Goal: Task Accomplishment & Management: Complete application form

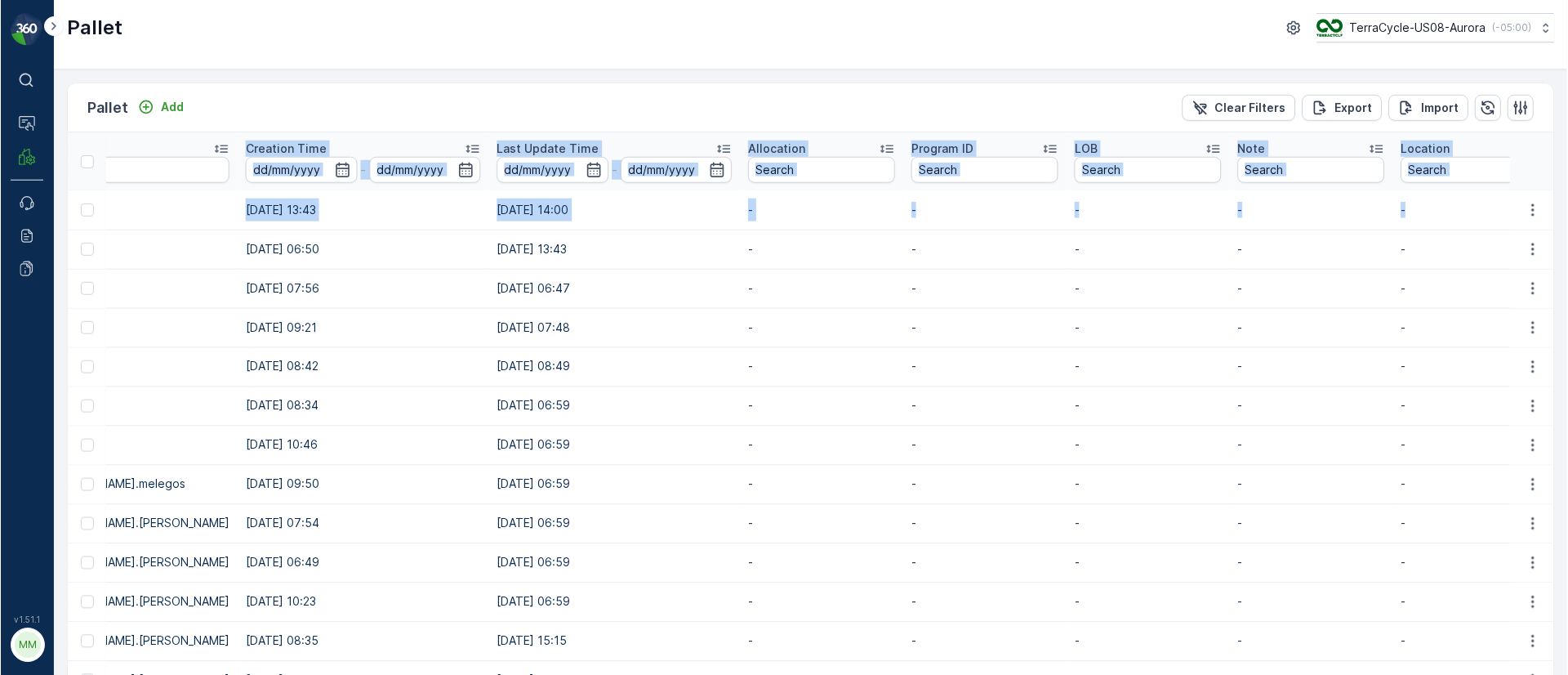
scroll to position [0, 1464]
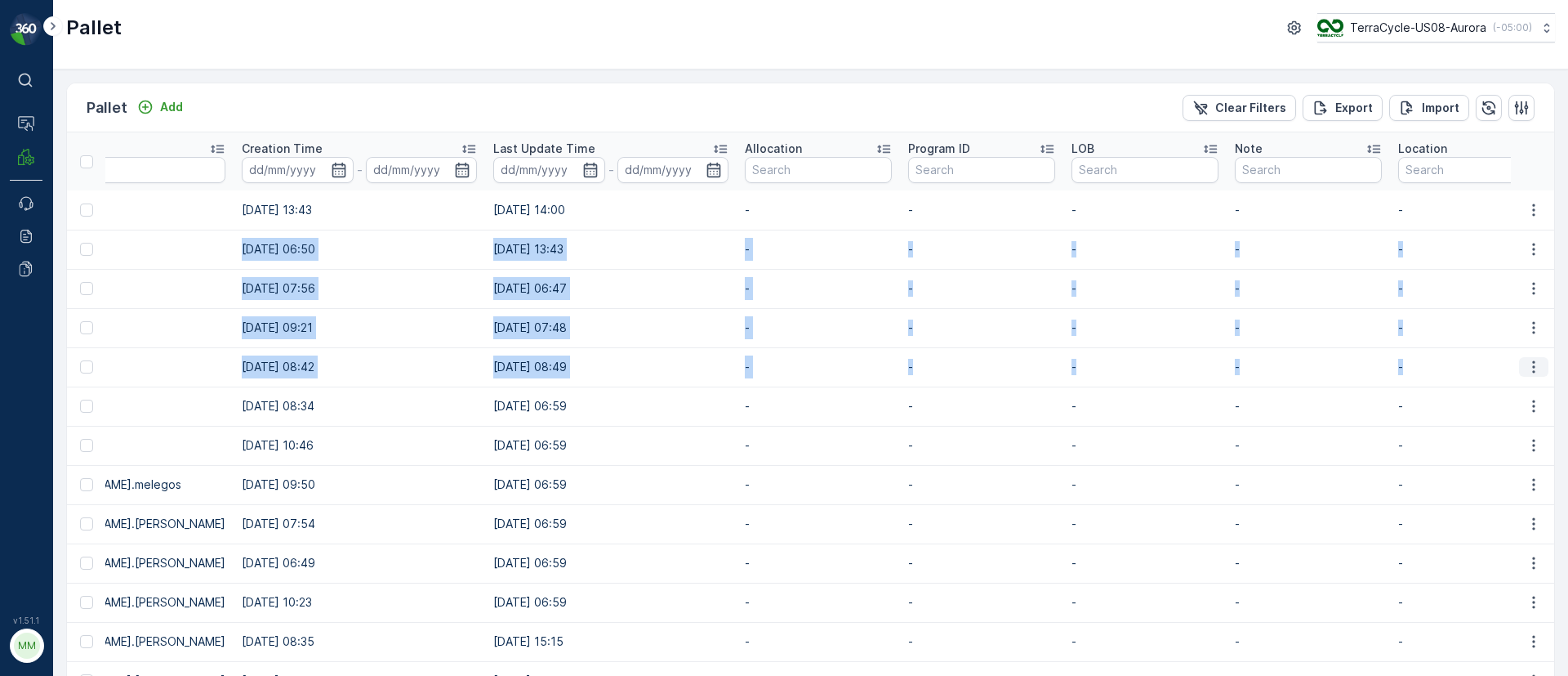
drag, startPoint x: 107, startPoint y: 243, endPoint x: 1532, endPoint y: 357, distance: 1429.6
copy tbody "Pallet_US08 #7857 Incoming In stock-Incoming Pallets US-PI0233 I C01674 Soda Ma…"
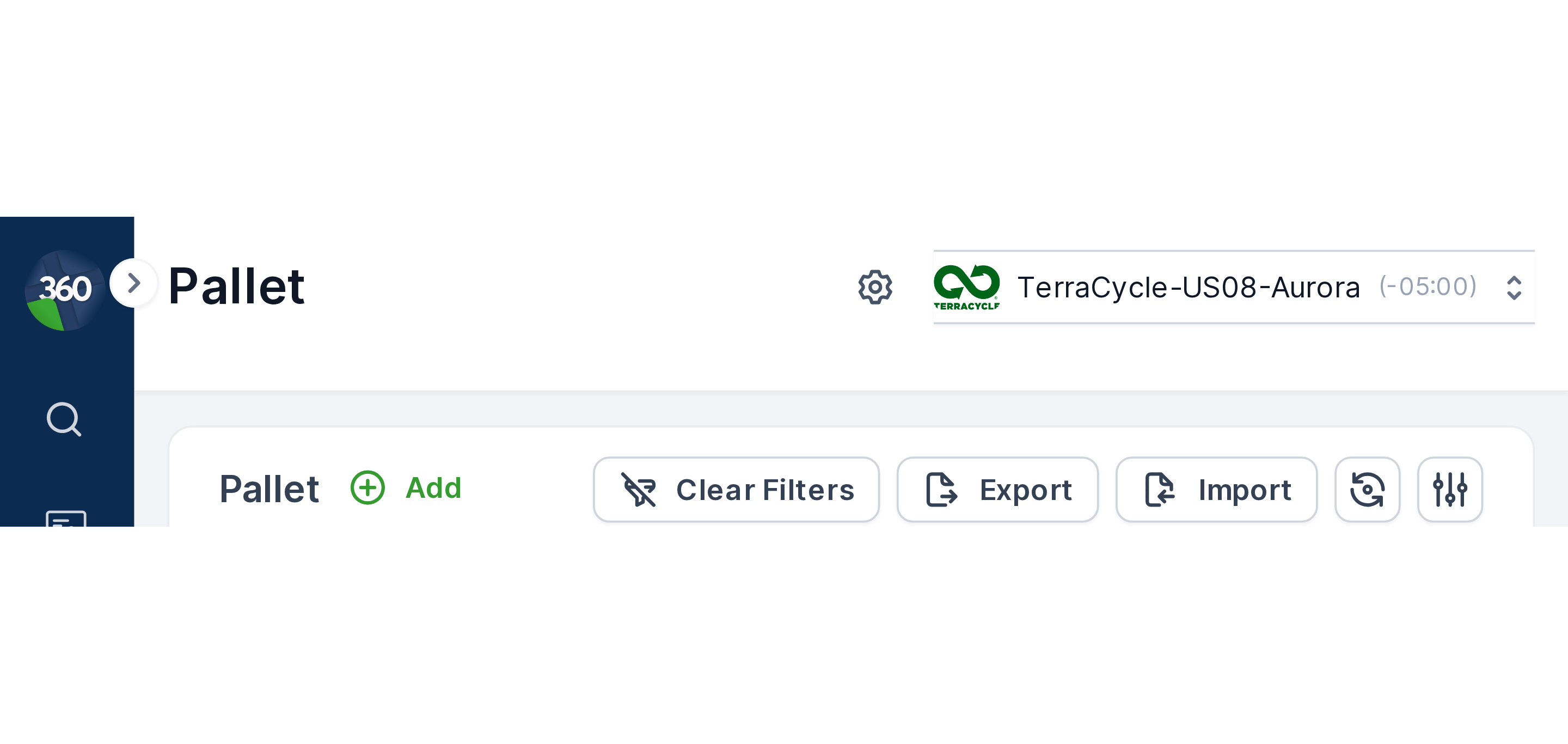
scroll to position [0, 456]
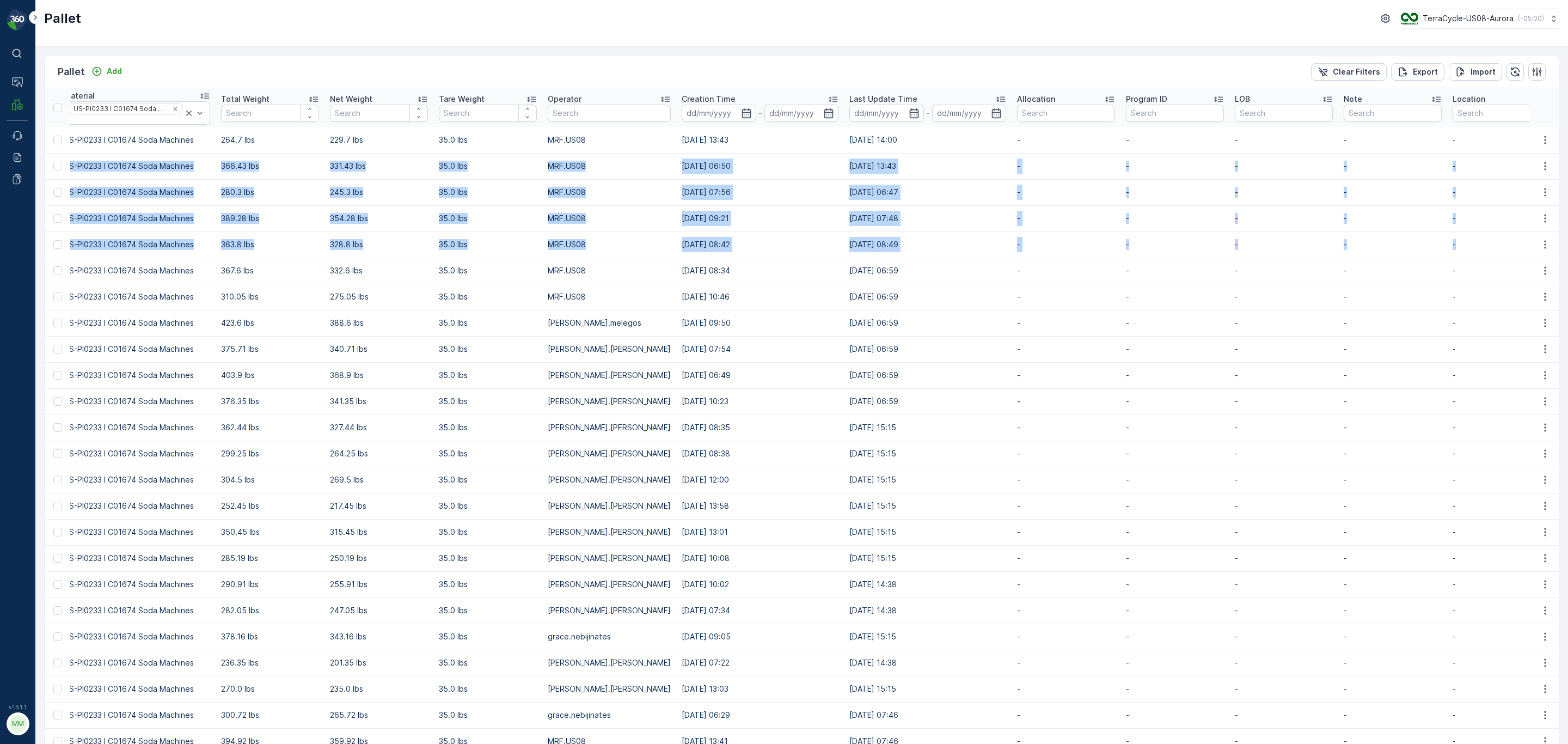
click at [113, 179] on td "US-PI0233 I C01674 Soda Machines" at bounding box center [137, 166] width 157 height 26
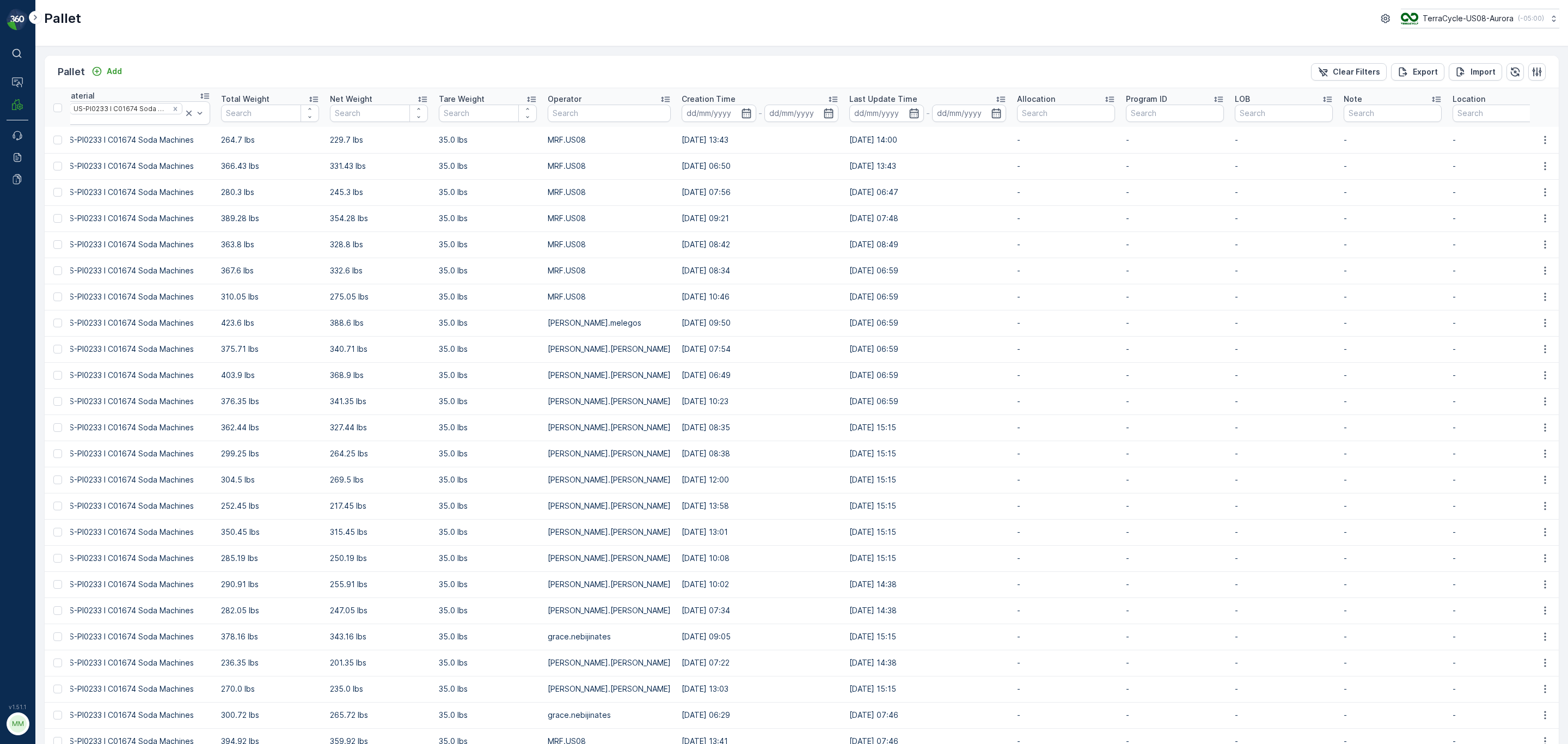
scroll to position [450, 0]
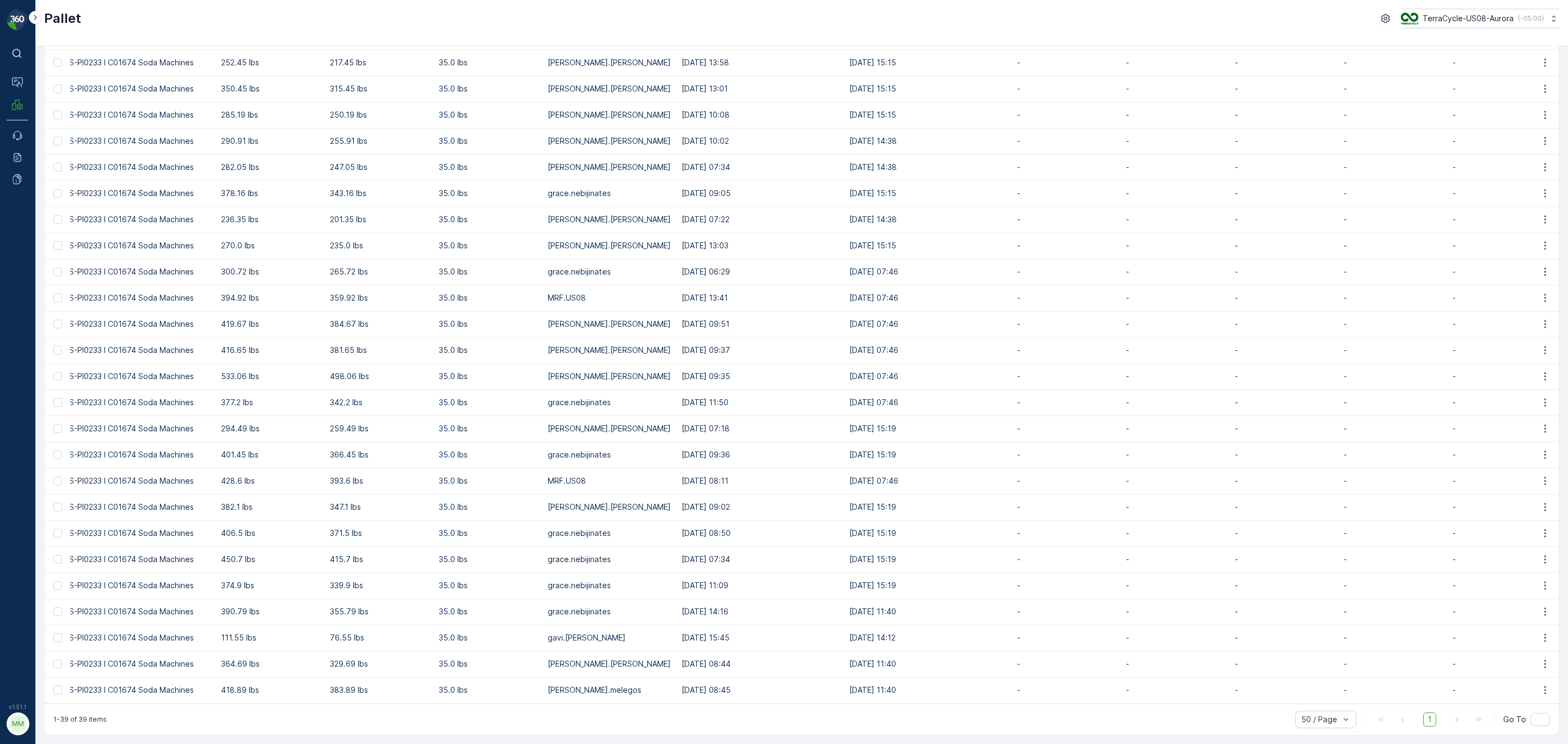
click at [90, 450] on div "1-39 of 39 items 50 / Page 1 Go To" at bounding box center [802, 719] width 1514 height 31
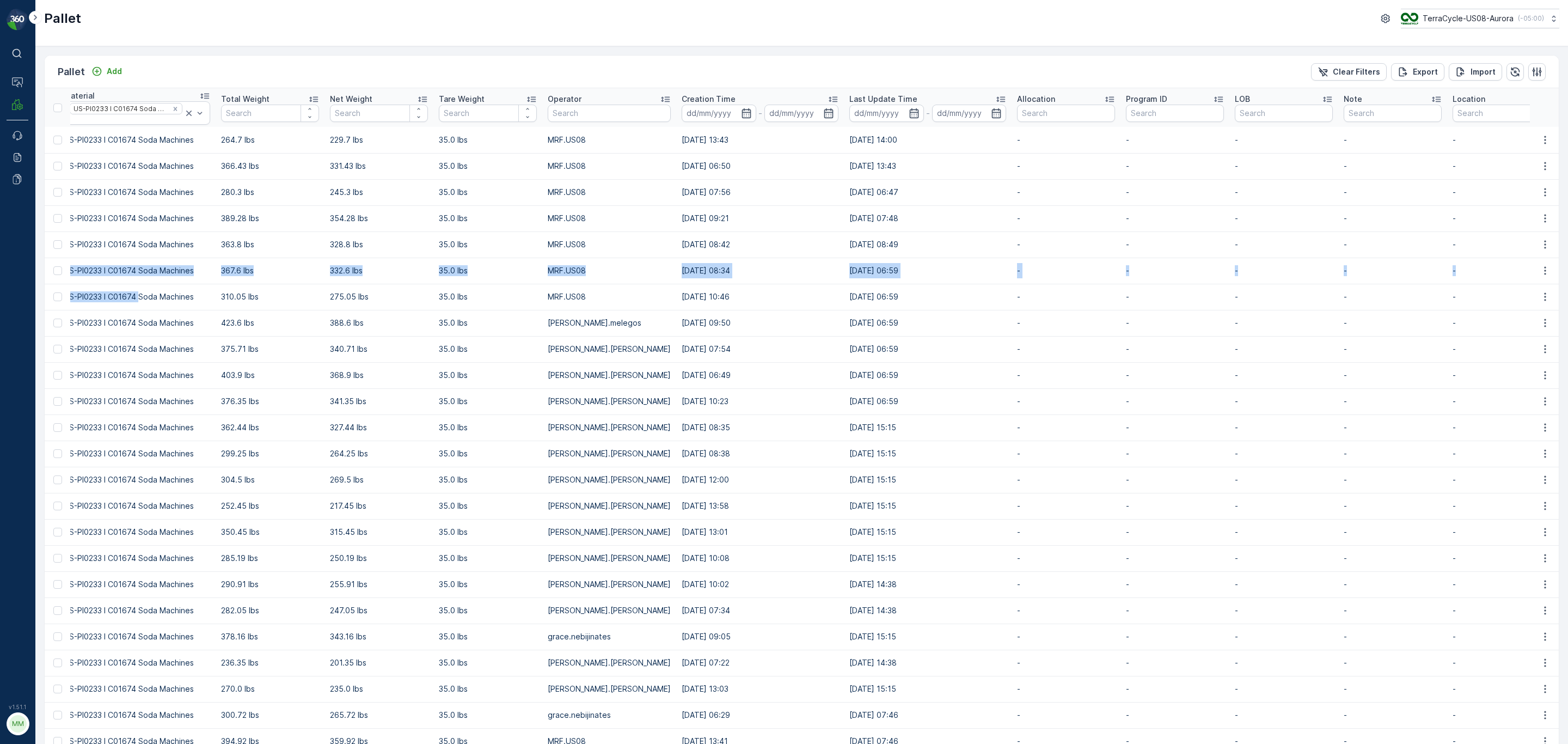
scroll to position [0, 0]
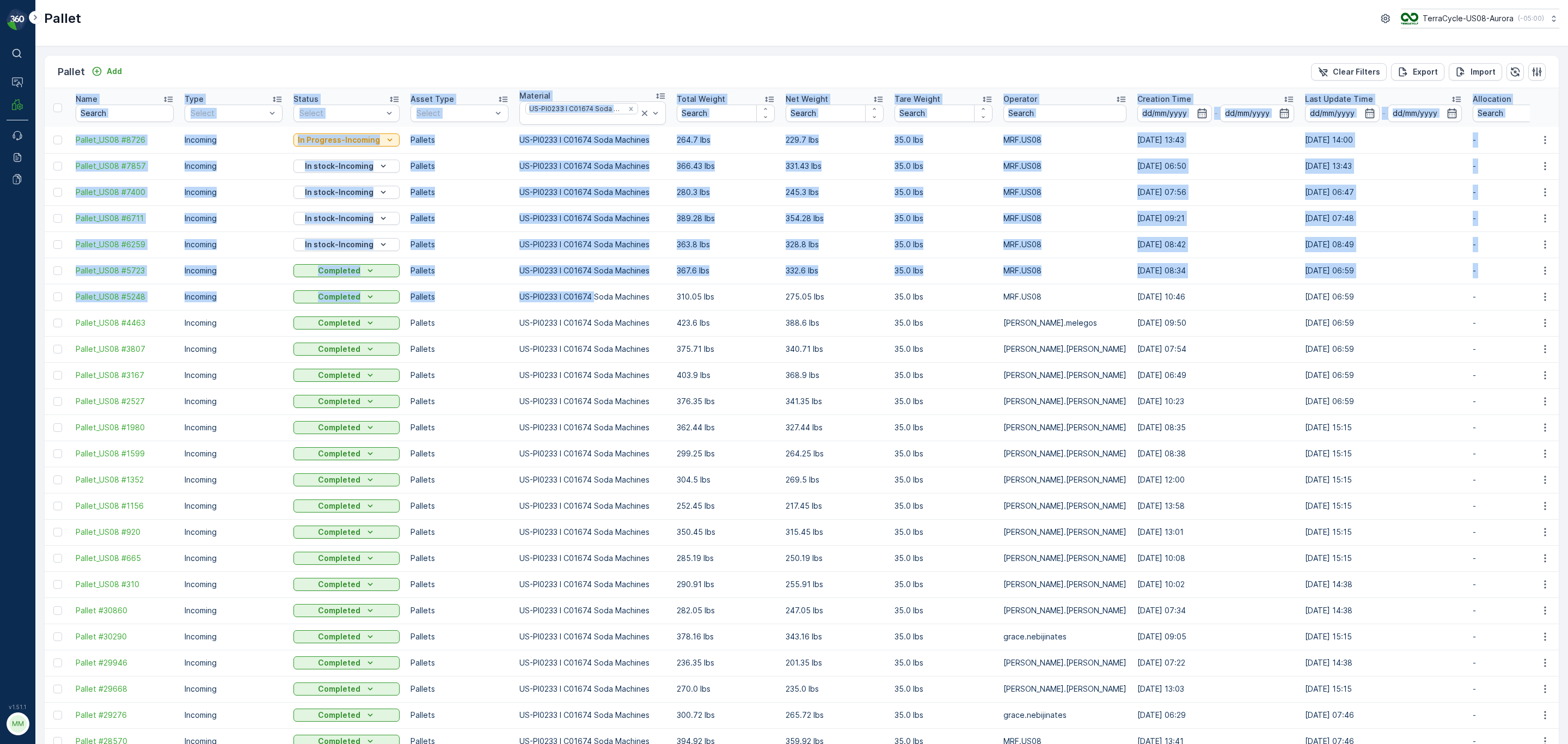
drag, startPoint x: 137, startPoint y: 291, endPoint x: -124, endPoint y: 264, distance: 262.4
click at [0, 264] on html "⌘B Operations MRF Events Reports Documents v 1.51.1 MM MRF.US08 Pallet TerraCyc…" at bounding box center [784, 372] width 1568 height 744
click at [248, 143] on p "Incoming" at bounding box center [233, 140] width 98 height 11
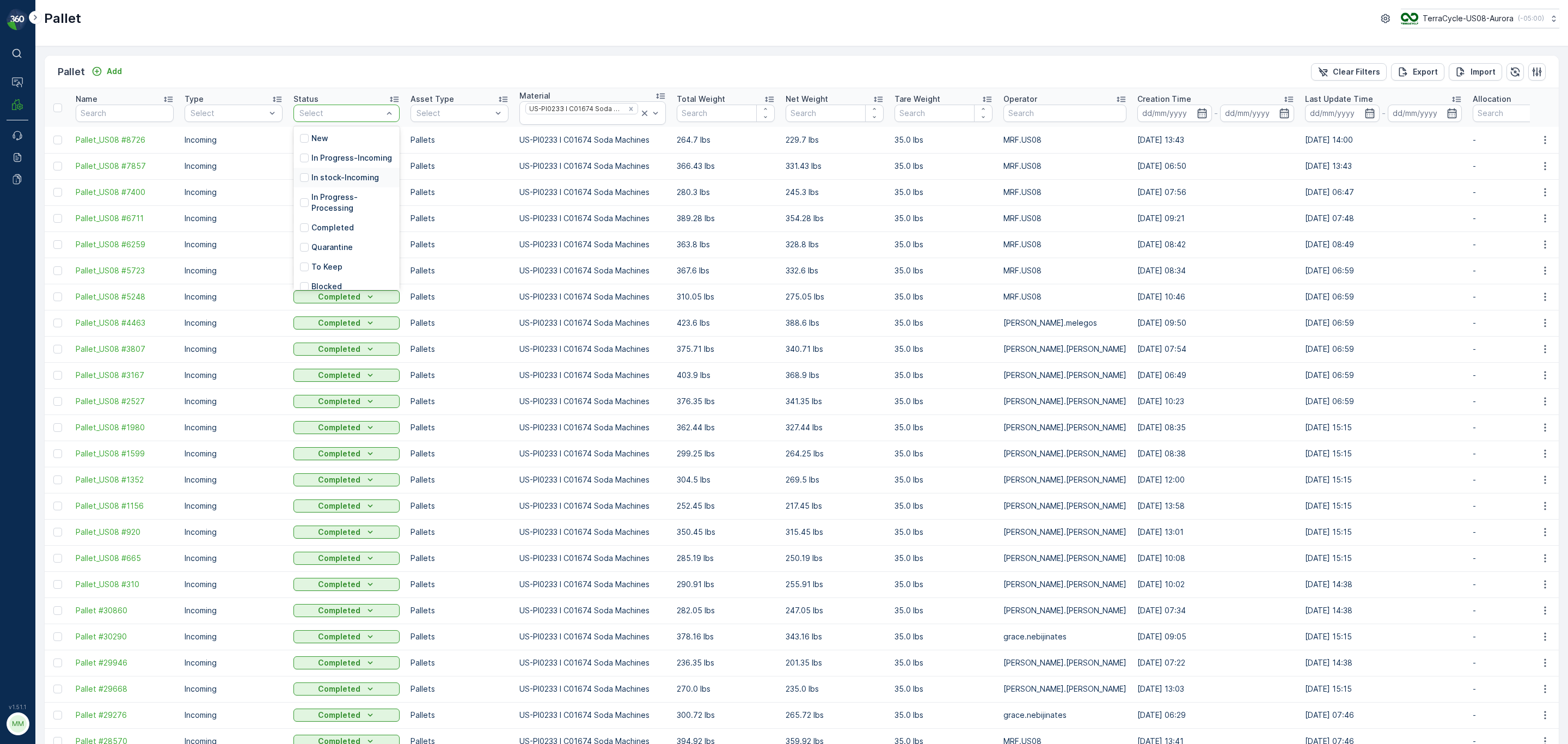
click at [337, 183] on p "In stock-Incoming" at bounding box center [345, 177] width 67 height 11
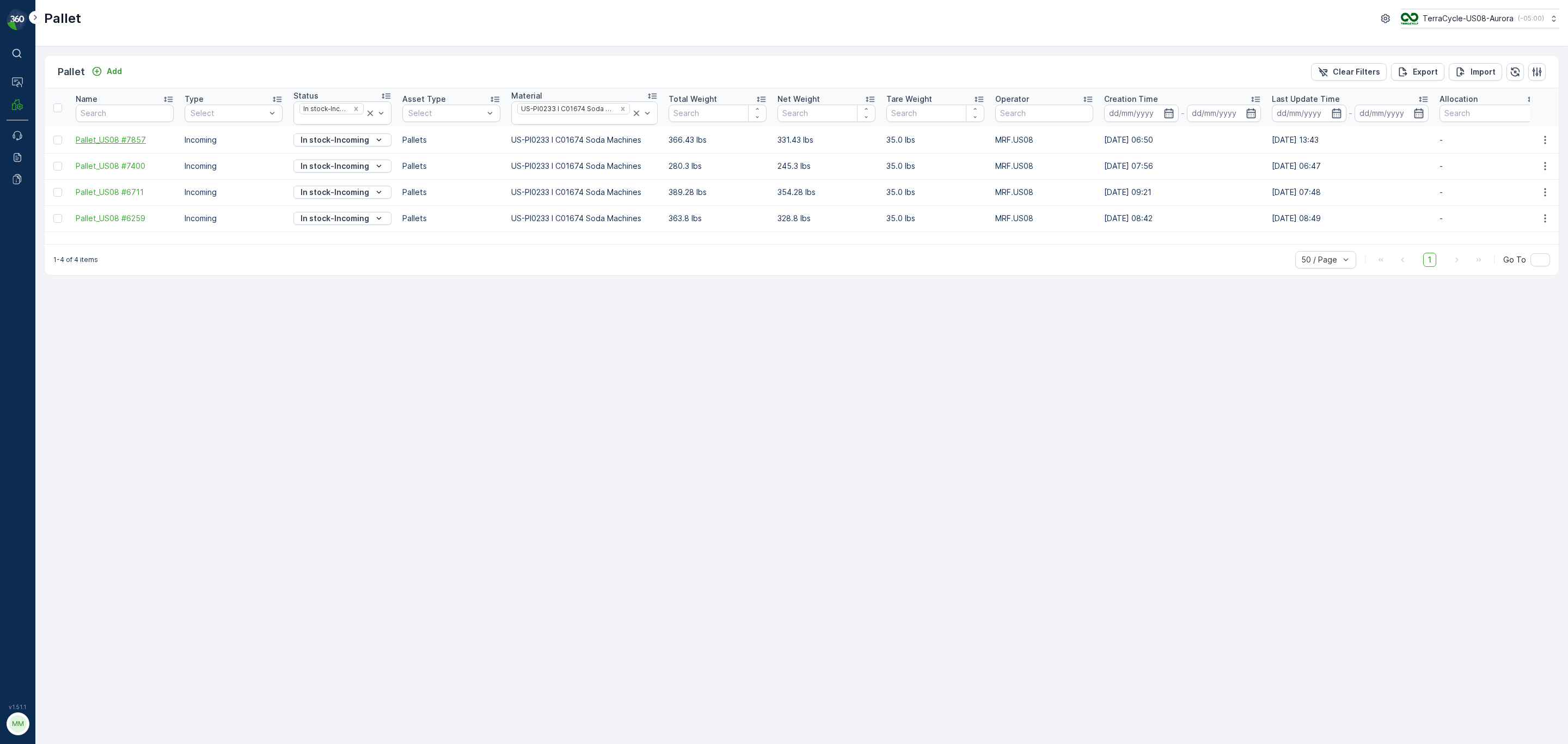
click at [111, 144] on span "Pallet_US08 #7857" at bounding box center [124, 140] width 98 height 11
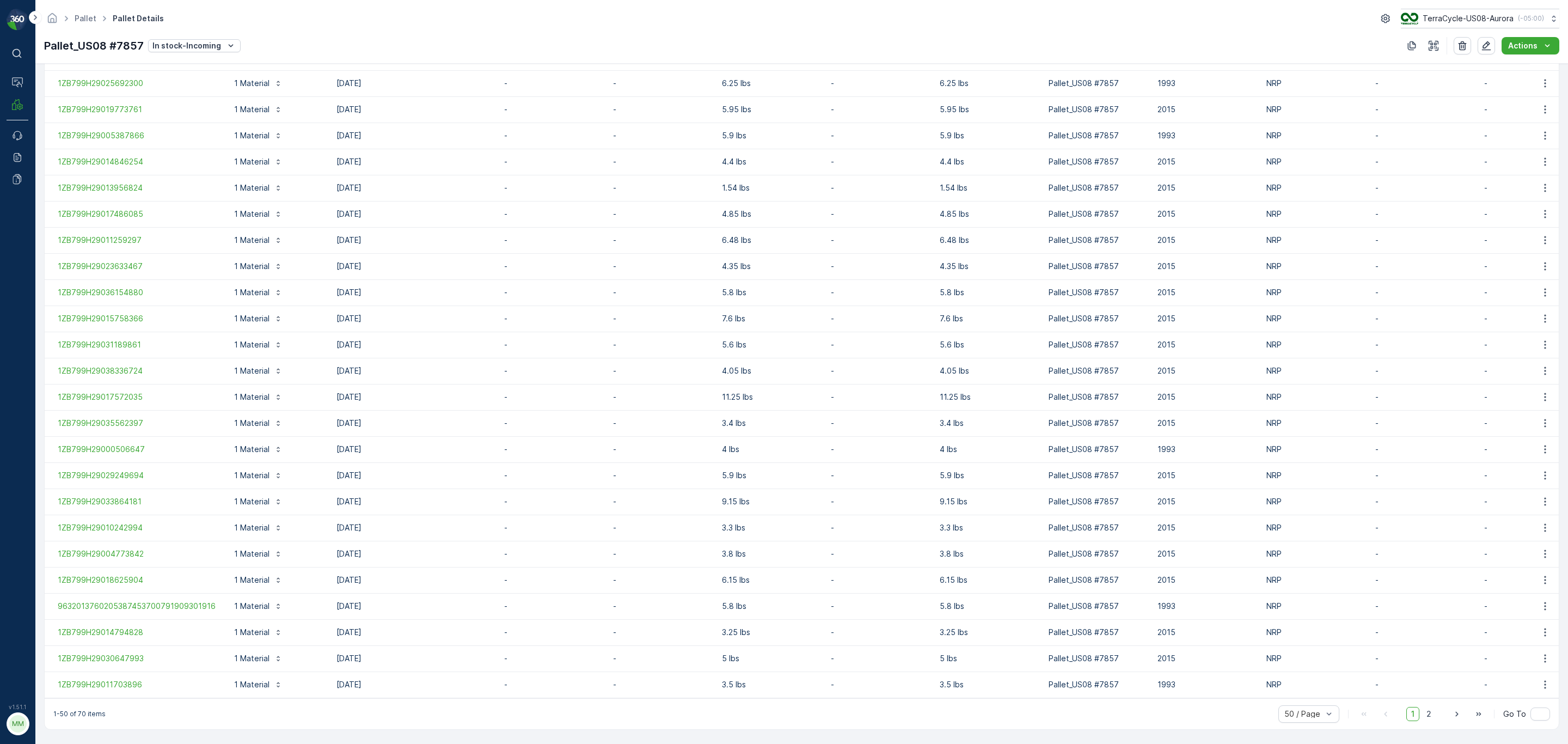
scroll to position [0, 58]
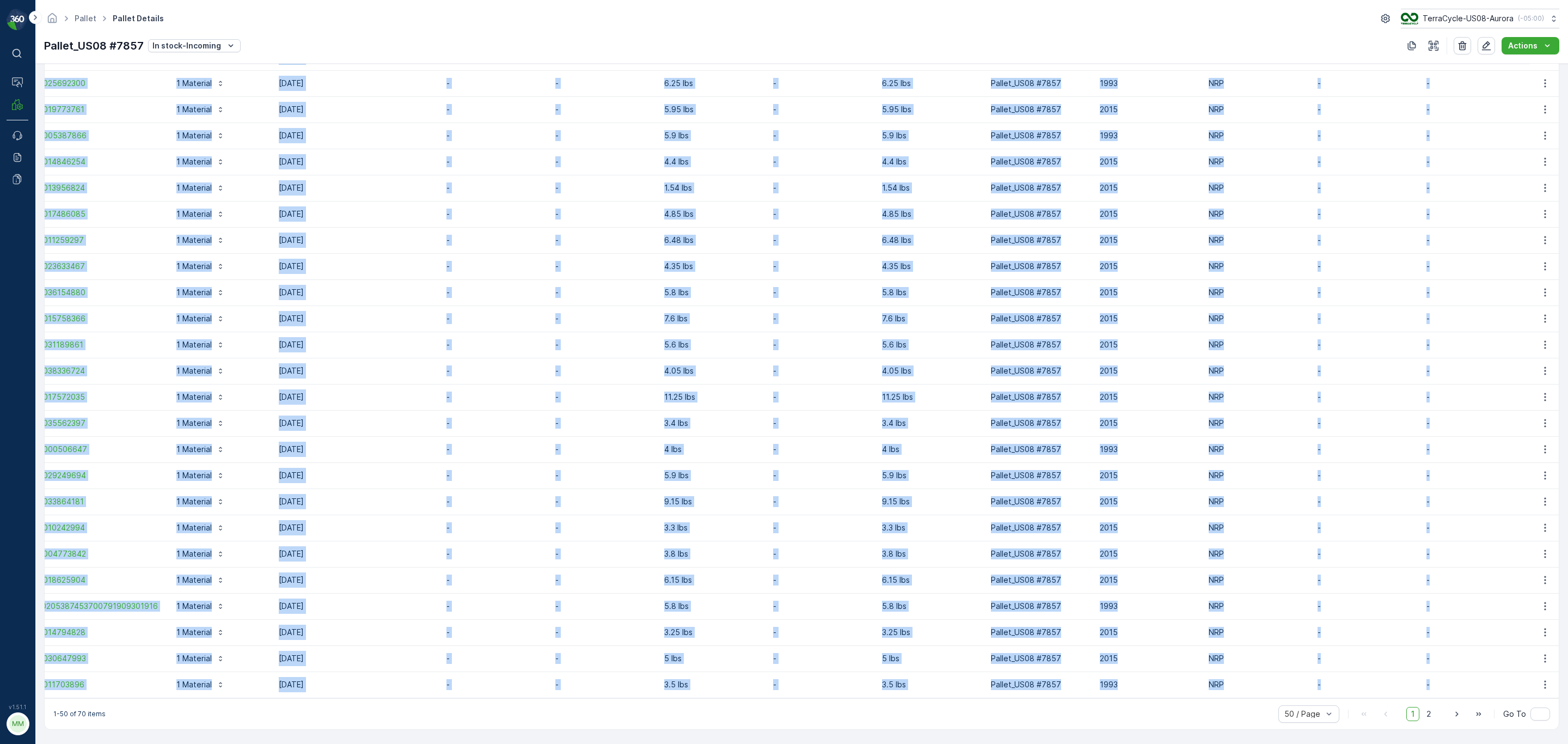
drag, startPoint x: 56, startPoint y: 404, endPoint x: 1471, endPoint y: 690, distance: 1443.6
click at [1045, 450] on tbody "1ZB799H29020171533 1 Material 23.09.2025 - - 3.5 lbs - 3.5 lbs Pallet_US08 #785…" at bounding box center [773, 44] width 1572 height 1307
copy tbody "1ZB799H29020171533 1 Material 23.09.2025 - - 3.5 lbs - 3.5 lbs Pallet_US08 #785…"
click at [1045, 450] on span "2" at bounding box center [1428, 714] width 15 height 14
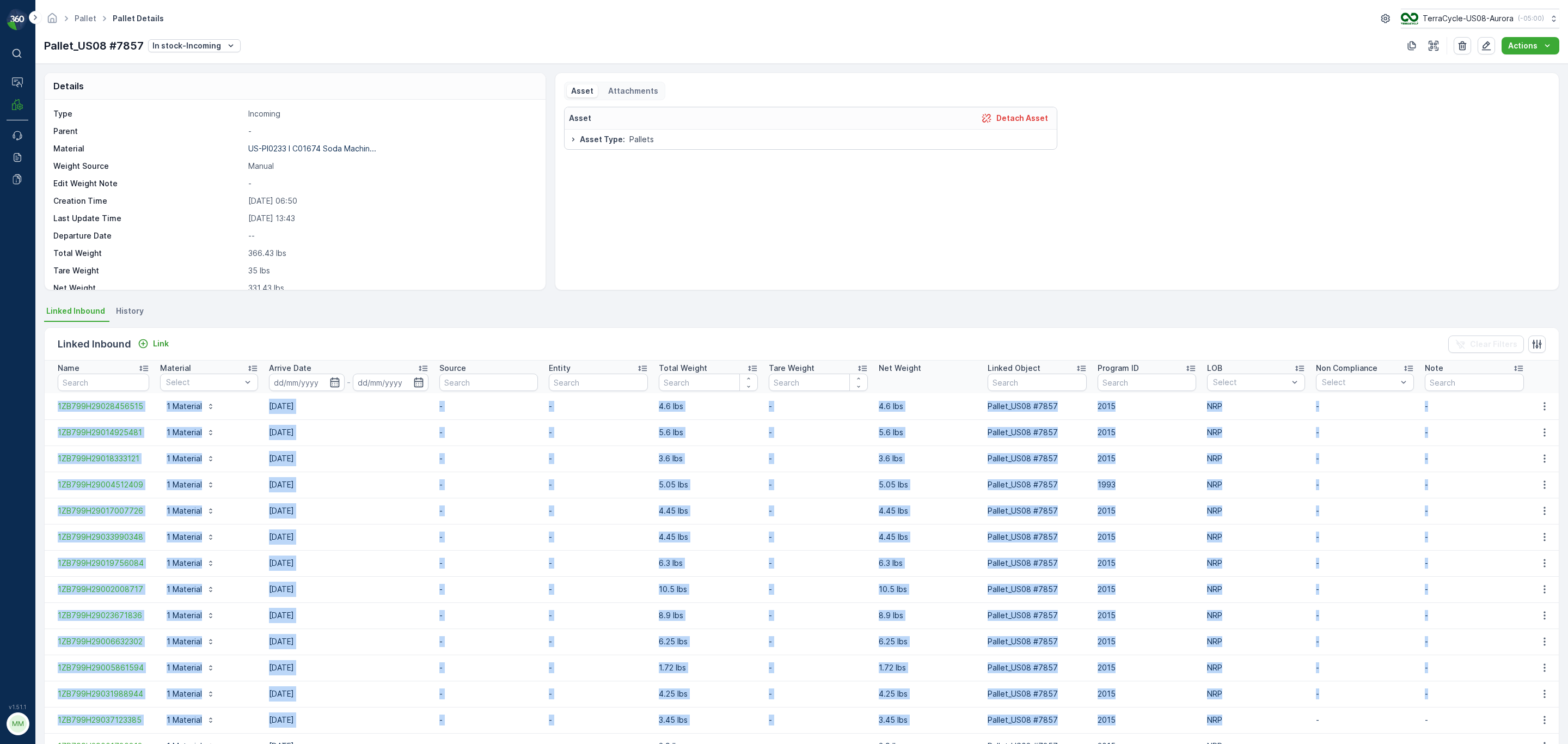
scroll to position [219, 0]
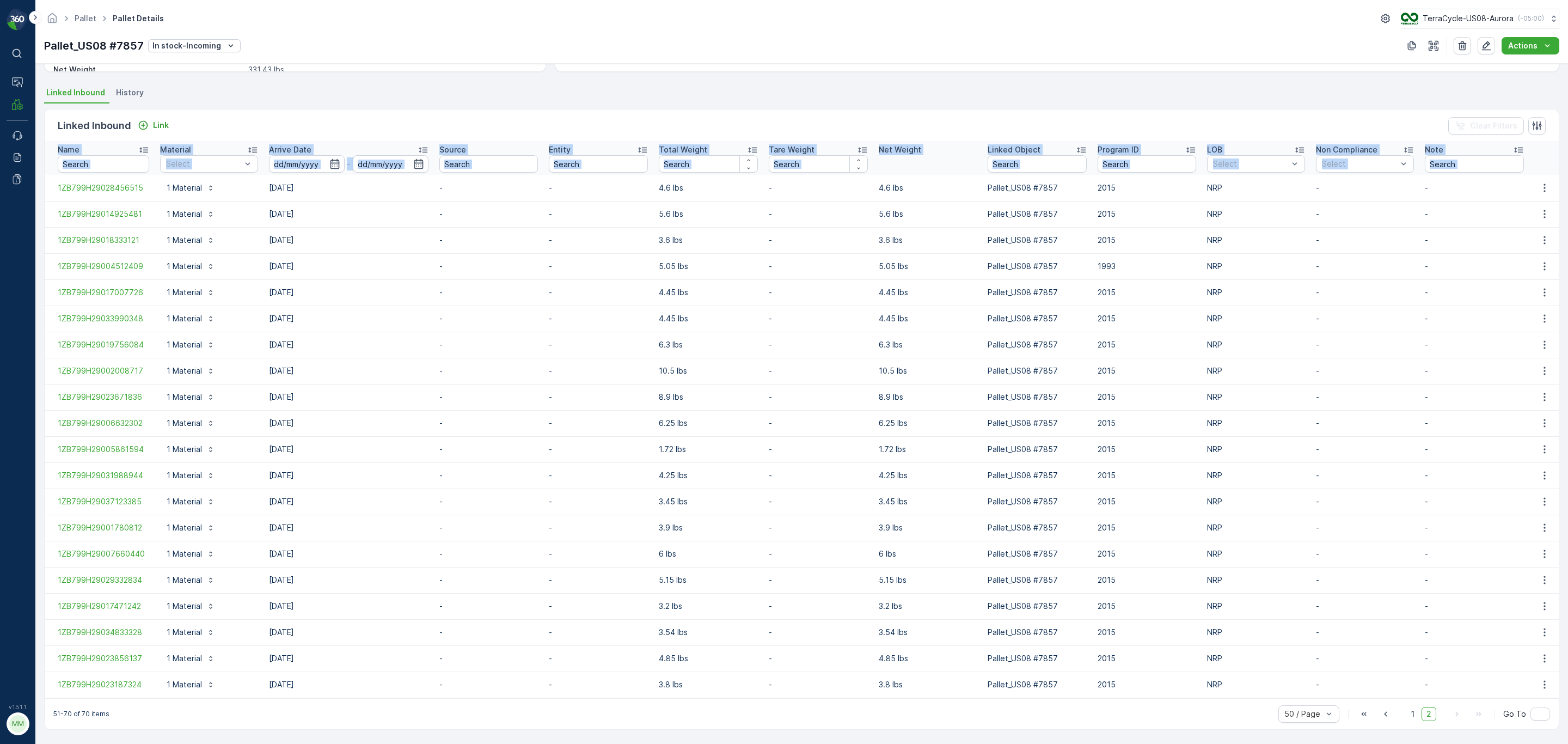
drag, startPoint x: 54, startPoint y: 402, endPoint x: 1567, endPoint y: 670, distance: 1536.6
click at [1045, 450] on div "Details Type Incoming Parent - Material US-PI0233 I C01674 Soda Machin... Weigh…" at bounding box center [801, 404] width 1533 height 681
copy thead "Name Material Select Arrive Date - Source Entity Total Weight Tare Weight Net W…"
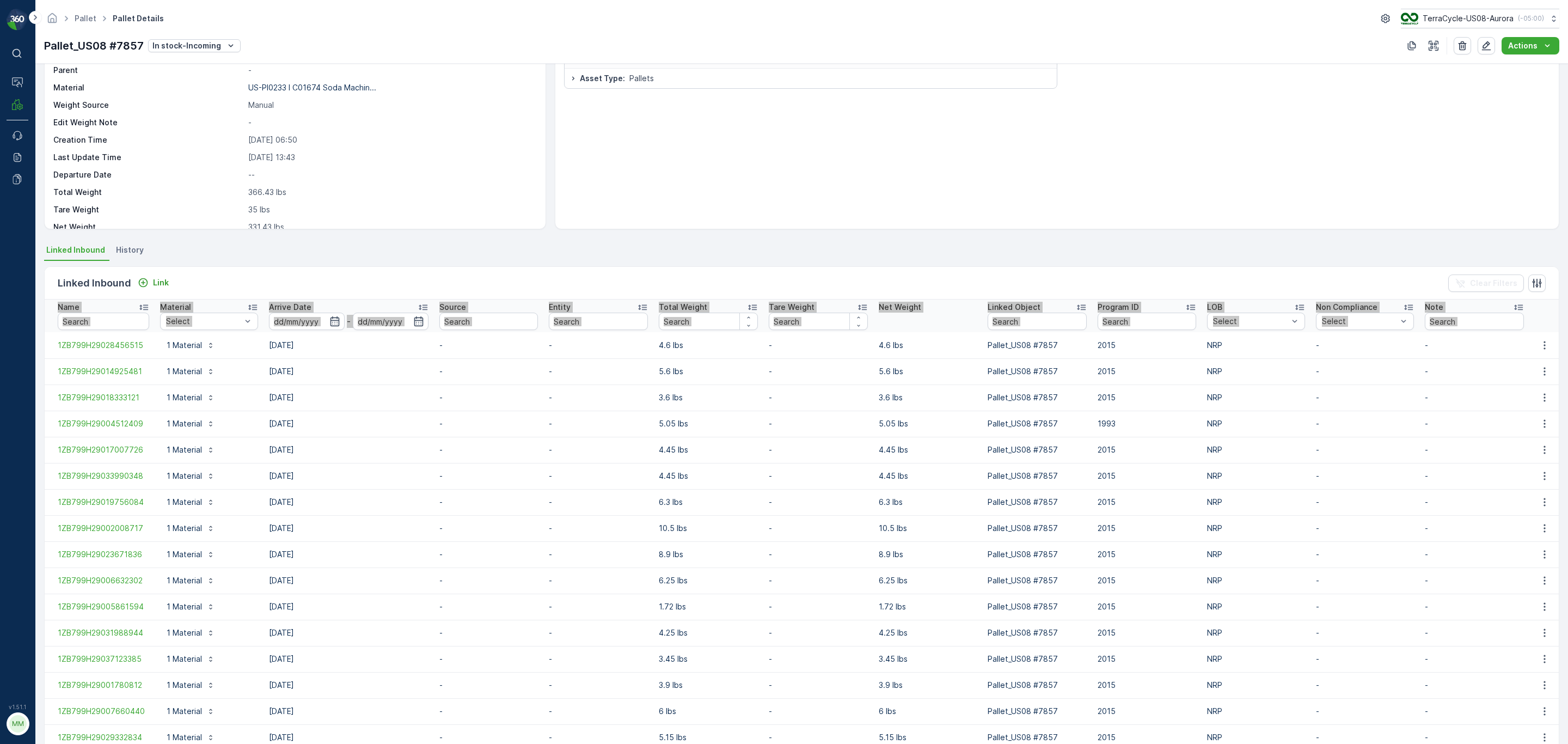
scroll to position [0, 0]
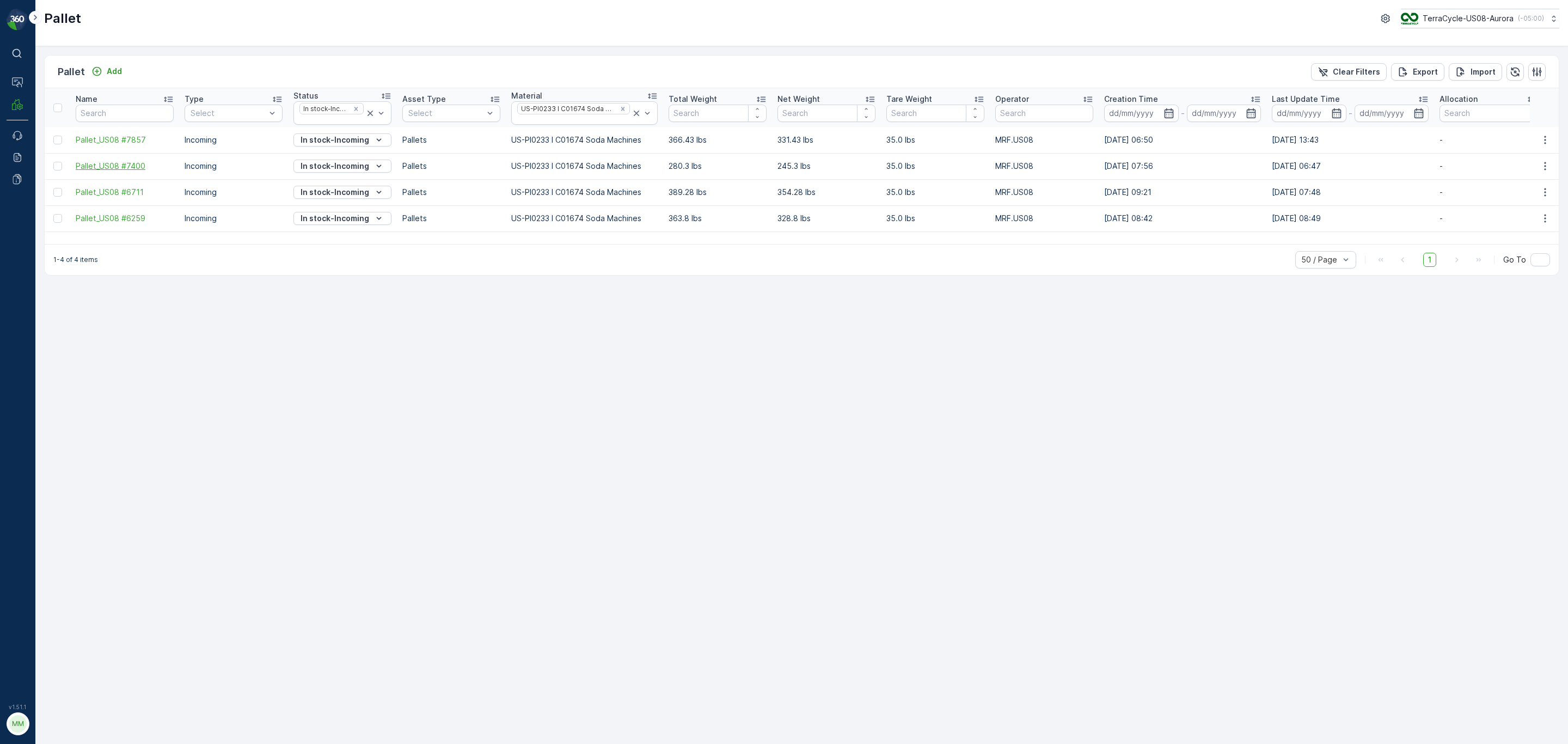
click at [126, 169] on span "Pallet_US08 #7400" at bounding box center [124, 166] width 98 height 11
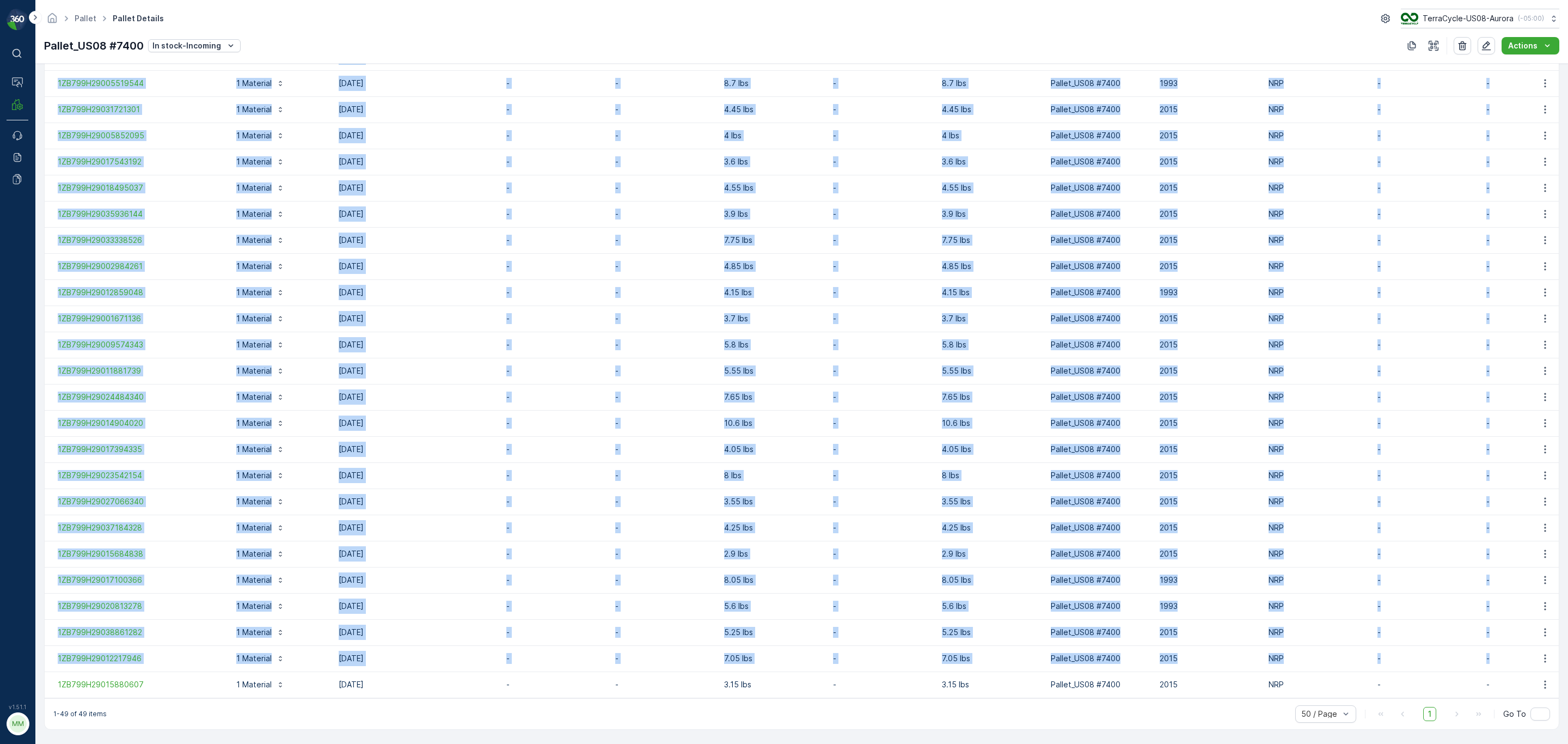
scroll to position [0, 60]
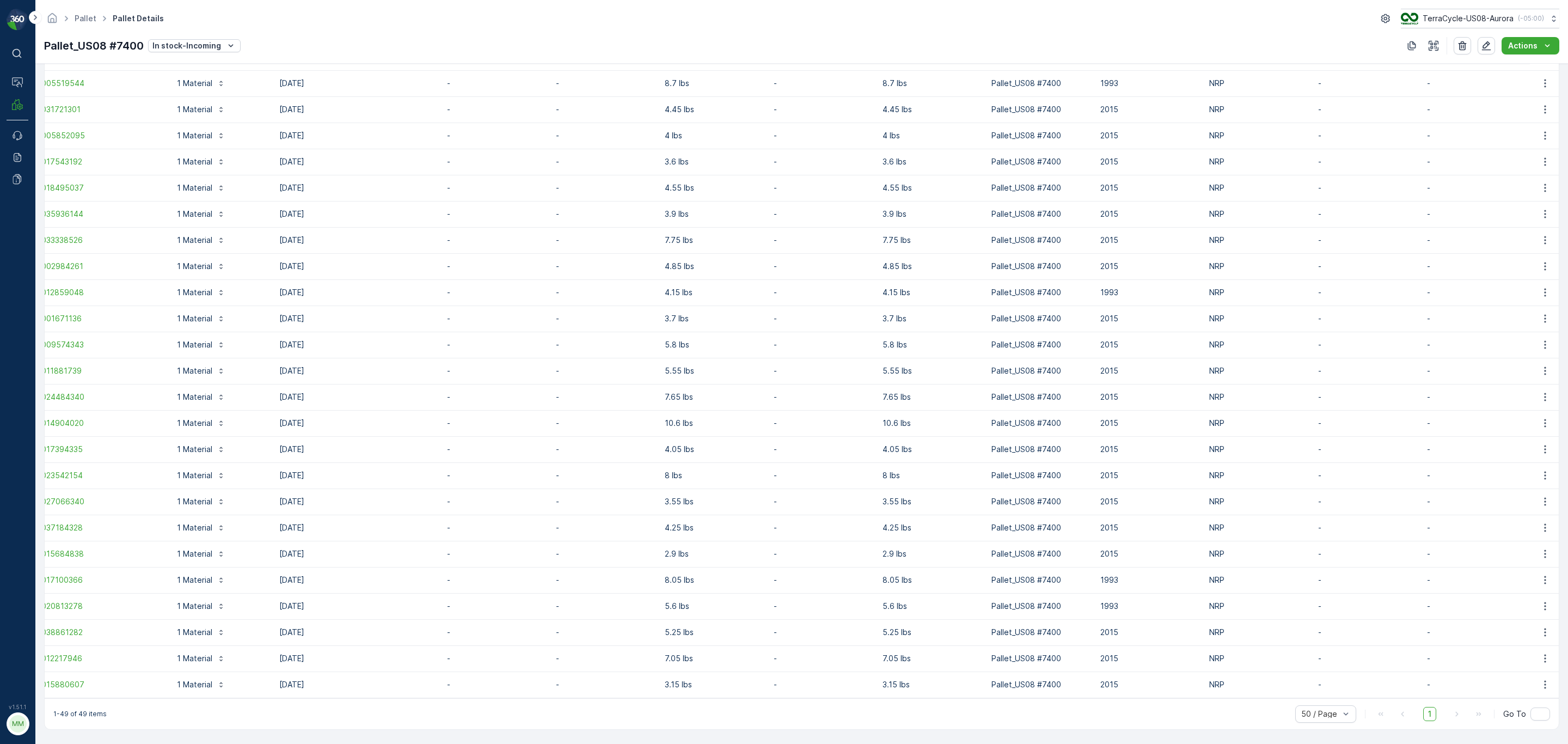
drag, startPoint x: 54, startPoint y: 376, endPoint x: 1567, endPoint y: 682, distance: 1543.6
click at [1045, 450] on div "Details Type Incoming Parent - Material US-PI0233 I C01674 Soda Machin... Weigh…" at bounding box center [801, 404] width 1533 height 681
copy thead "Name Material Select Arrive Date - Source Entity Total Weight Tare Weight Net W…"
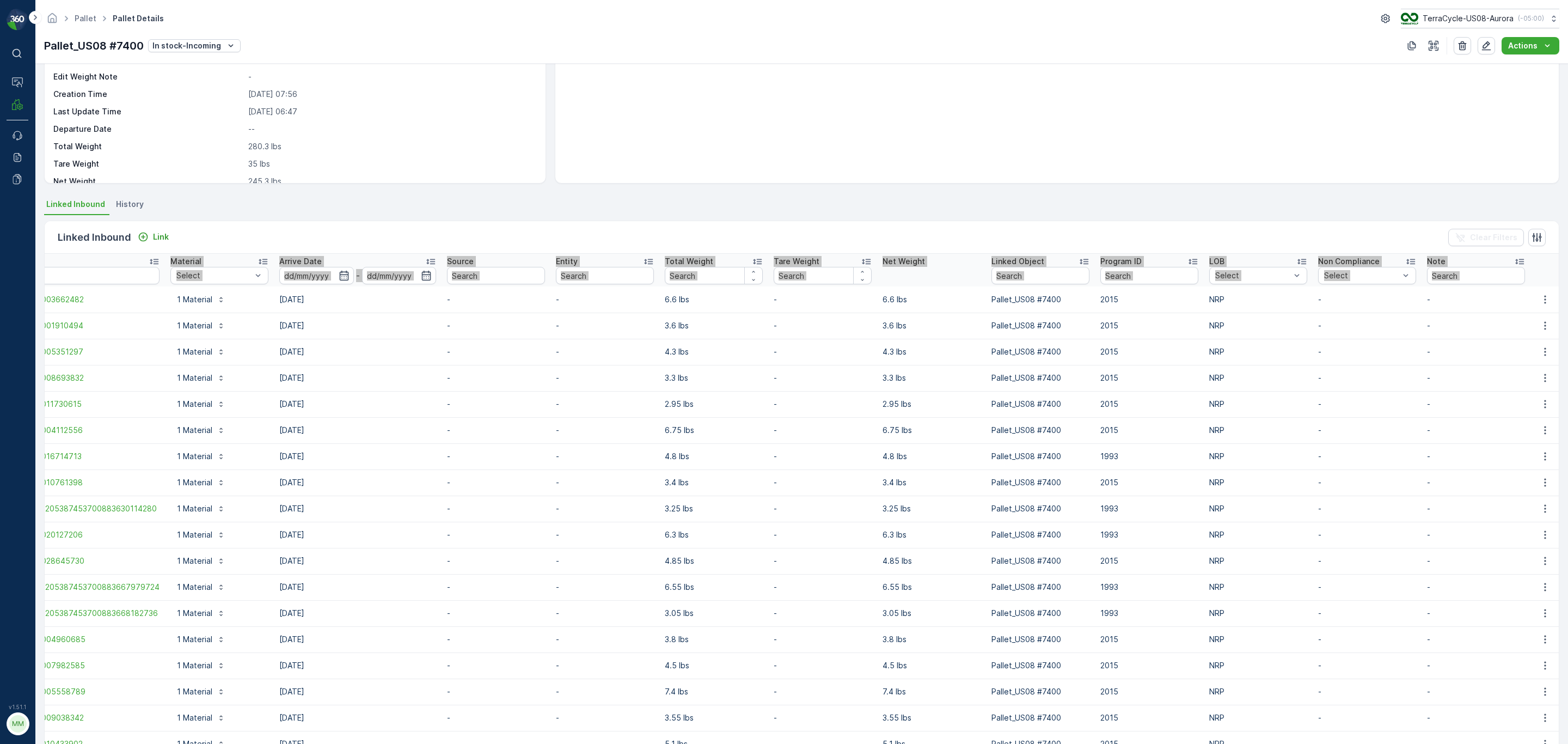
scroll to position [0, 0]
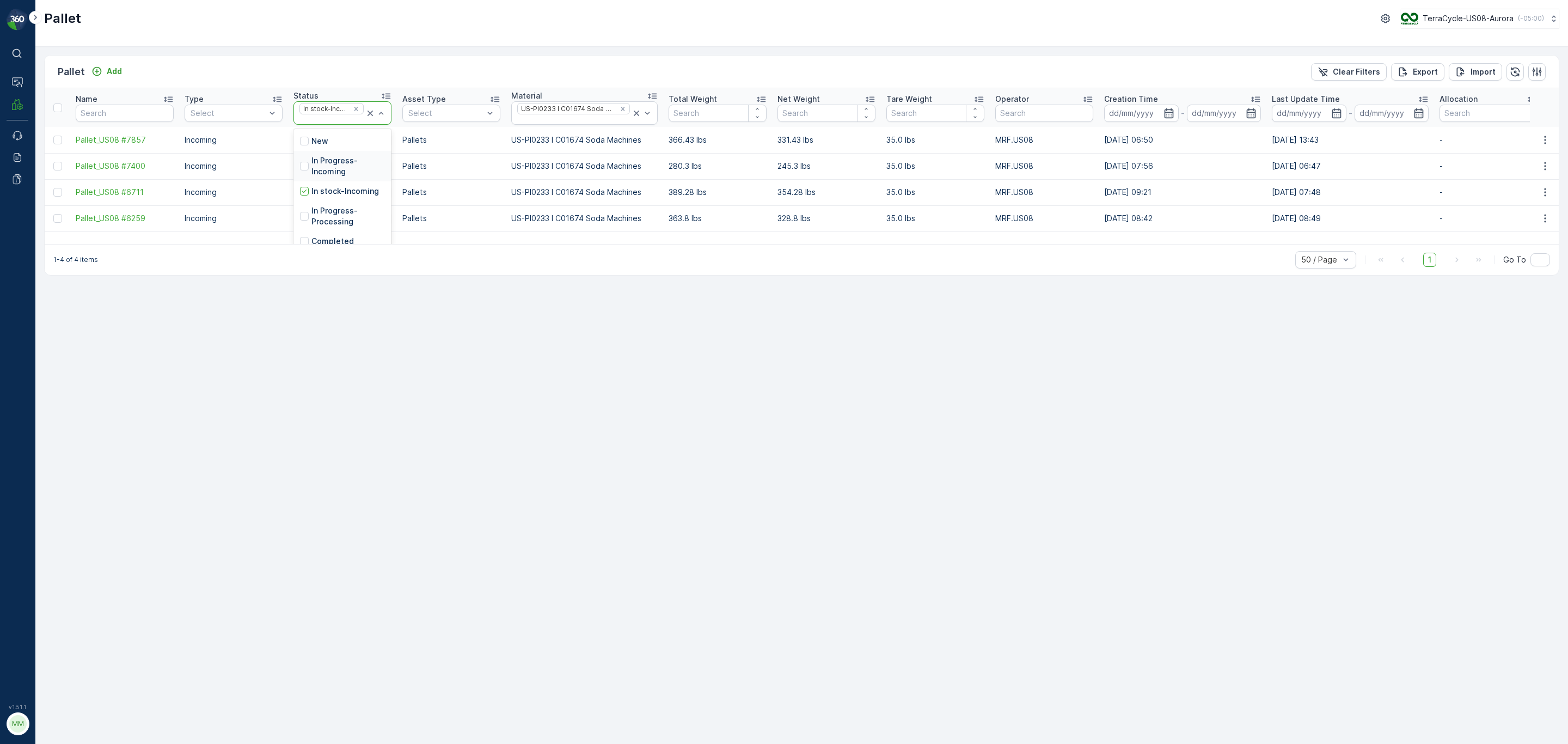
click at [345, 177] on p "In Progress-Incoming" at bounding box center [348, 166] width 74 height 22
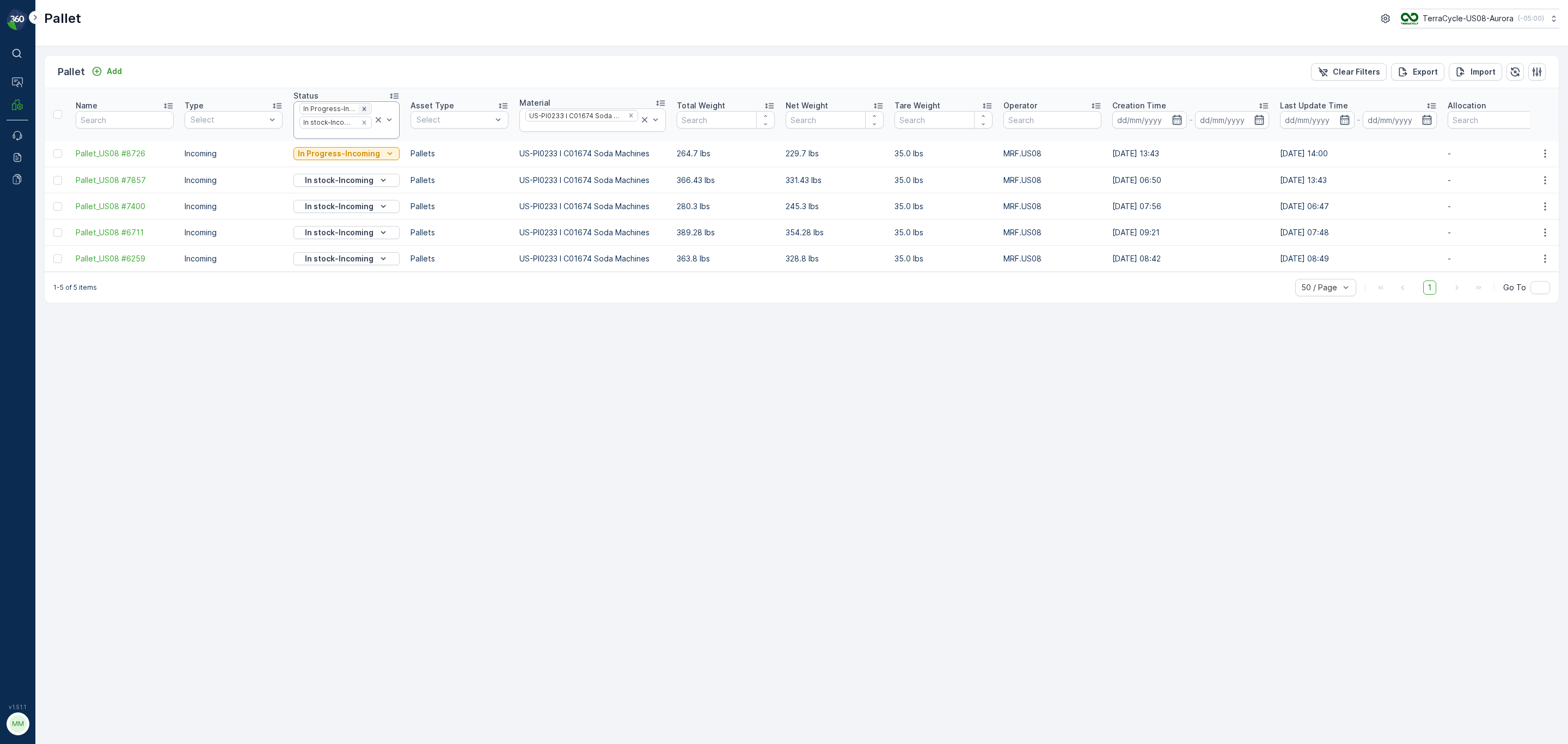
click at [363, 108] on icon "Remove In Progress-Incoming" at bounding box center [364, 109] width 8 height 8
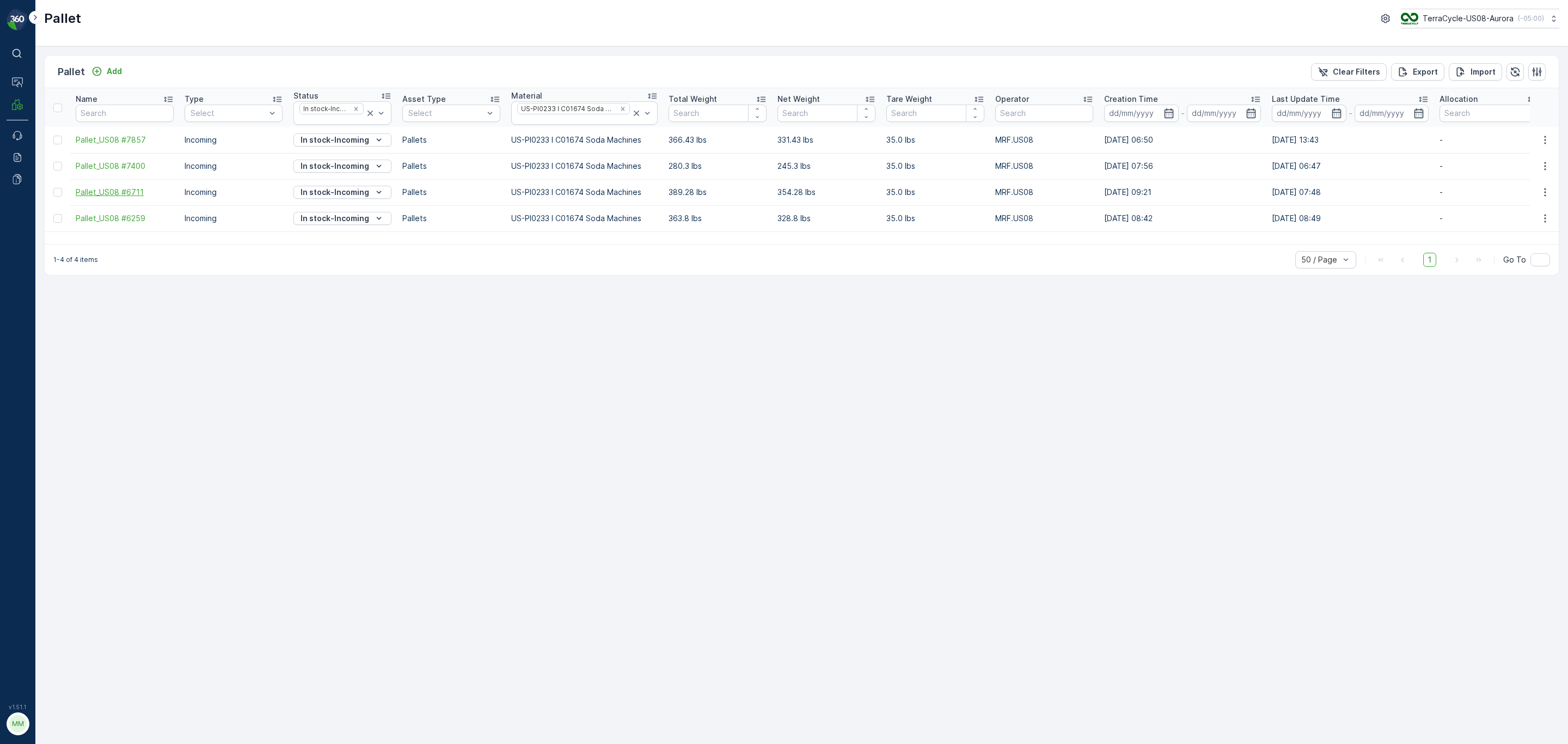
click at [129, 191] on span "Pallet_US08 #6711" at bounding box center [124, 192] width 98 height 11
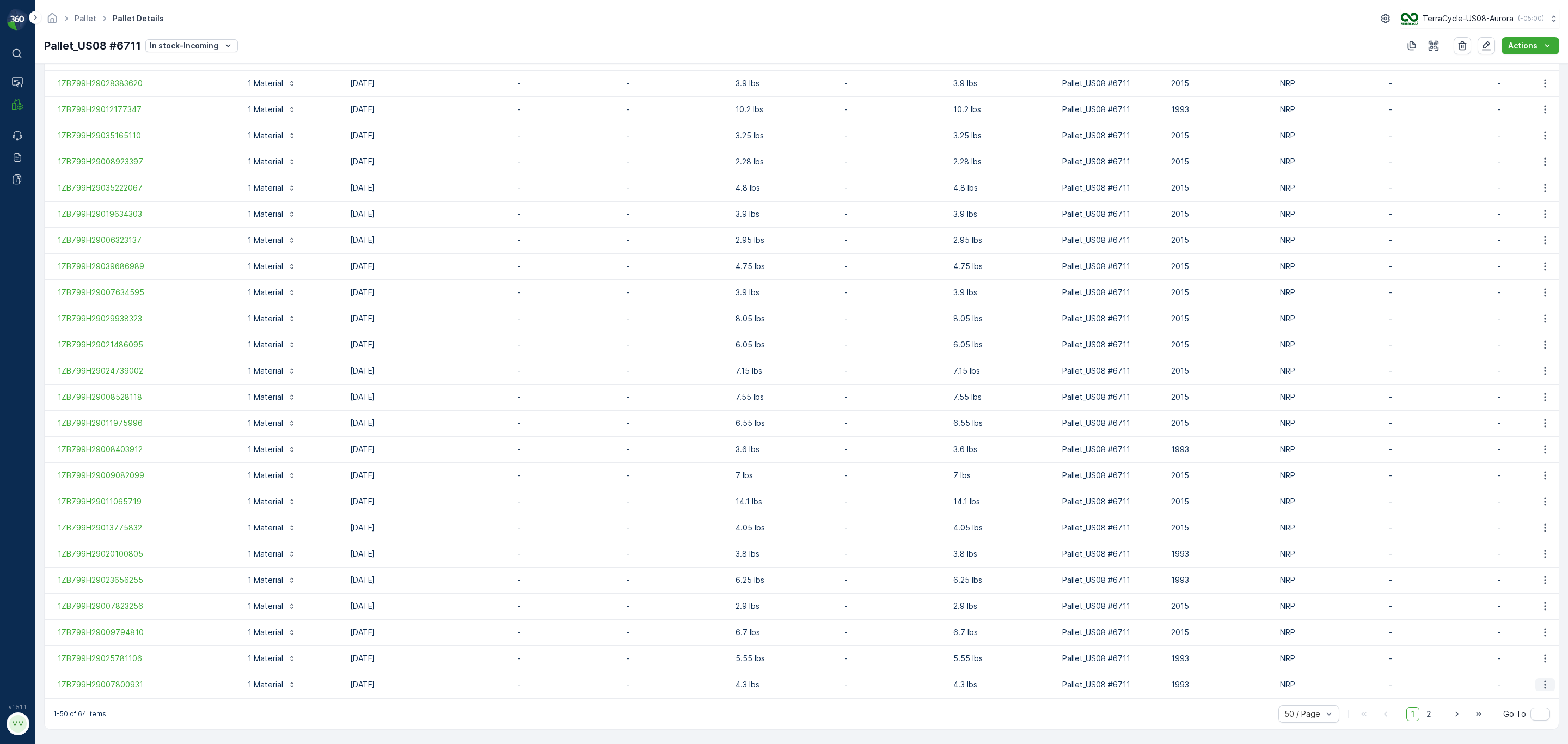
scroll to position [0, 72]
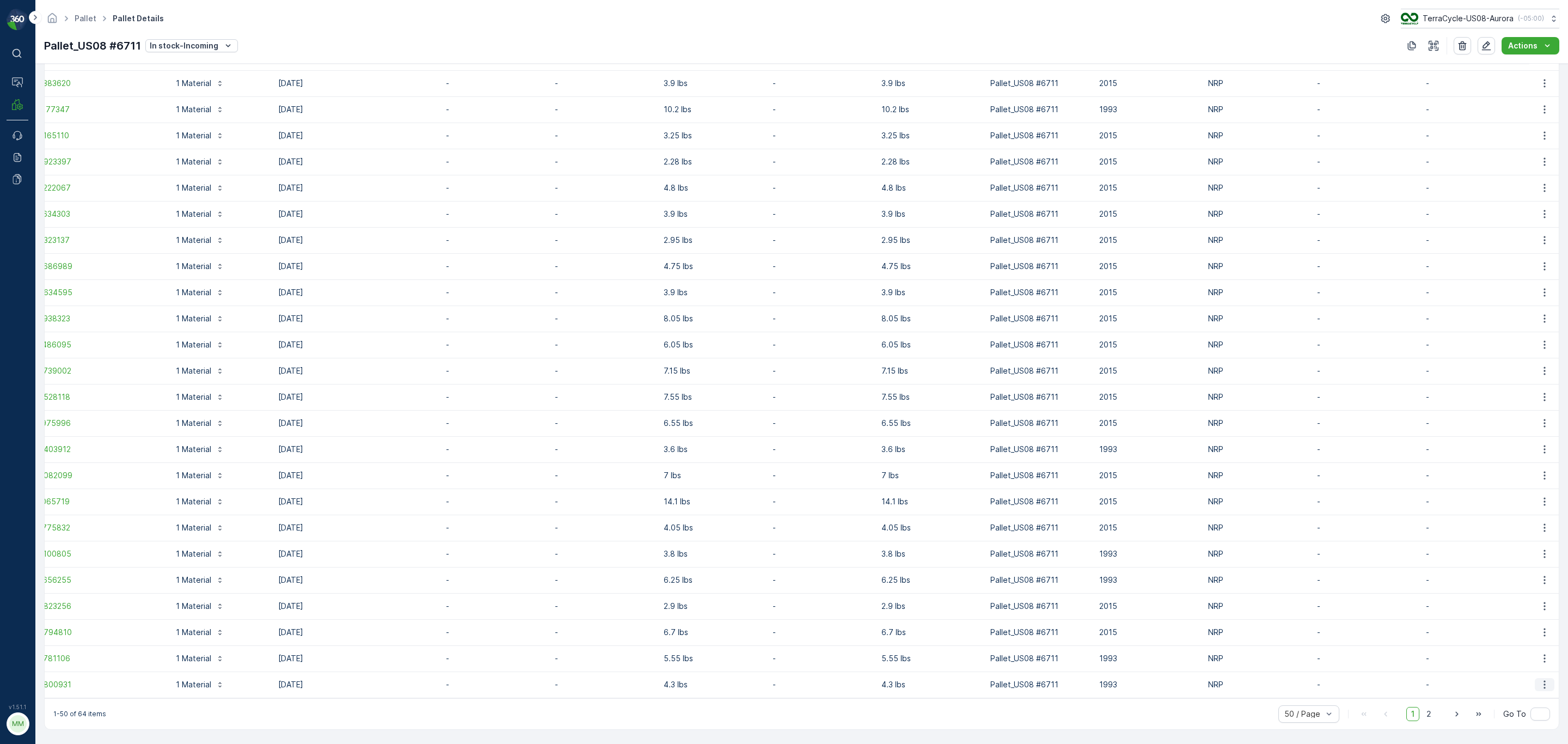
drag, startPoint x: 56, startPoint y: 404, endPoint x: 1544, endPoint y: 680, distance: 1513.4
click at [1045, 450] on tbody "1ZB799H29039662067 1 Material 13.08.2025 - - 7.3 lbs - 7.3 lbs Pallet_US08 #671…" at bounding box center [765, 44] width 1586 height 1307
copy thead "Name Material Select Arrive Date - Source Entity Total Weight Tare Weight Net W…"
click at [1045, 450] on span "2" at bounding box center [1428, 714] width 15 height 14
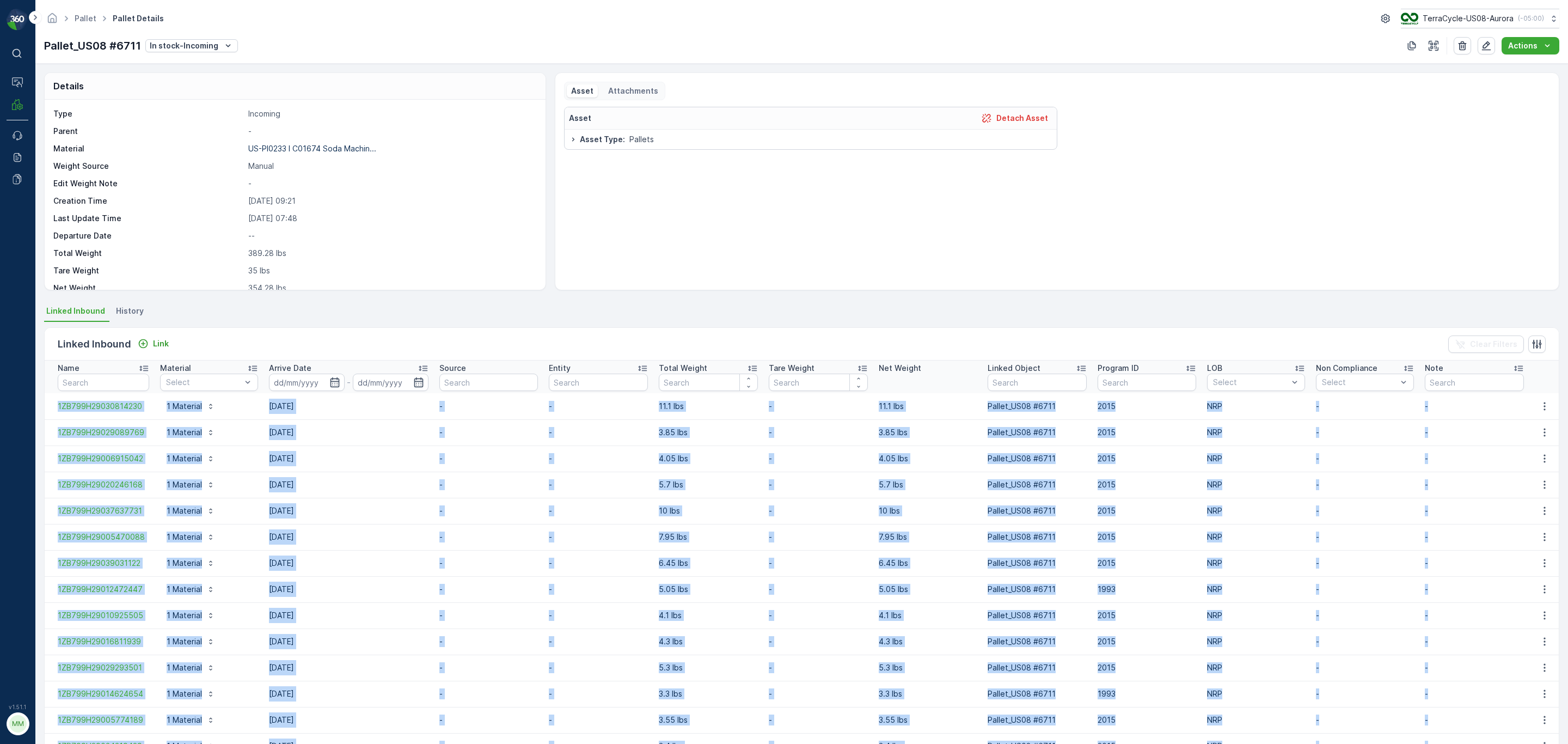
scroll to position [62, 0]
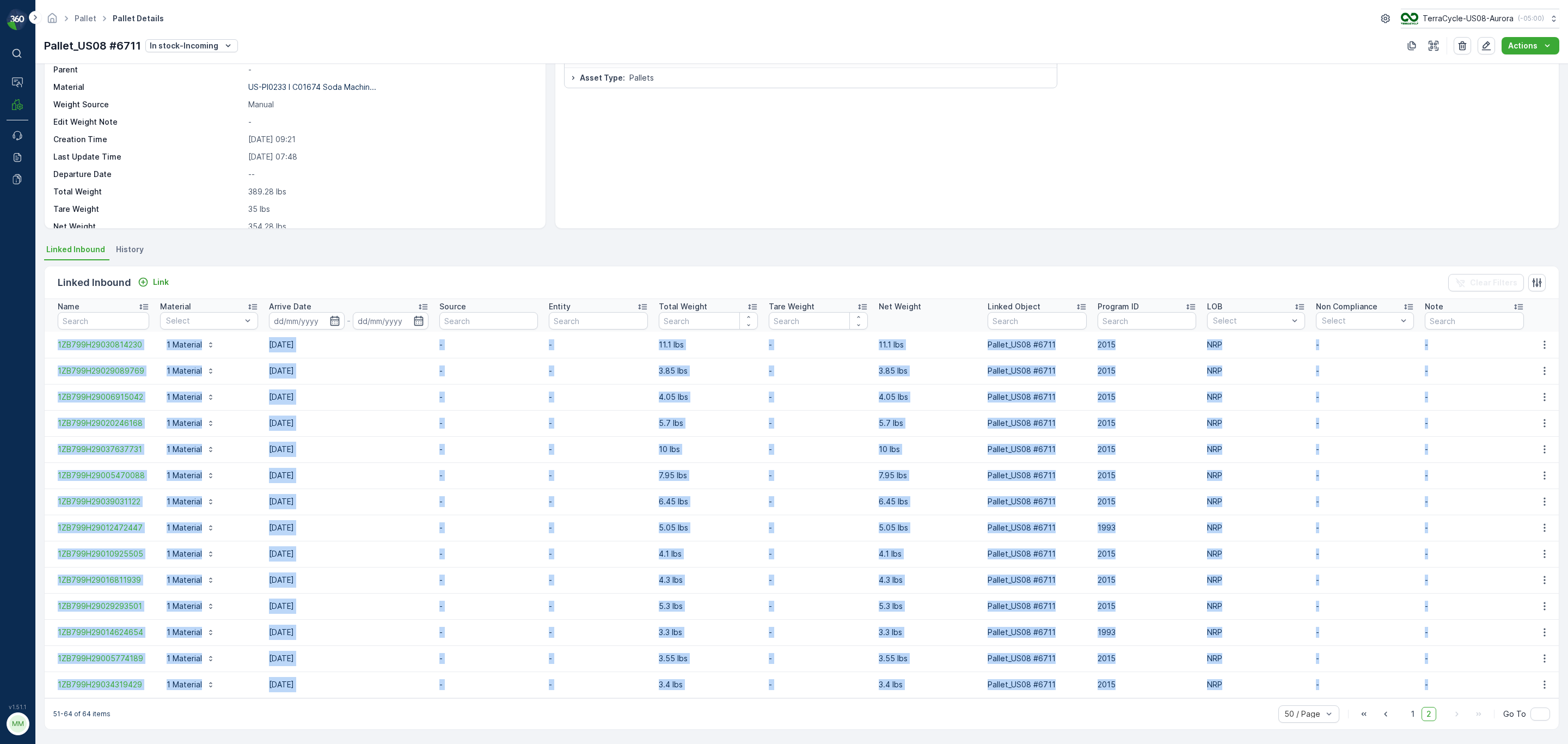
drag, startPoint x: 56, startPoint y: 404, endPoint x: 1473, endPoint y: 680, distance: 1443.6
click at [1045, 450] on tbody "1ZB799H29030814230 1 Material 11.08.2025 - - 11.1 lbs - 11.1 lbs Pallet_US08 #6…" at bounding box center [802, 515] width 1514 height 366
copy tbody "1ZB799H29030814230 1 Material 11.08.2025 - - 11.1 lbs - 11.1 lbs Pallet_US08 #6…"
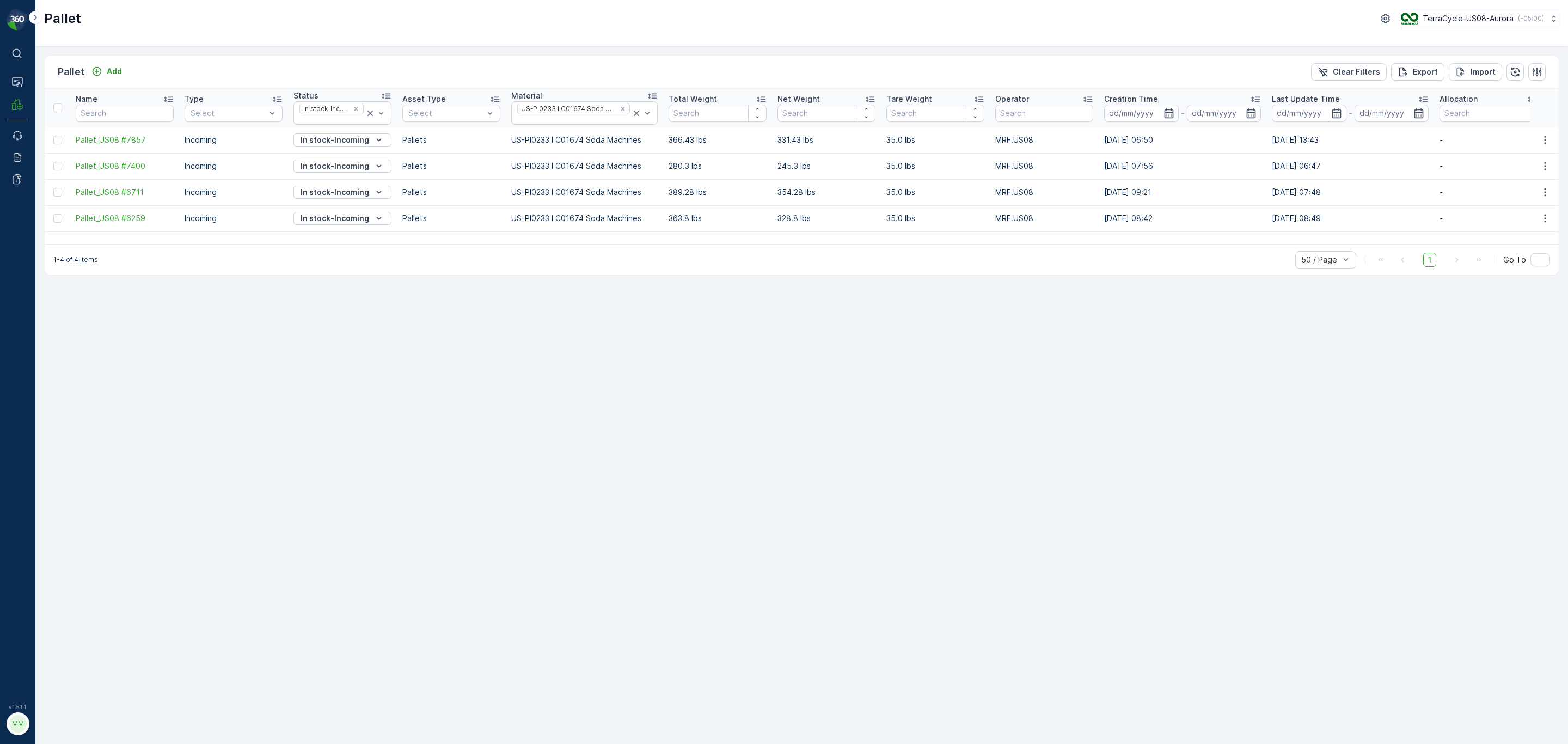
click at [129, 224] on span "Pallet_US08 #6259" at bounding box center [124, 218] width 98 height 11
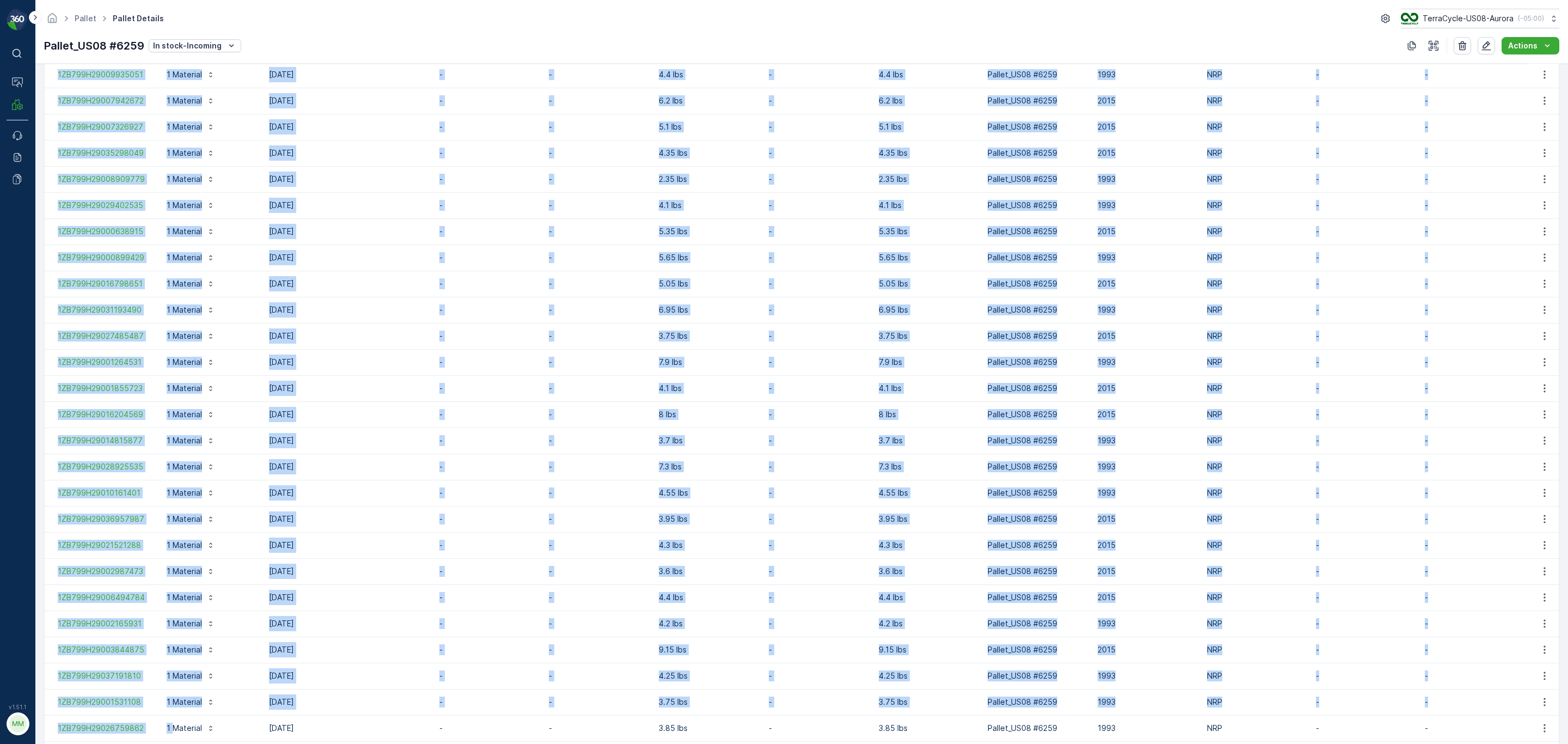
scroll to position [1003, 0]
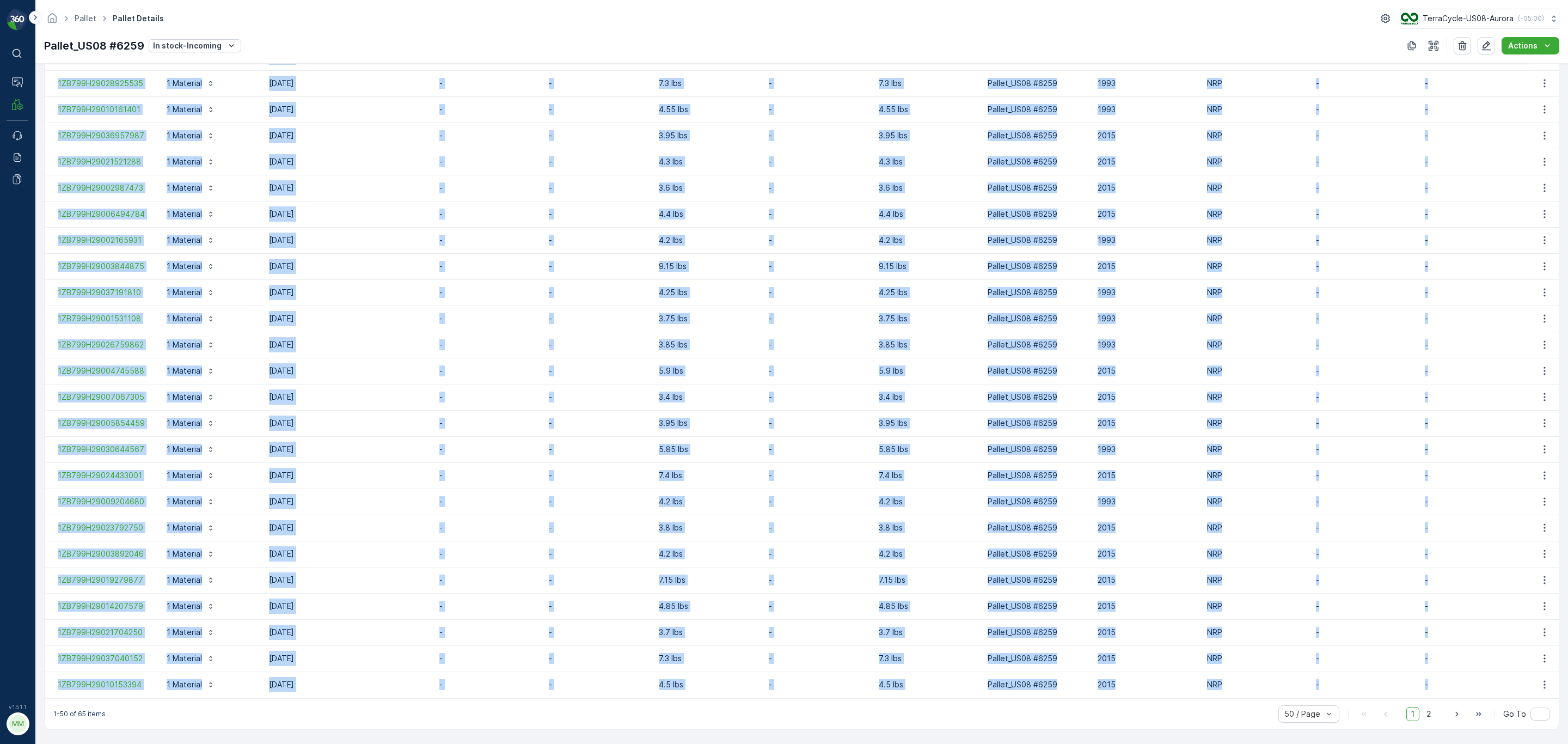
drag, startPoint x: 53, startPoint y: 406, endPoint x: 1505, endPoint y: 691, distance: 1479.7
click at [1045, 450] on tbody "1ZB799H29002294971 1 Material 29.07.2025 - - 6.35 lbs - 6.35 lbs Pallet_US08 #6…" at bounding box center [802, 44] width 1514 height 1307
copy tbody "1ZB799H29002294971 1 Material 29.07.2025 - - 6.35 lbs - 6.35 lbs Pallet_US08 #6…"
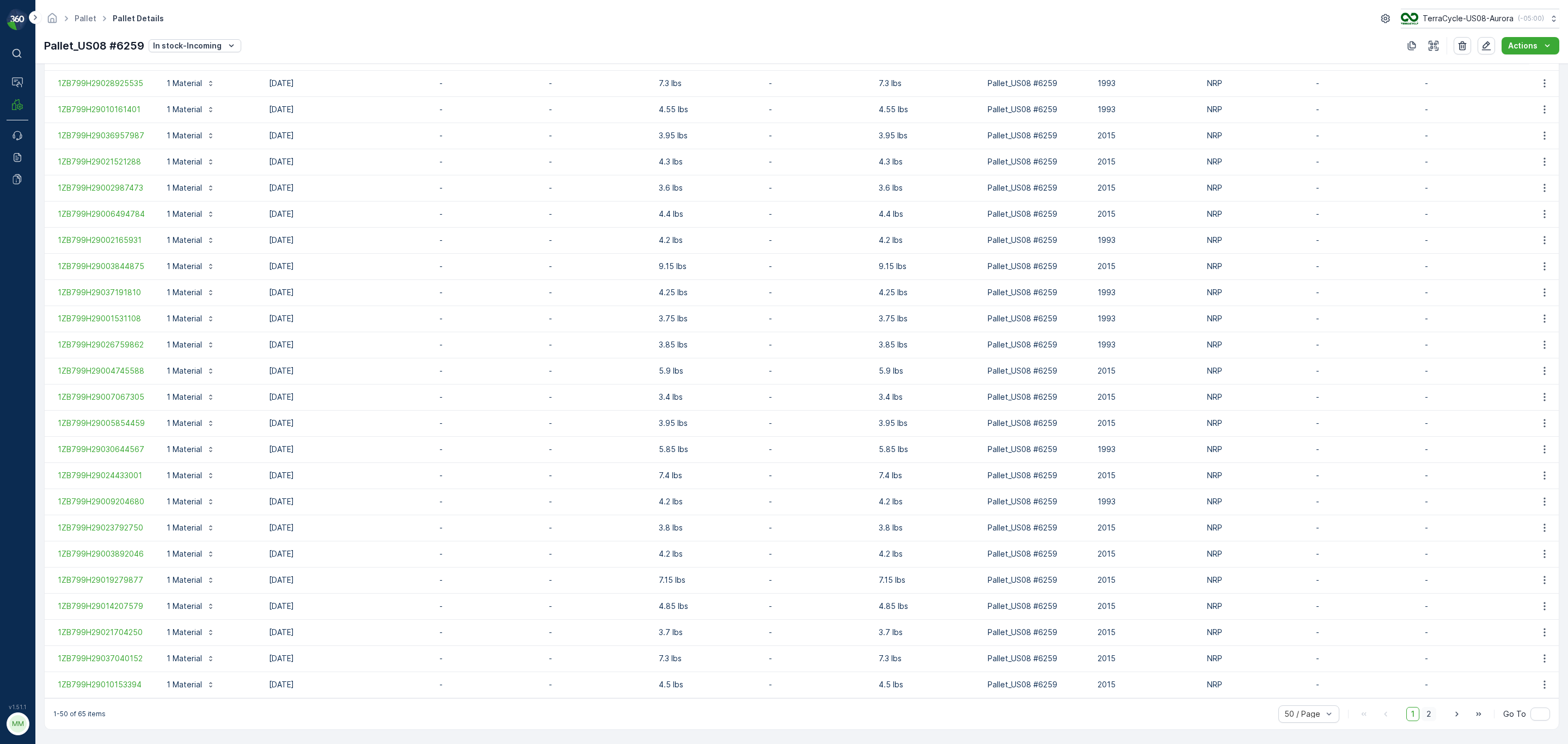
click at [1045, 450] on span "2" at bounding box center [1428, 714] width 15 height 14
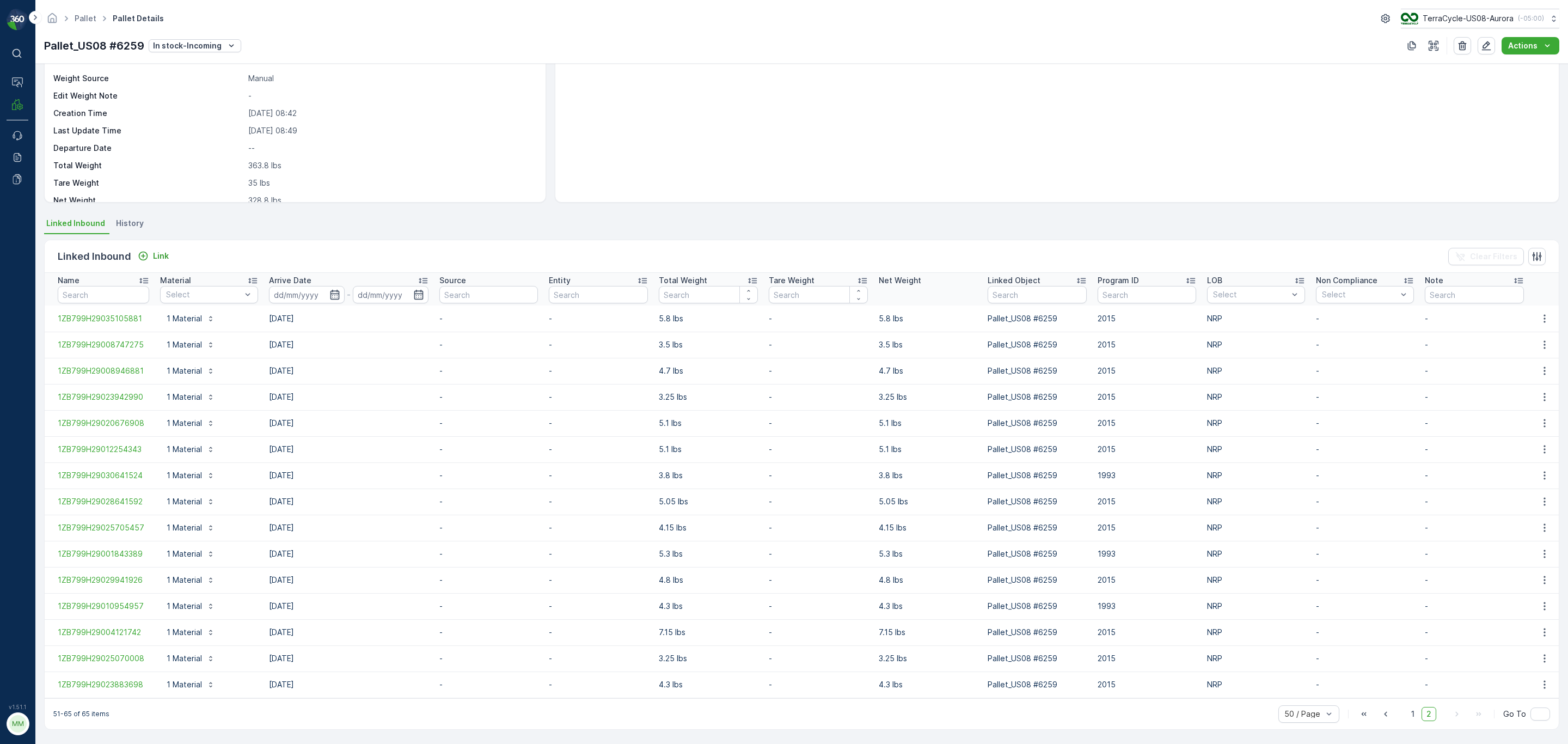
scroll to position [88, 0]
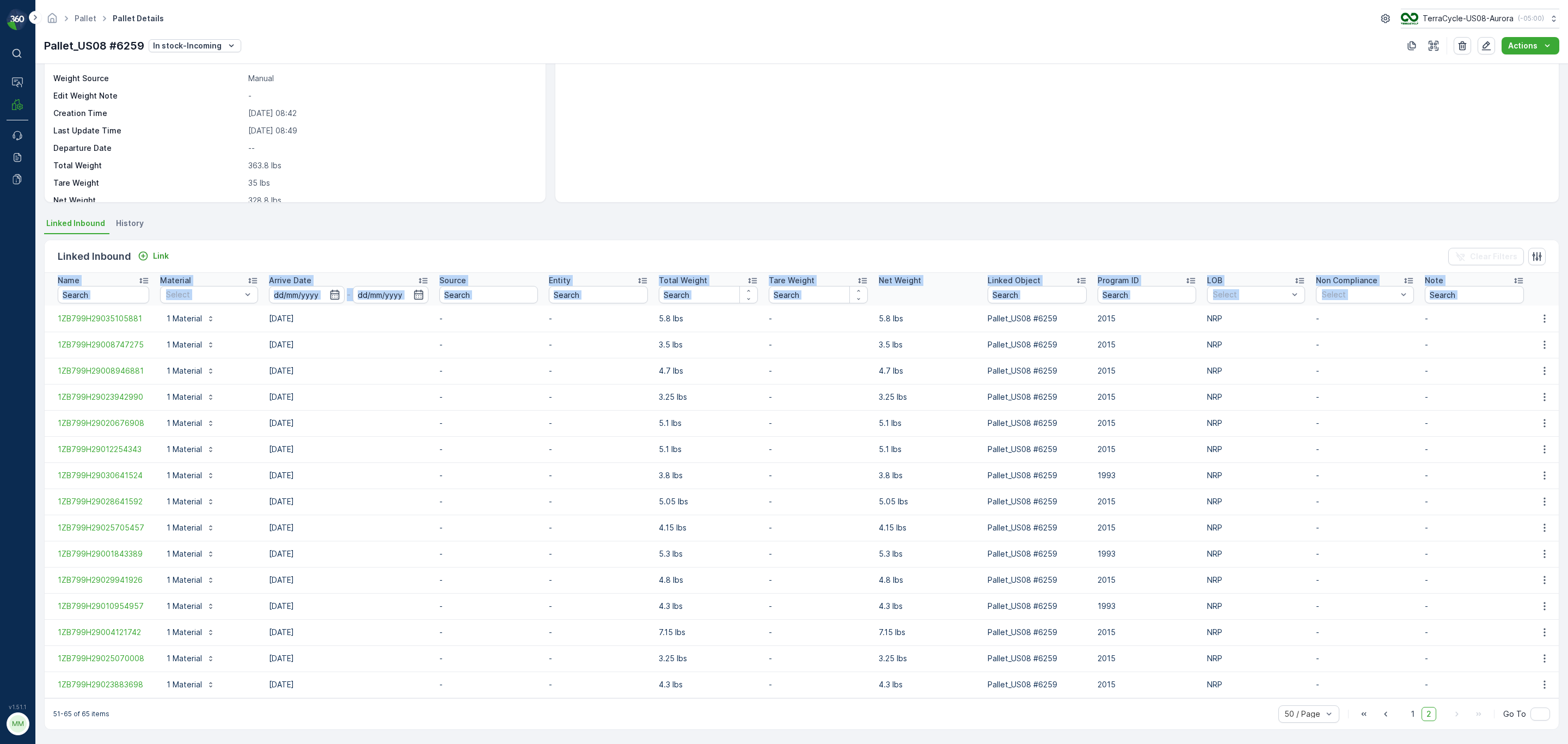
drag, startPoint x: 54, startPoint y: 317, endPoint x: 1567, endPoint y: 686, distance: 1557.3
click at [1045, 450] on div "Details Type Incoming Parent - Material US-PI0233 I C01674 Soda Machin... Weigh…" at bounding box center [801, 404] width 1533 height 681
copy thead "Name Material Select Arrive Date - Source Entity Total Weight Tare Weight Net W…"
click at [61, 149] on p "Process" at bounding box center [55, 150] width 29 height 11
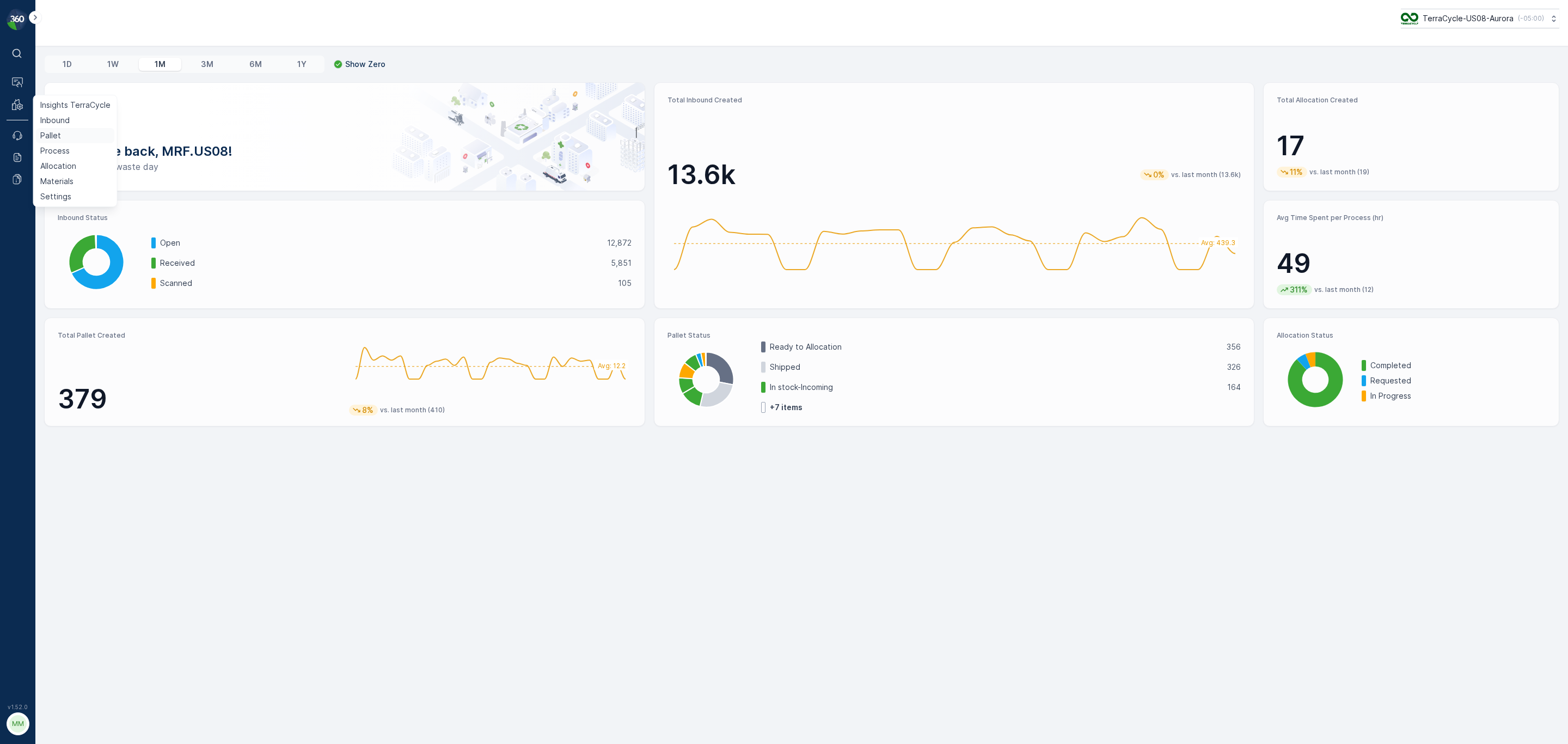
click at [56, 137] on p "Pallet" at bounding box center [51, 135] width 20 height 11
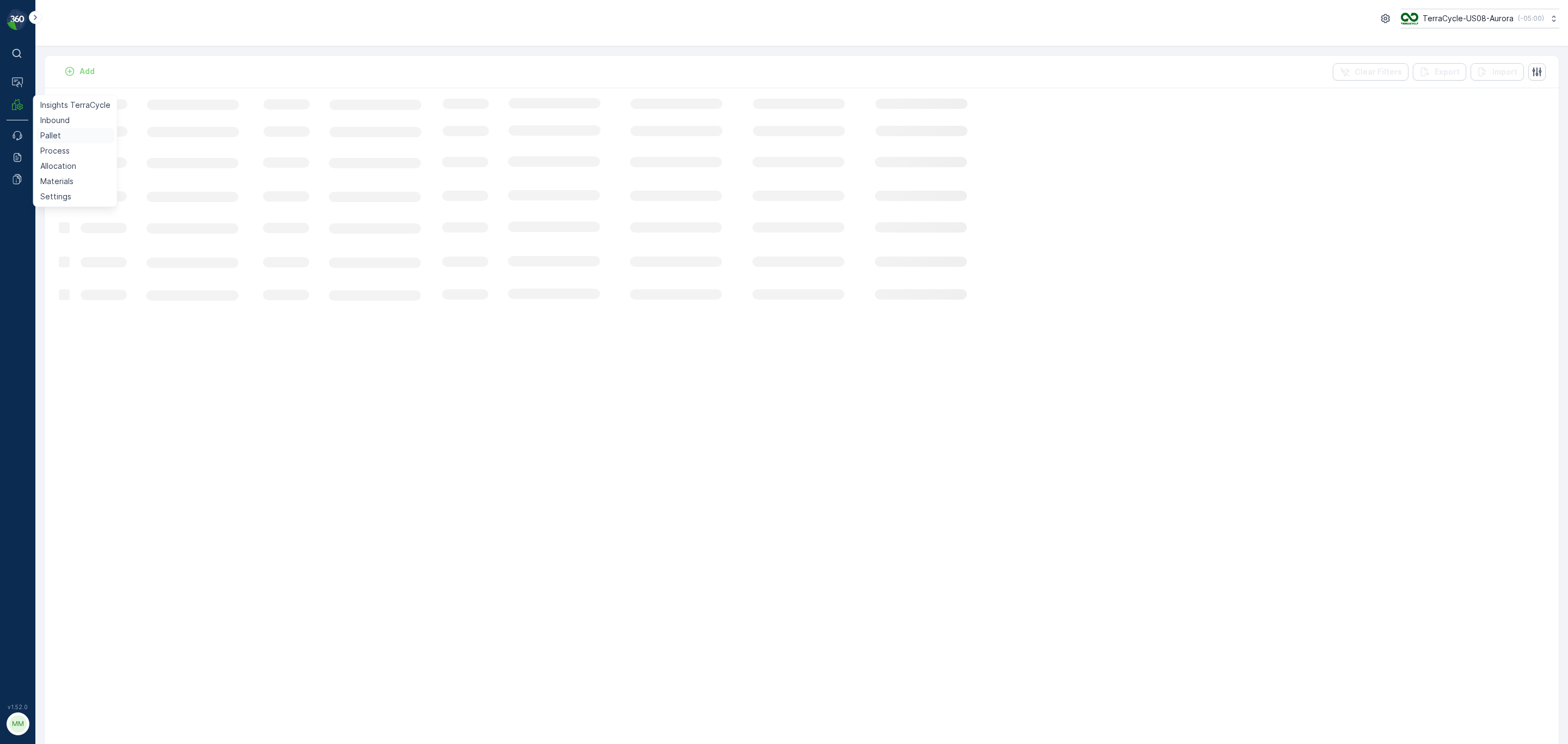
click at [42, 136] on p "Pallet" at bounding box center [51, 135] width 20 height 11
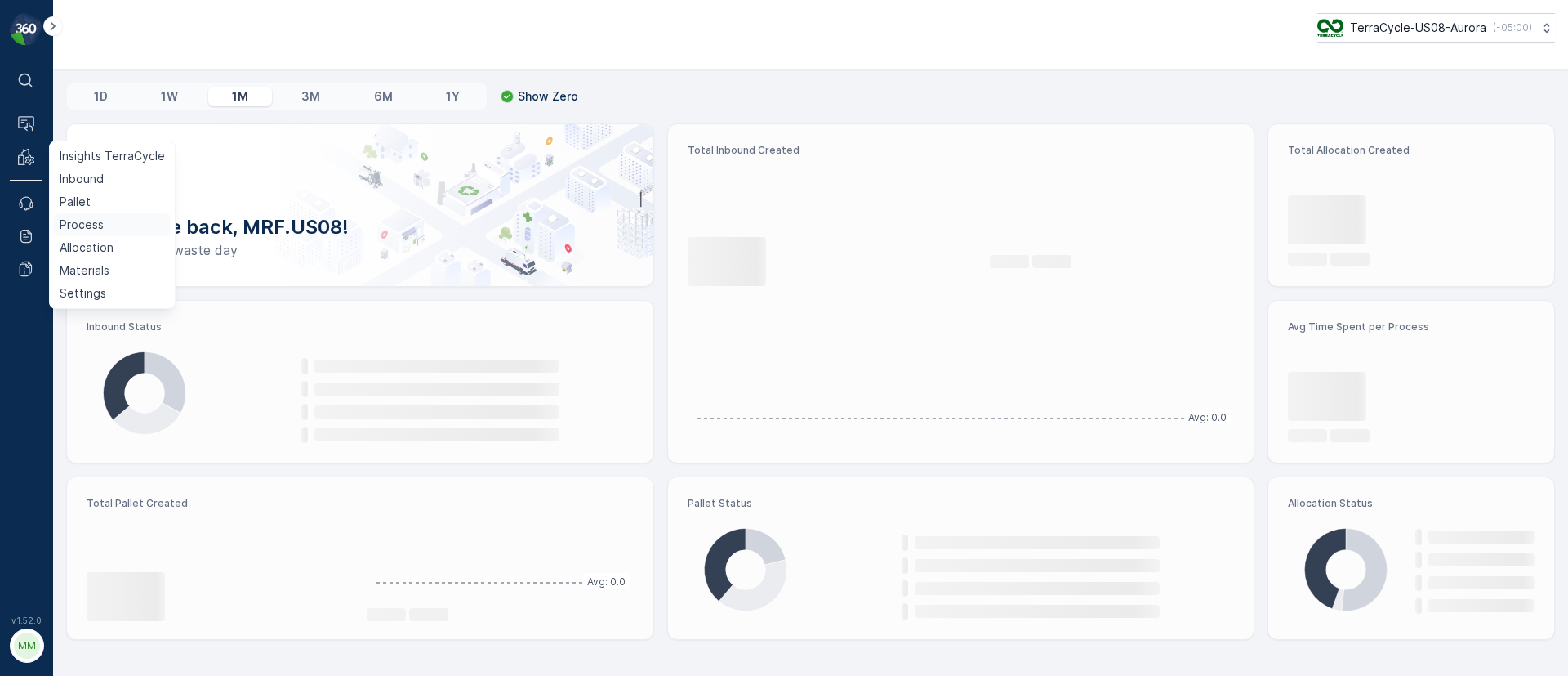
click at [107, 229] on link "Process" at bounding box center [111, 225] width 118 height 23
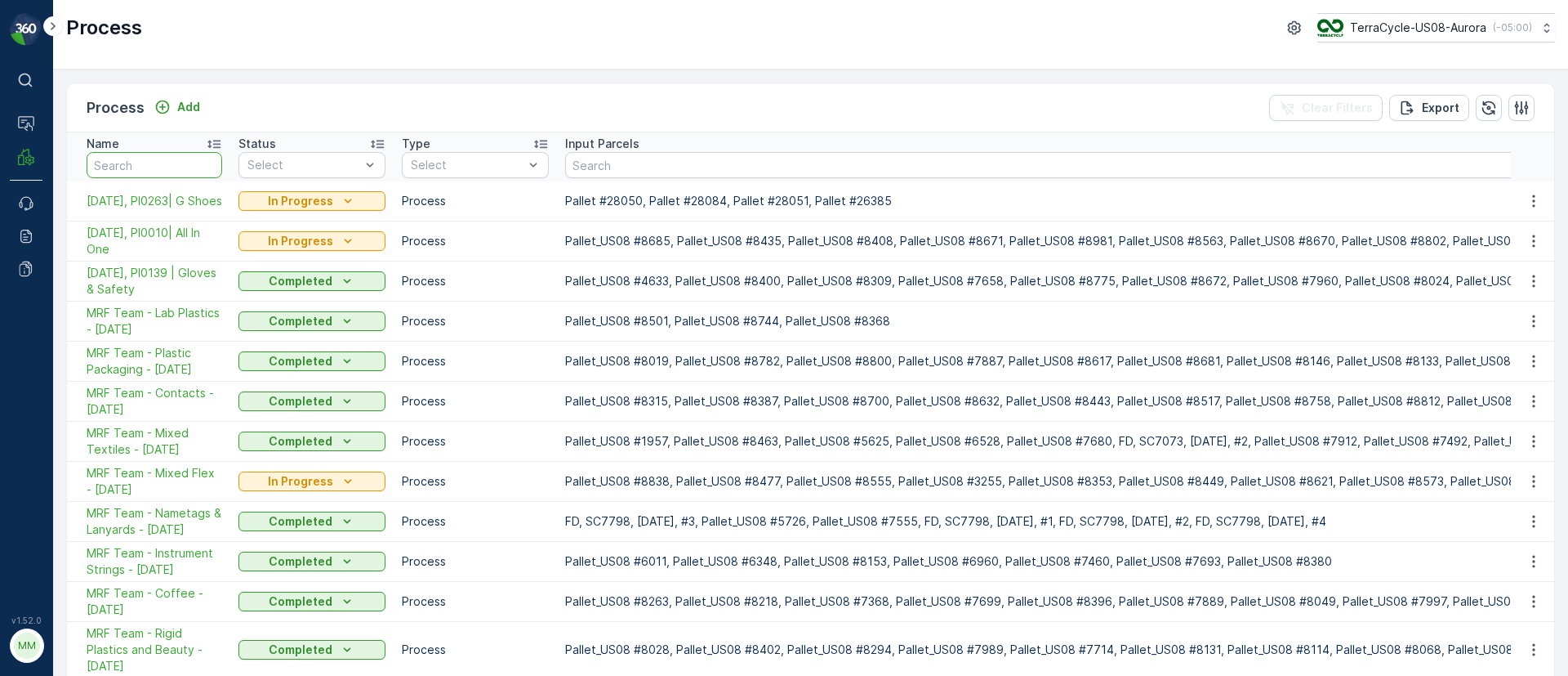
click at [137, 166] on input "text" at bounding box center [154, 164] width 135 height 26
type input "sodastream"
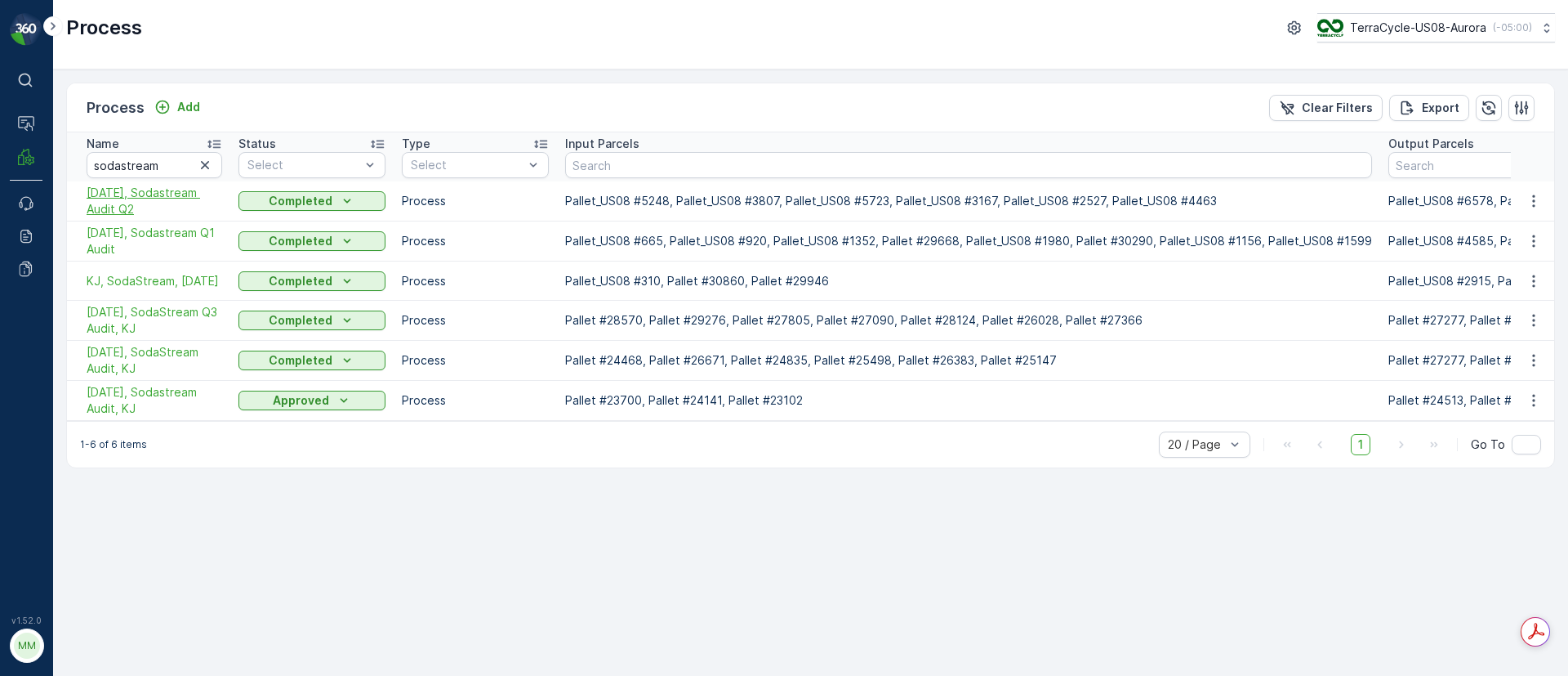
click at [120, 198] on span "7/22/25, Sodastream Audit Q2" at bounding box center [154, 201] width 135 height 33
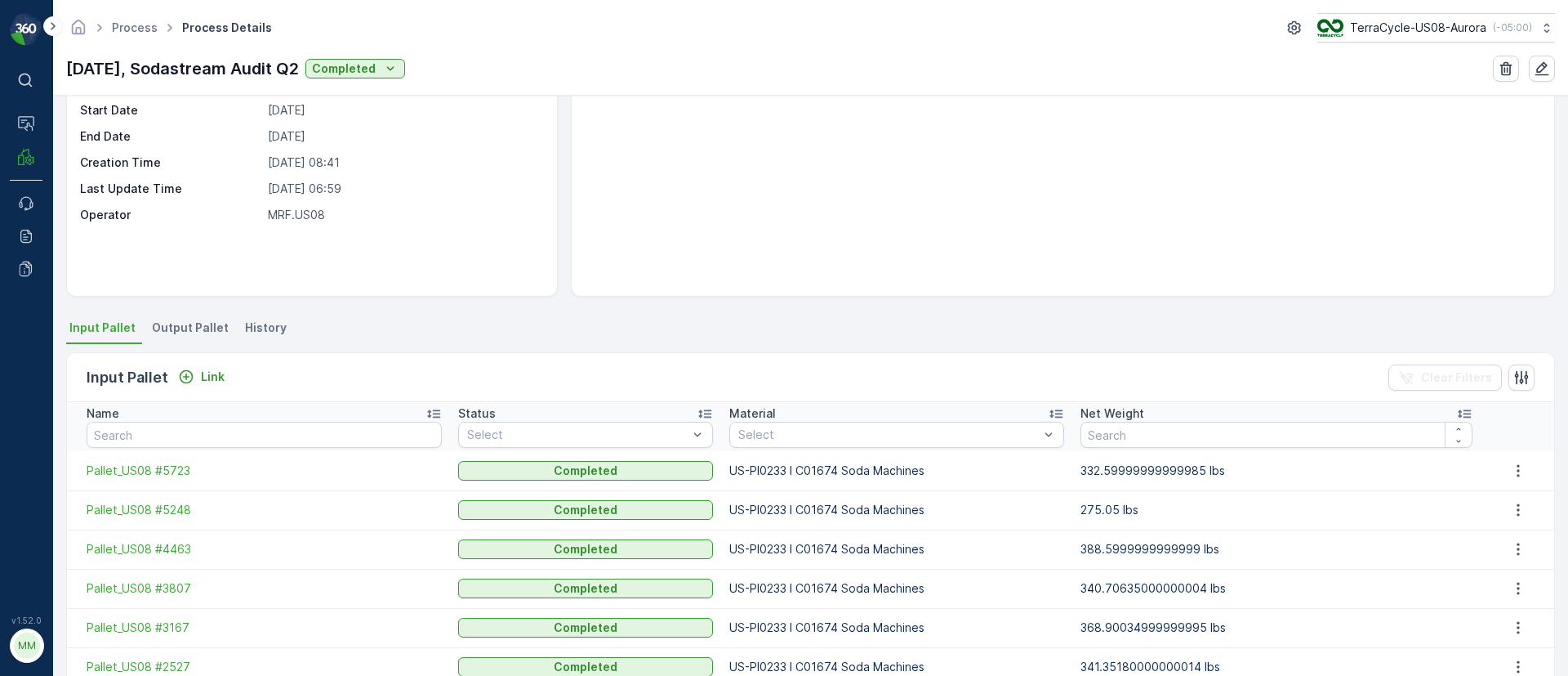
scroll to position [139, 0]
click at [172, 330] on span "Output Pallet" at bounding box center [190, 326] width 77 height 16
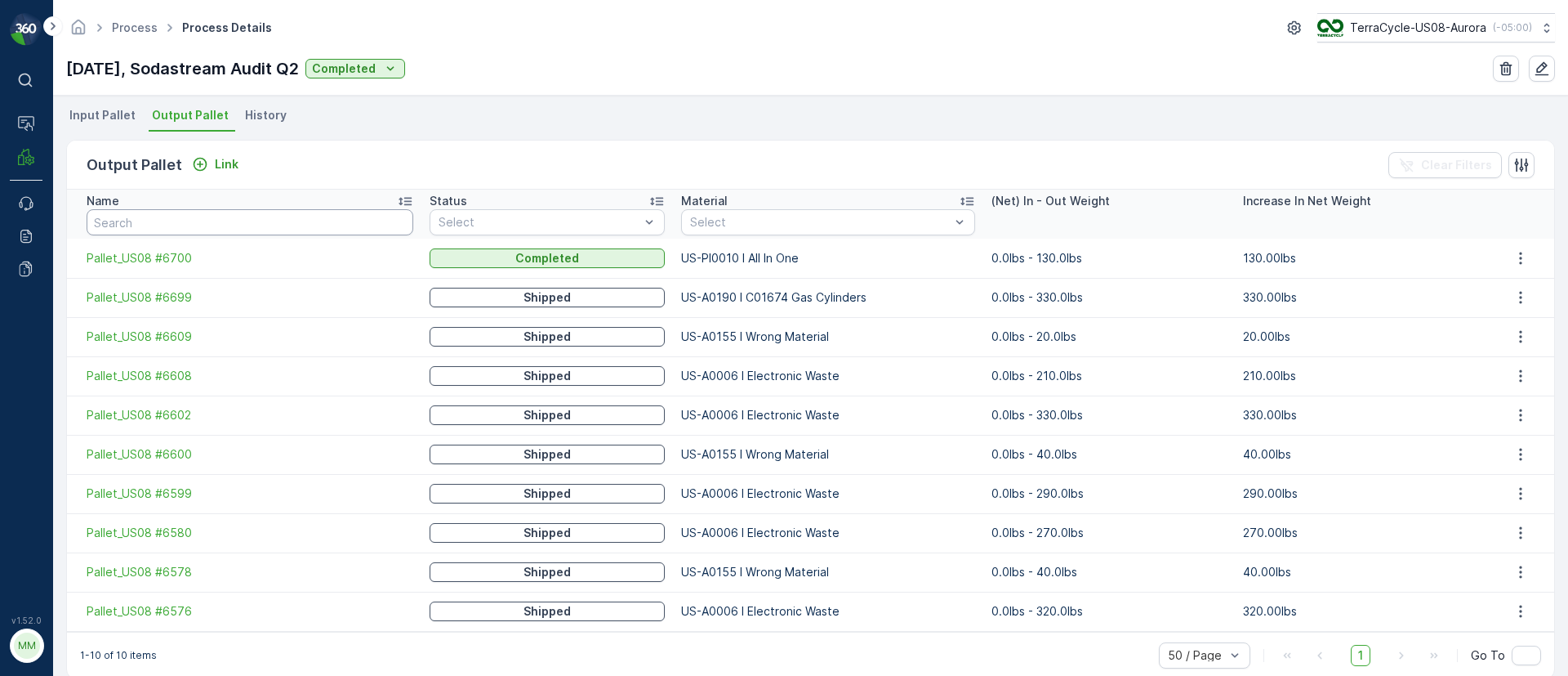
scroll to position [375, 0]
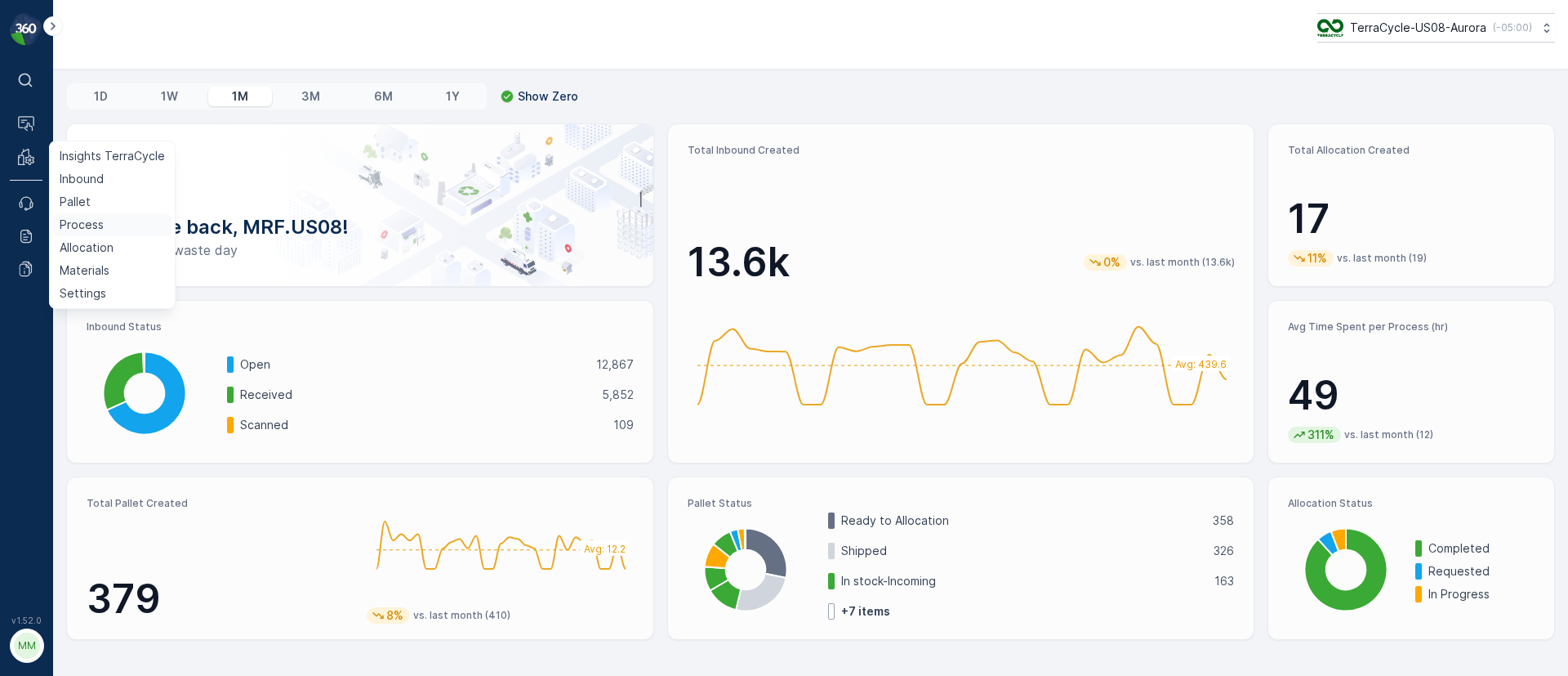
click at [95, 229] on p "Process" at bounding box center [82, 224] width 44 height 16
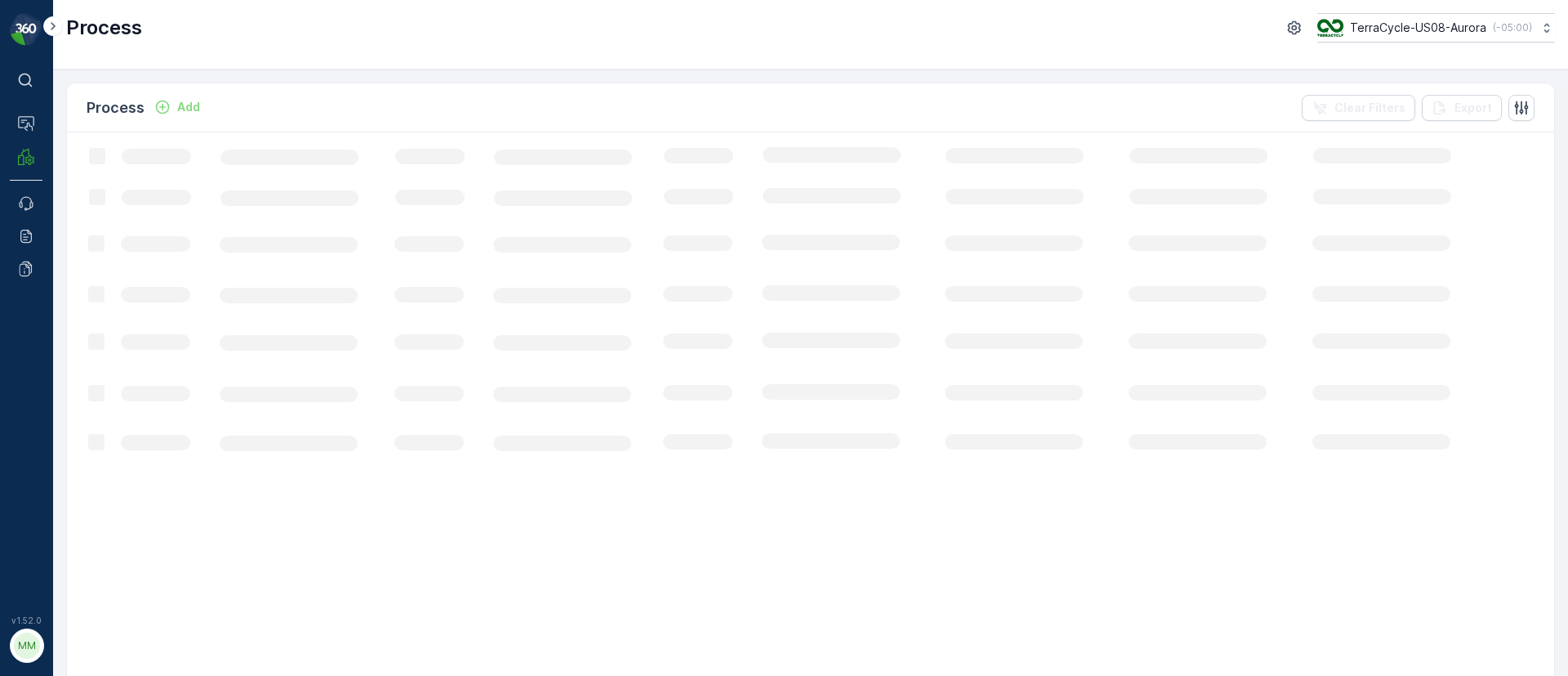
click at [187, 109] on p "Add" at bounding box center [189, 107] width 23 height 16
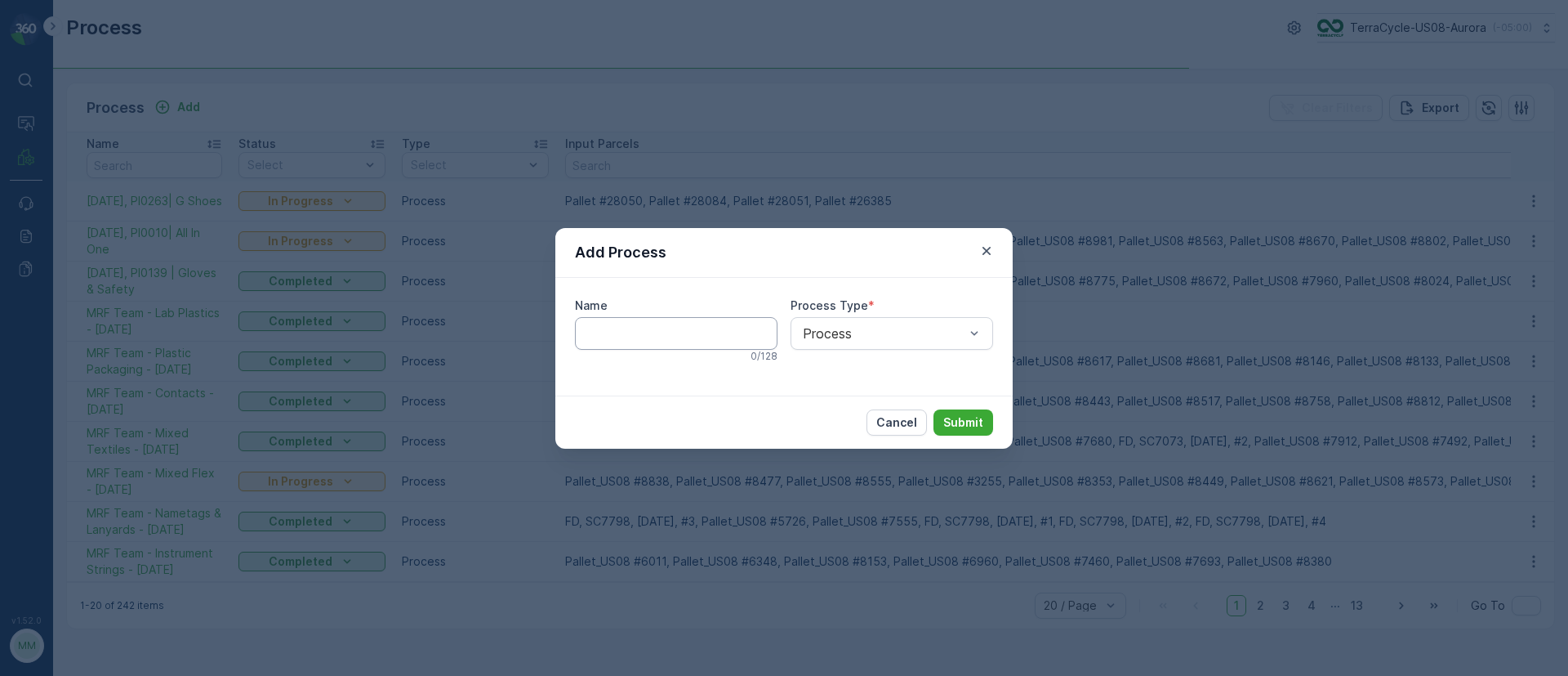
click at [611, 322] on input "Name" at bounding box center [676, 333] width 203 height 33
type input "Q"
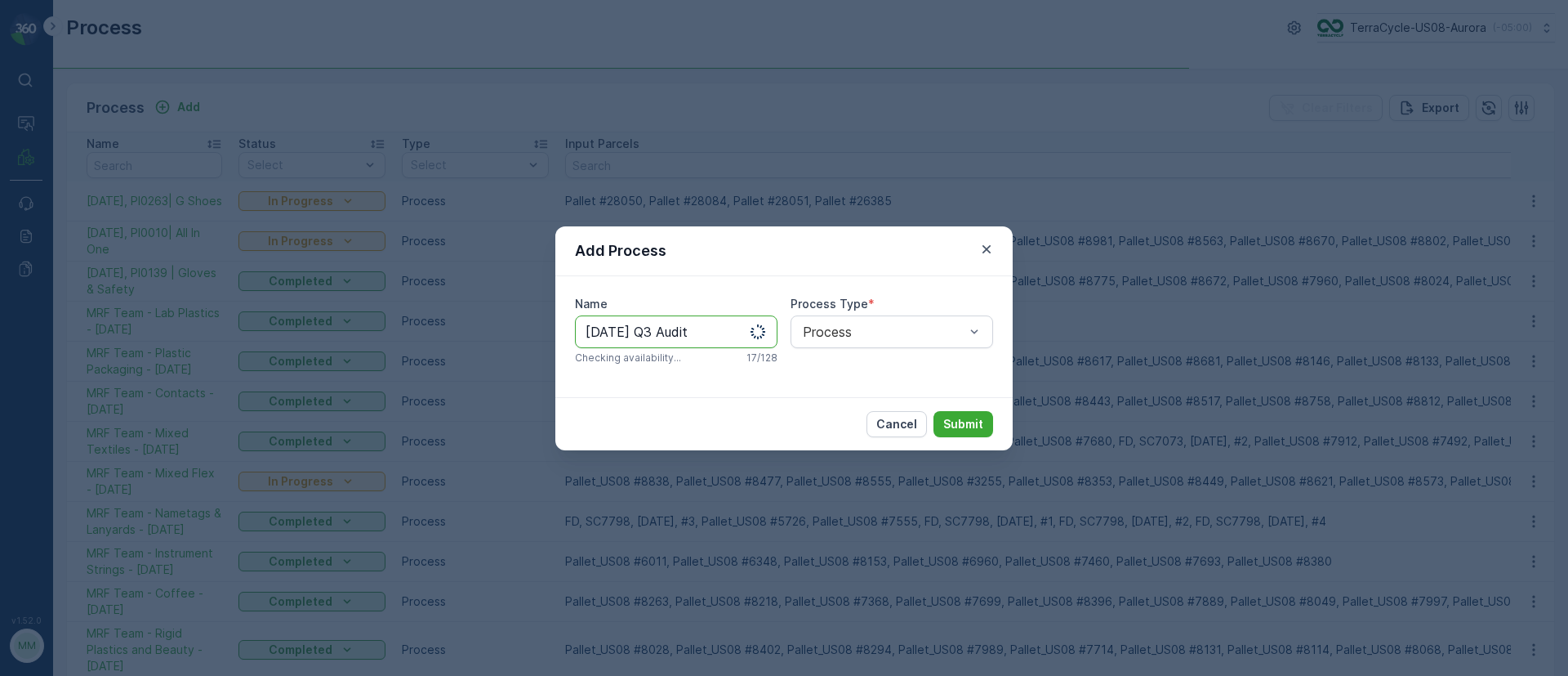
click at [638, 326] on input "10/07/25 Q3 Audit" at bounding box center [676, 331] width 203 height 33
click at [693, 329] on input "10/07/25, US-PI0233 Soda Machines, Q3 Audit" at bounding box center [676, 331] width 203 height 33
type input "10/07/25, US-PI0233 Soda Machines, Q3 Audit"
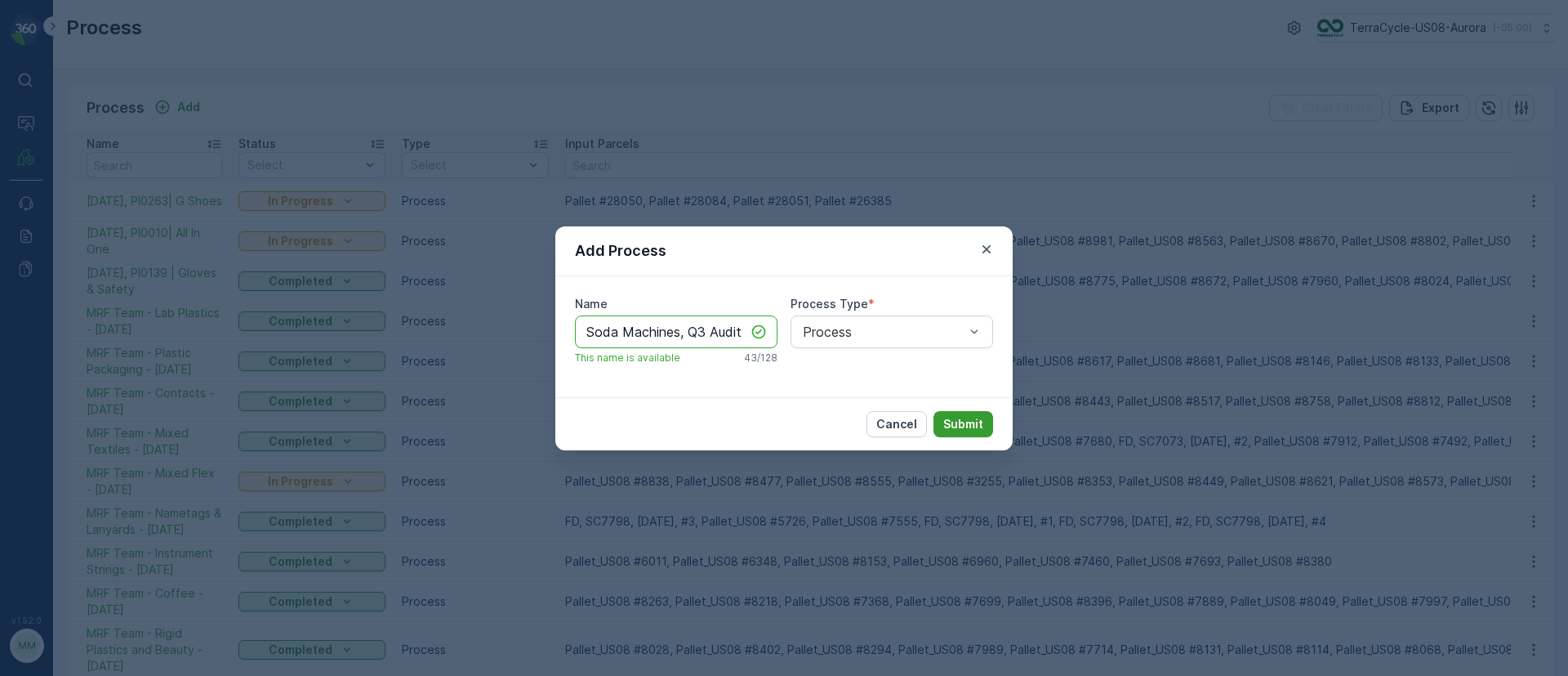
scroll to position [0, 0]
click at [955, 426] on p "Submit" at bounding box center [964, 423] width 40 height 16
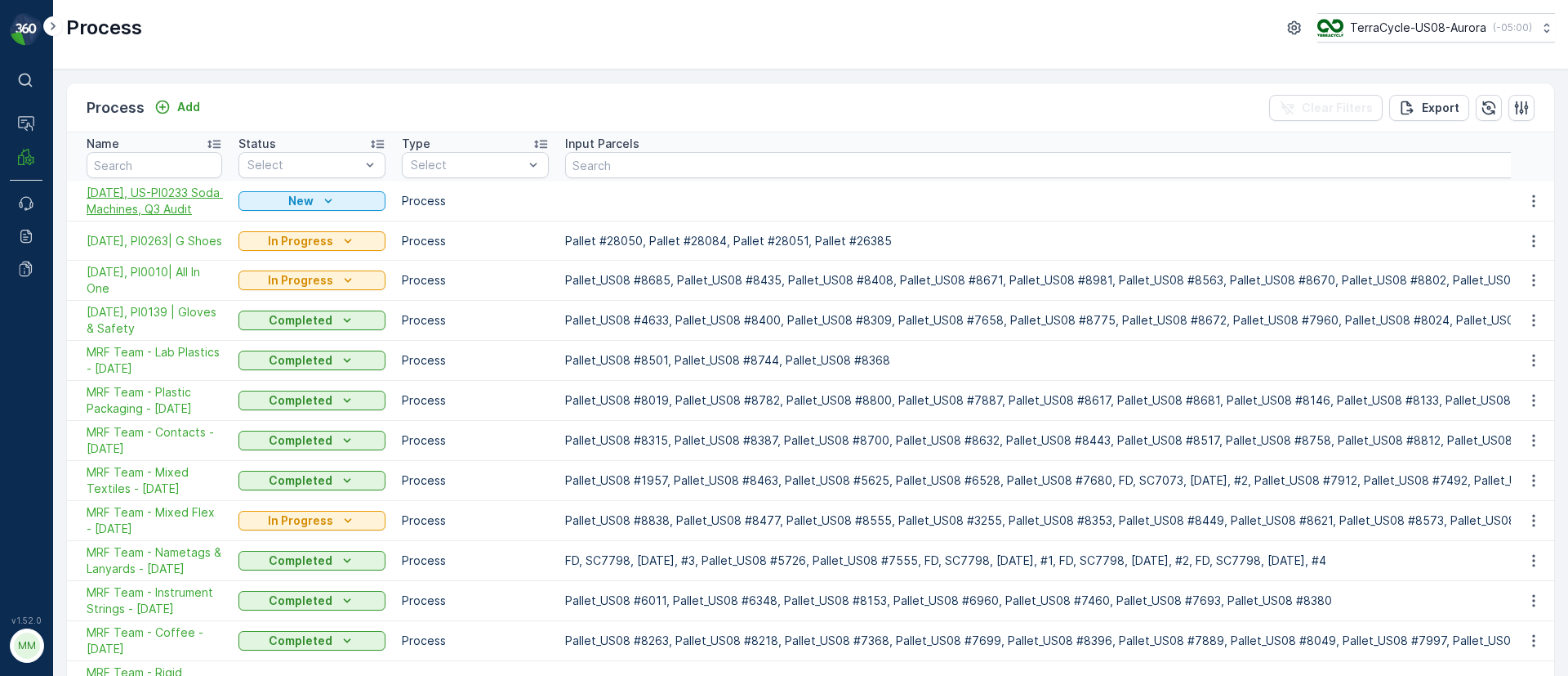
click at [117, 202] on span "10/07/25, US-PI0233 Soda Machines, Q3 Audit" at bounding box center [154, 201] width 135 height 33
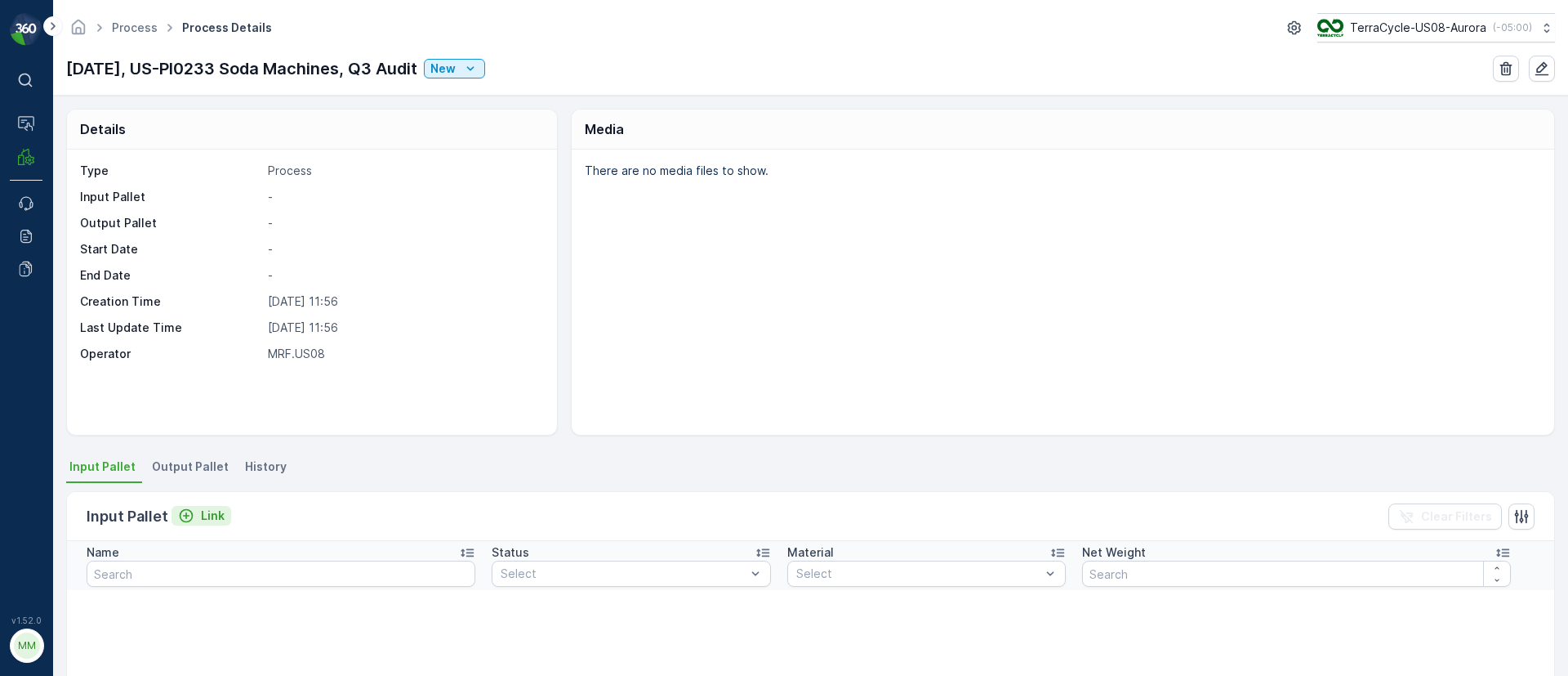
click at [204, 520] on p "Link" at bounding box center [212, 515] width 24 height 16
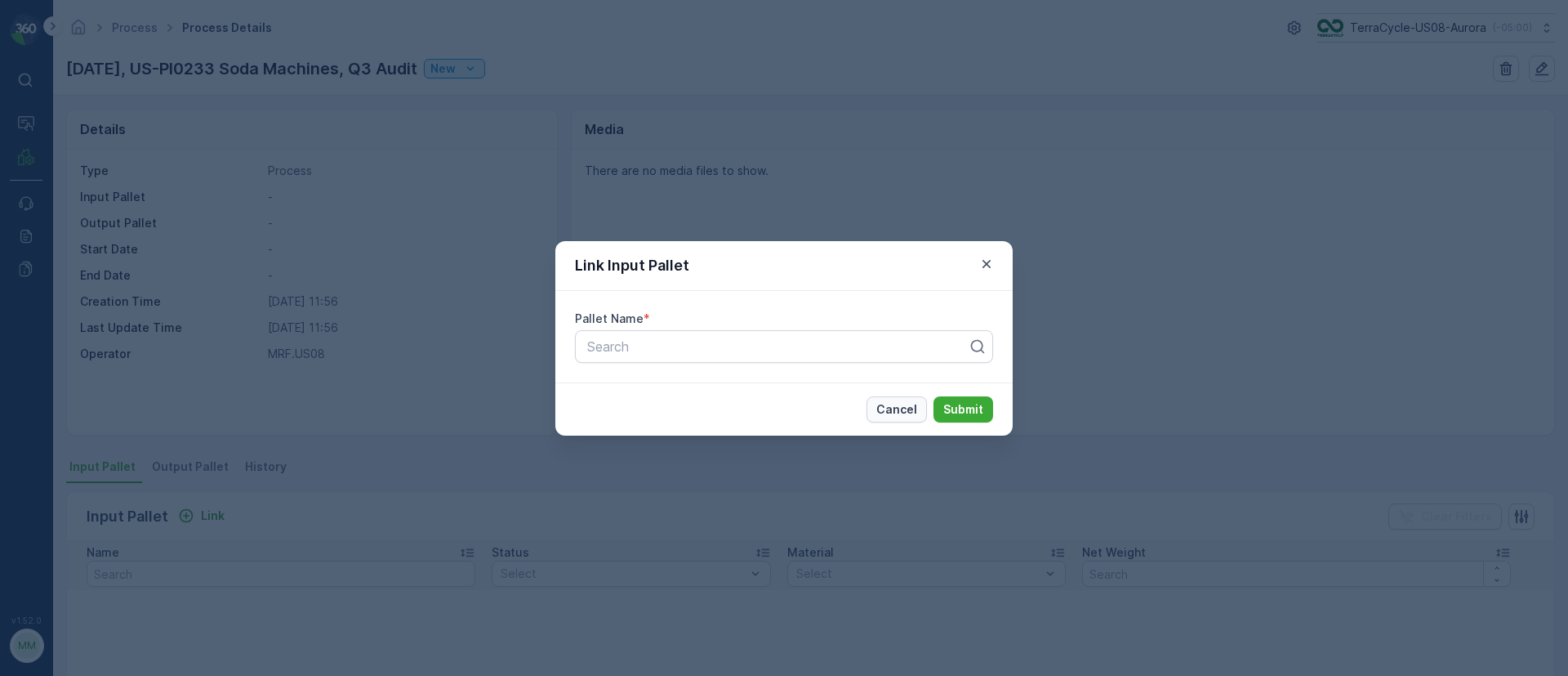
click at [899, 405] on p "Cancel" at bounding box center [897, 409] width 41 height 16
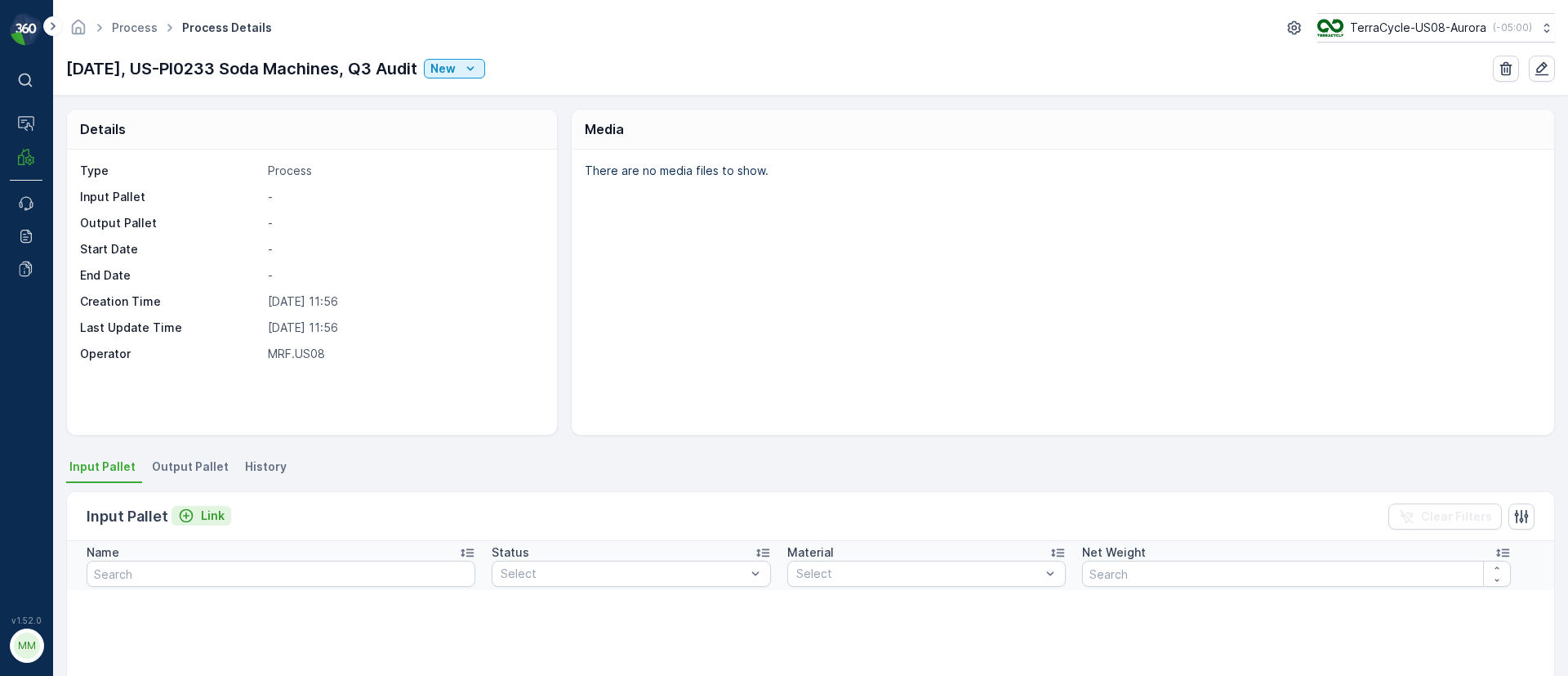
click at [210, 517] on p "Link" at bounding box center [212, 515] width 24 height 16
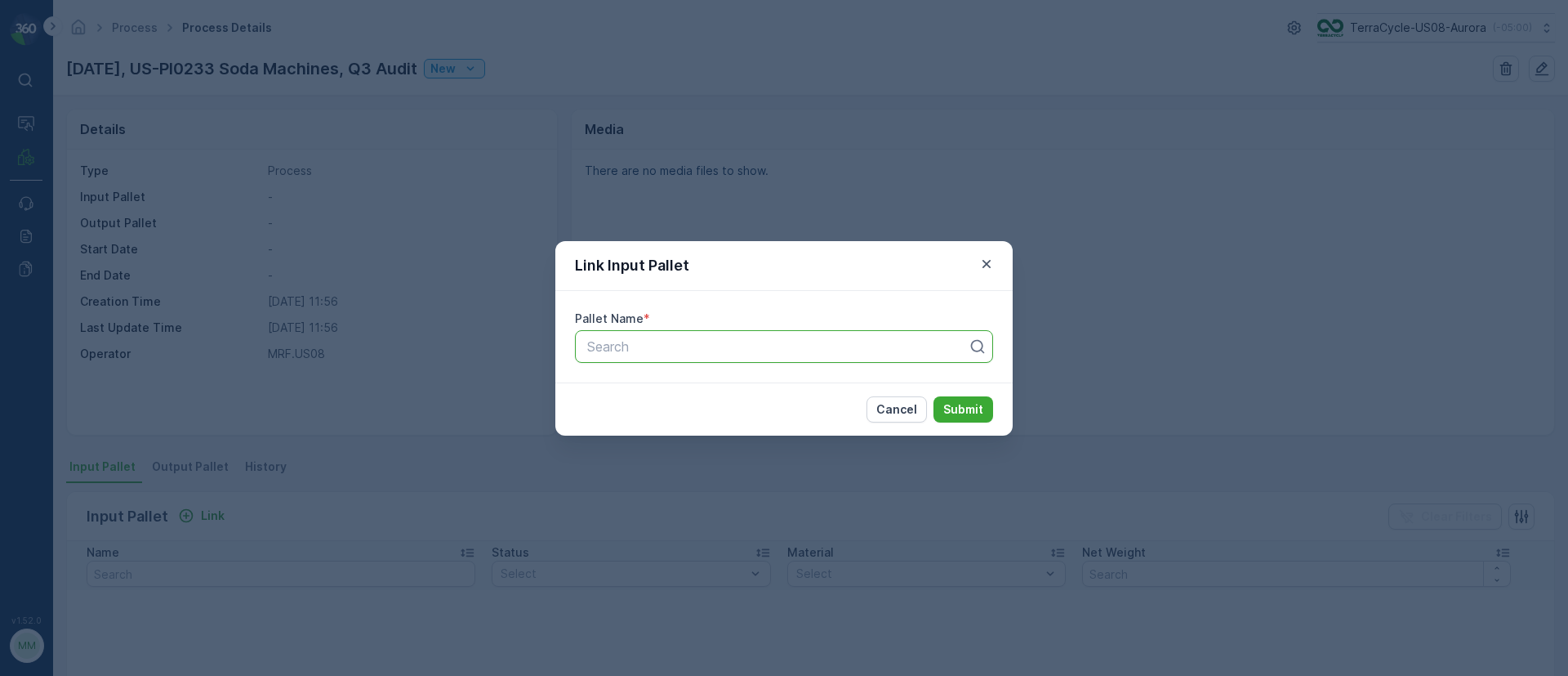
click at [626, 350] on div at bounding box center [778, 346] width 384 height 14
type input "6259"
click at [670, 394] on div "Pallet_US08 #6259" at bounding box center [784, 386] width 419 height 28
click at [965, 417] on button "Submit" at bounding box center [963, 409] width 60 height 26
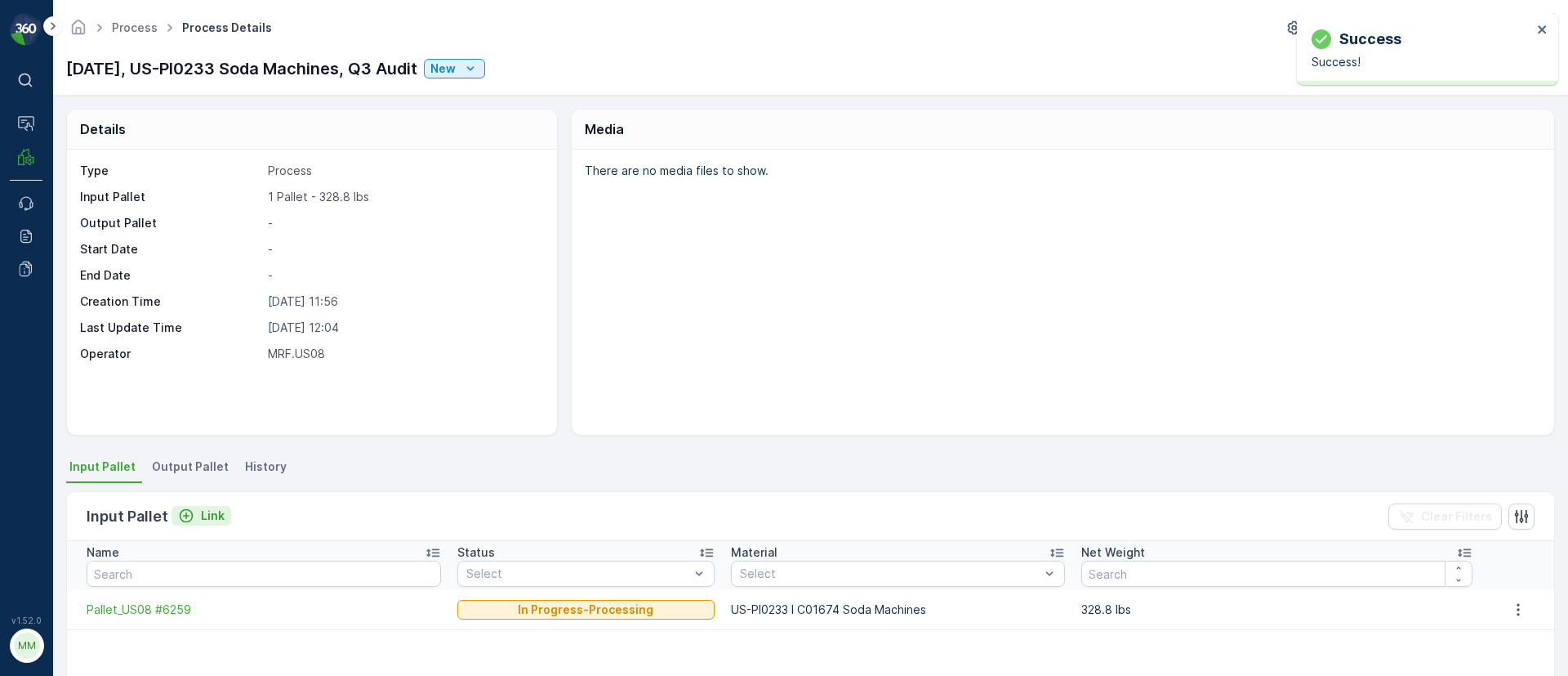
click at [197, 519] on div "Link" at bounding box center [201, 515] width 46 height 16
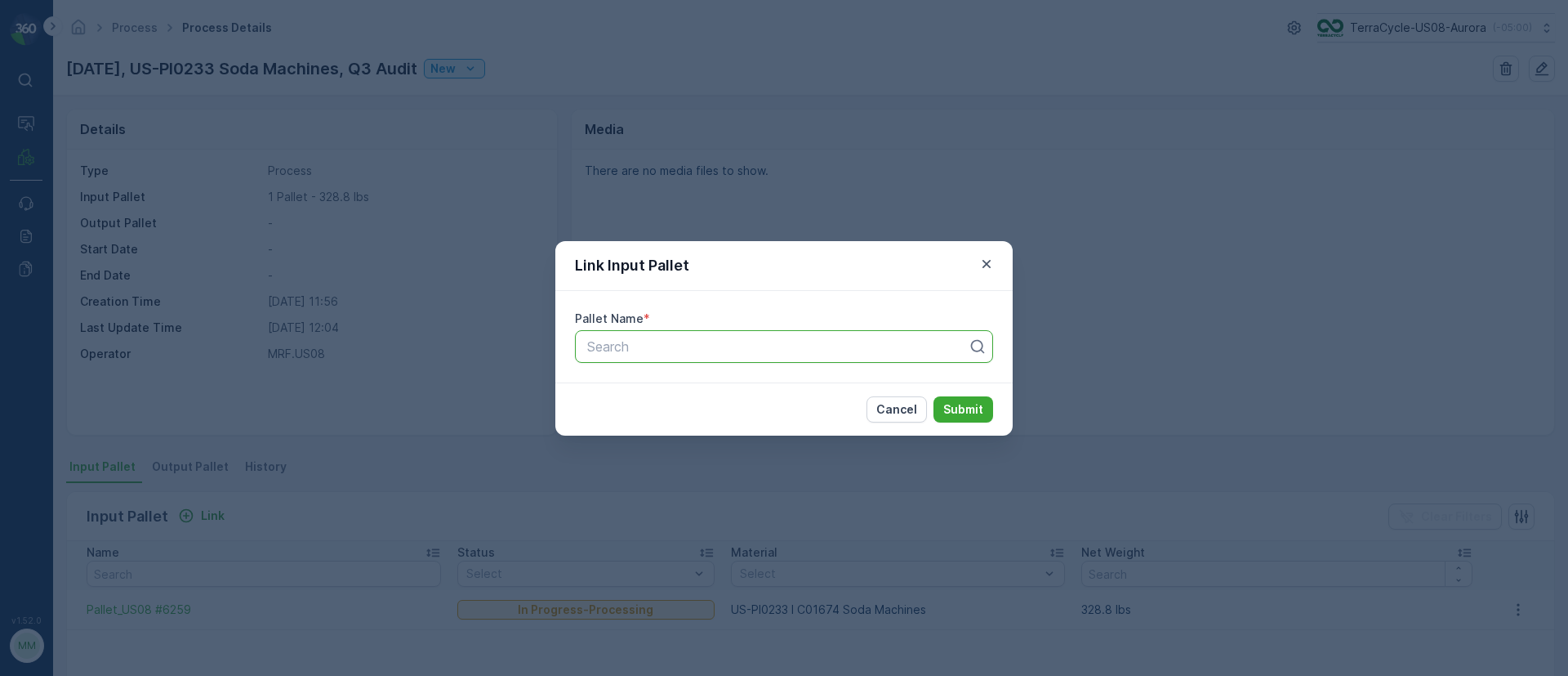
click at [626, 340] on div at bounding box center [778, 346] width 384 height 14
type input "7400"
click at [630, 390] on span "Pallet #27400" at bounding box center [627, 386] width 84 height 14
click at [980, 409] on p "Submit" at bounding box center [964, 409] width 40 height 16
click at [701, 339] on div at bounding box center [769, 346] width 368 height 14
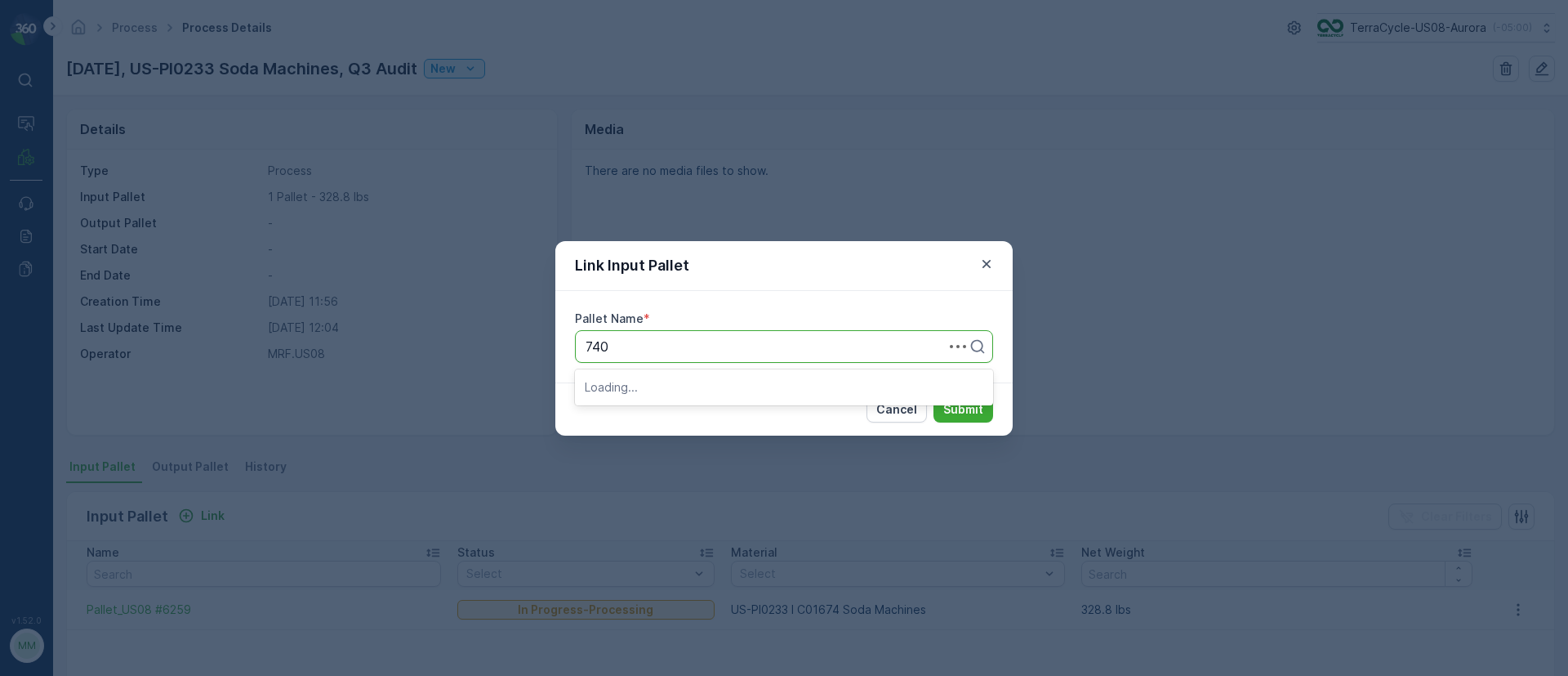
type input "7400"
click at [677, 420] on span "Pallet_US08 #7400" at bounding box center [643, 414] width 117 height 14
click at [963, 413] on p "Submit" at bounding box center [964, 409] width 40 height 16
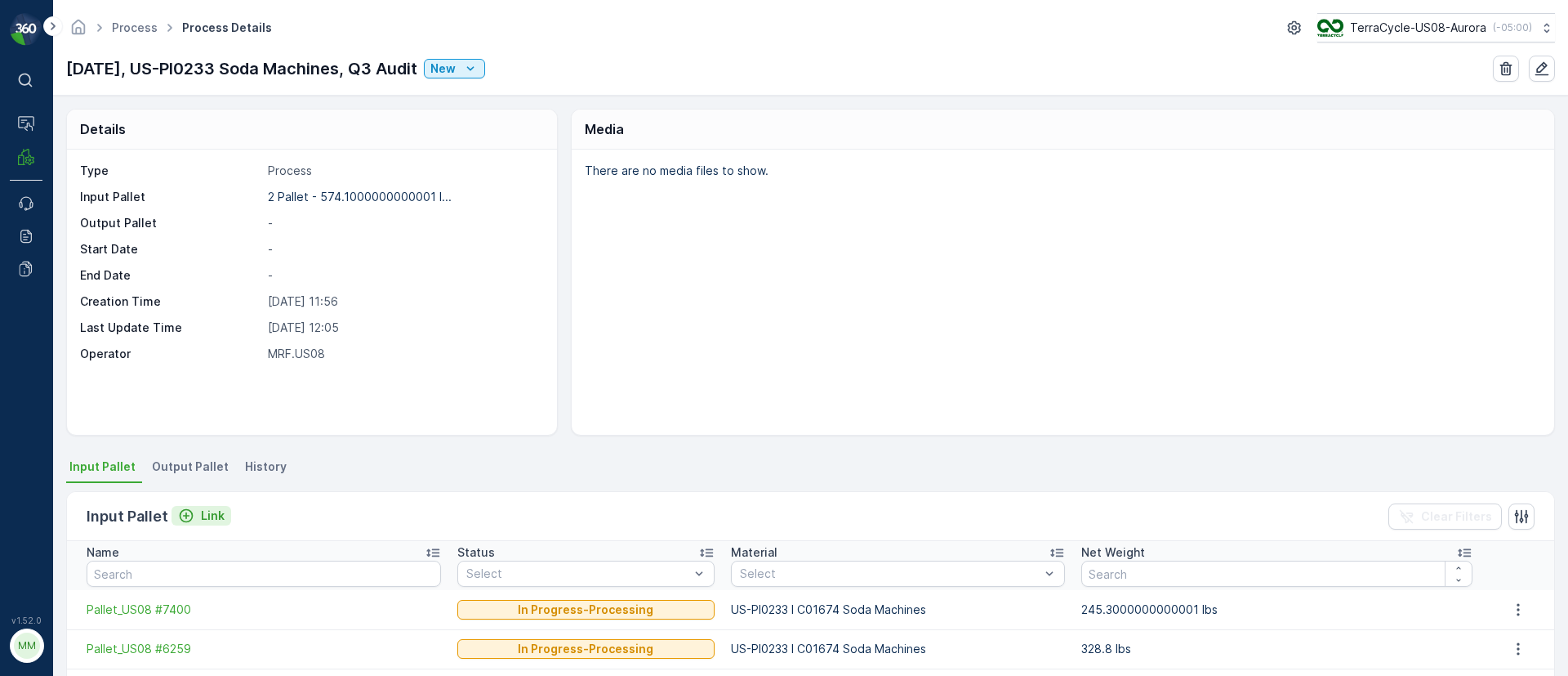
click at [210, 511] on p "Link" at bounding box center [212, 515] width 24 height 16
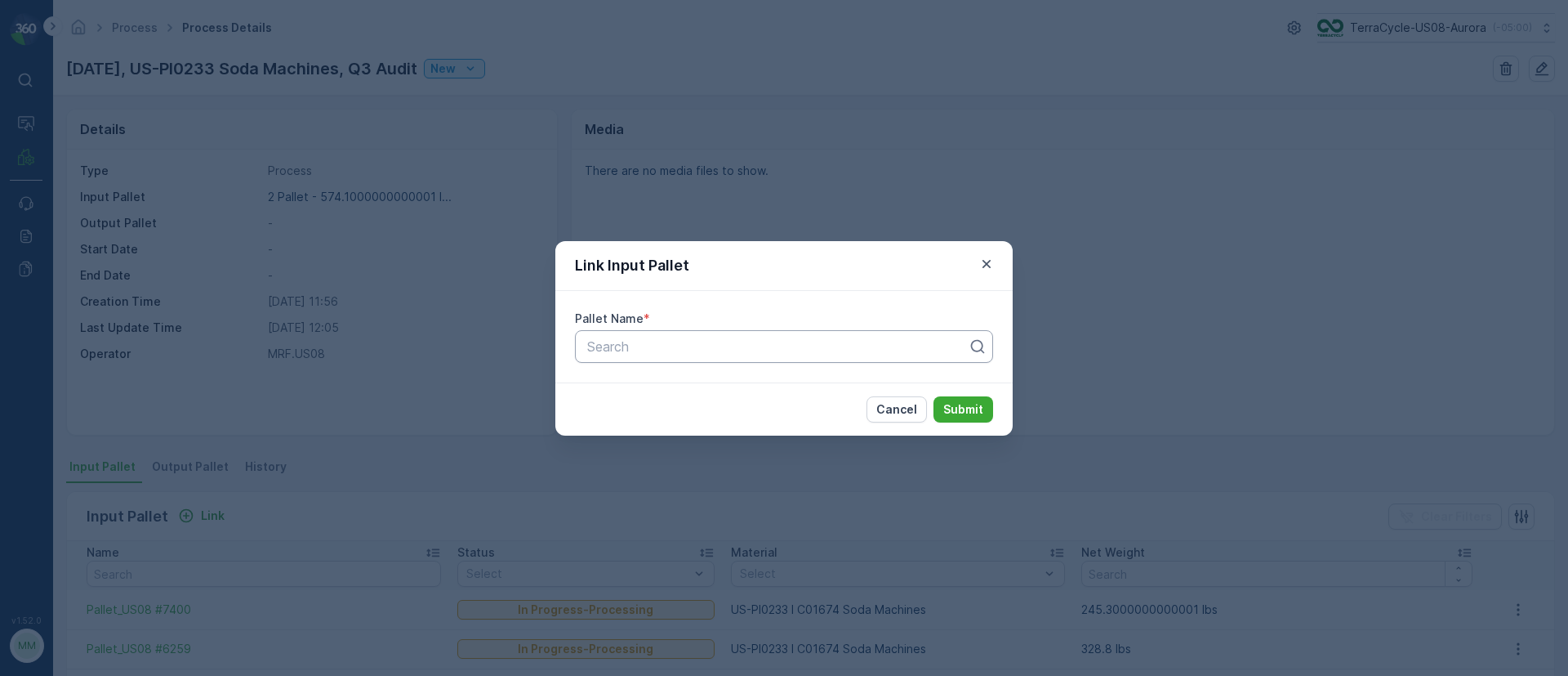
click at [686, 340] on div at bounding box center [778, 346] width 384 height 14
type input "7857"
click at [678, 394] on div "Pallet_US08 #7857" at bounding box center [784, 386] width 419 height 28
click at [962, 408] on p "Submit" at bounding box center [964, 409] width 40 height 16
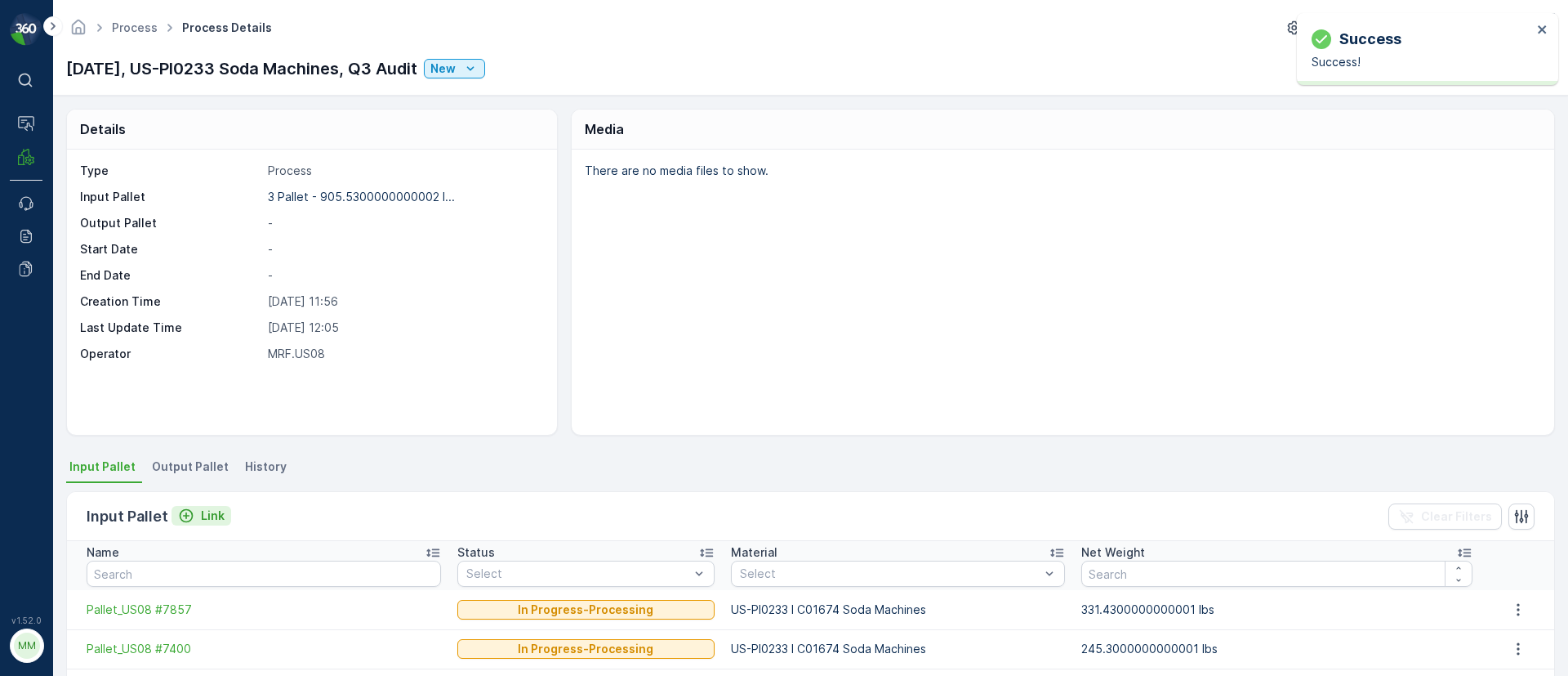
click at [210, 515] on p "Link" at bounding box center [212, 515] width 24 height 16
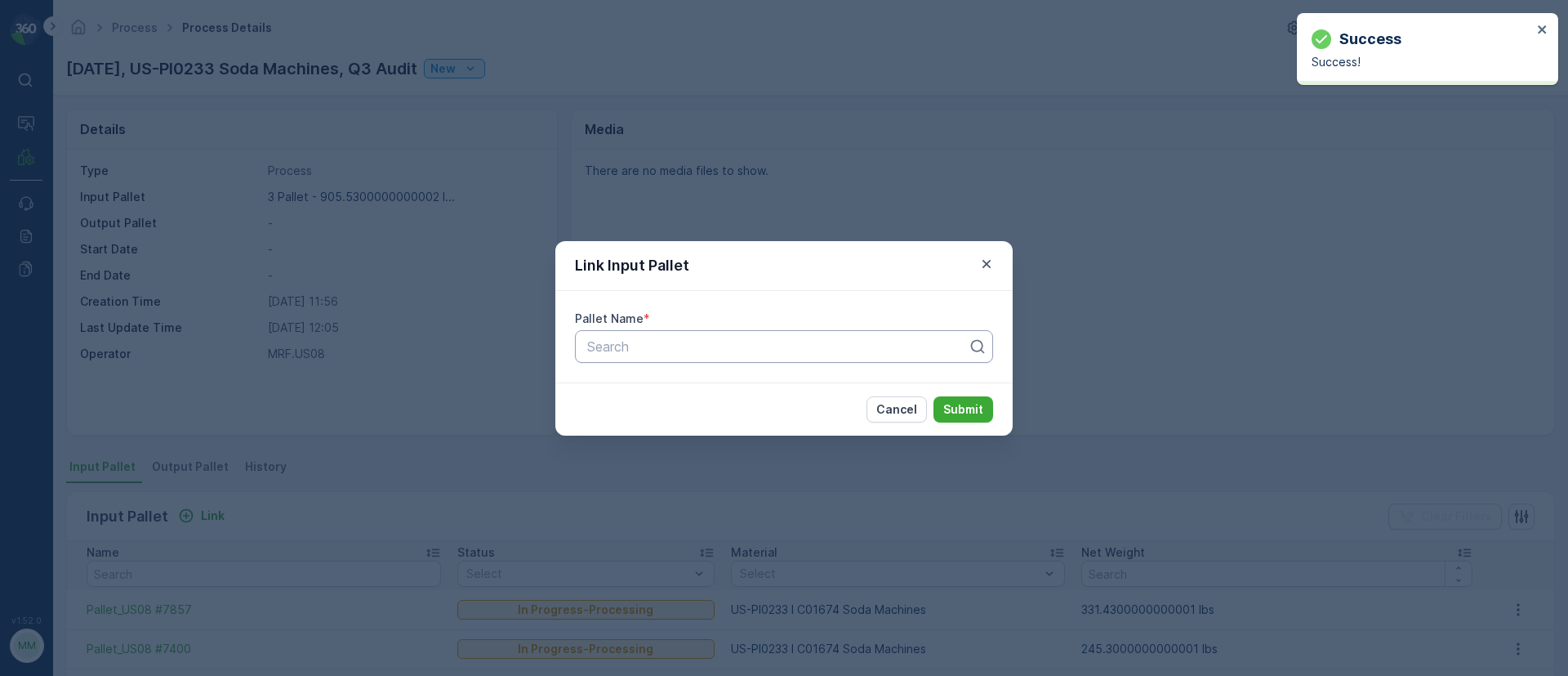
click at [686, 343] on div at bounding box center [778, 346] width 384 height 14
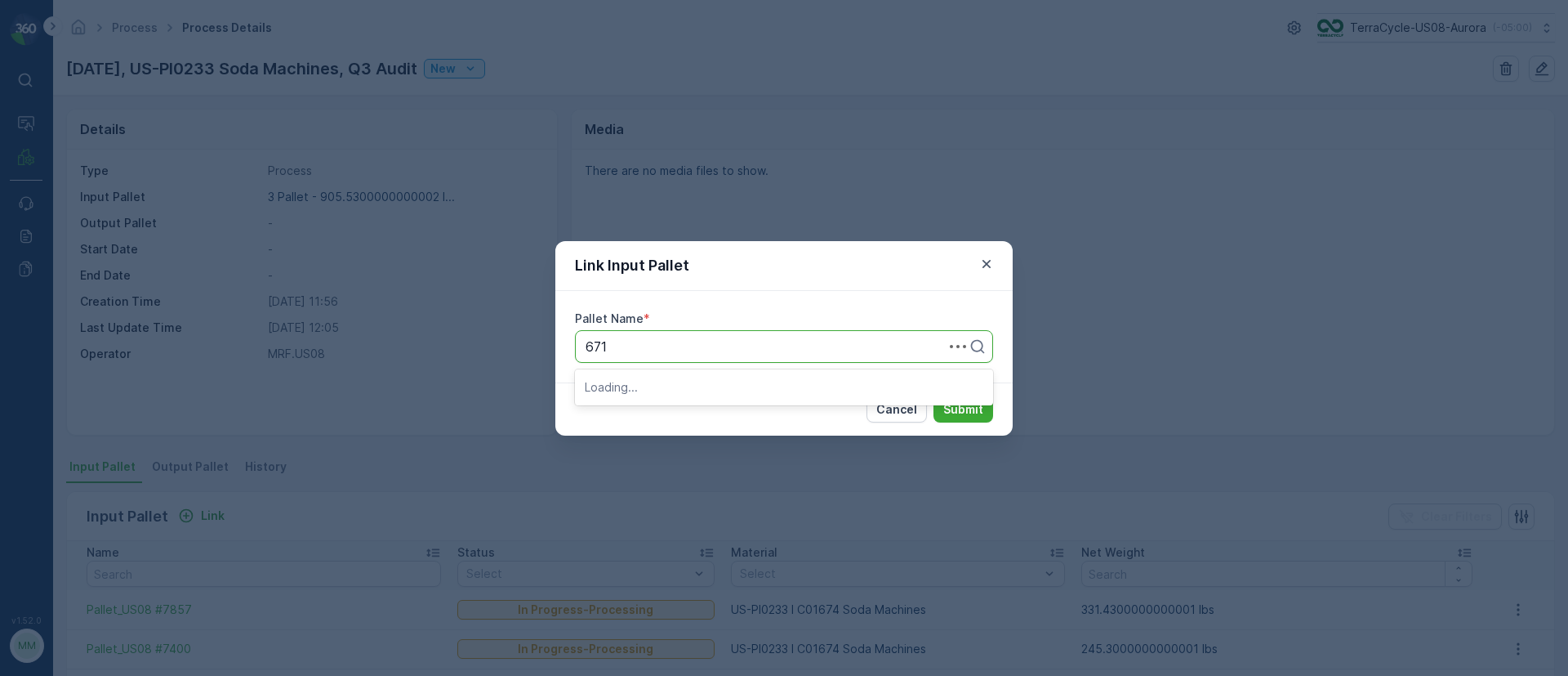
type input "6711"
click at [695, 394] on div "Pallet_US08 #6711" at bounding box center [784, 386] width 419 height 28
click at [966, 403] on p "Submit" at bounding box center [964, 409] width 40 height 16
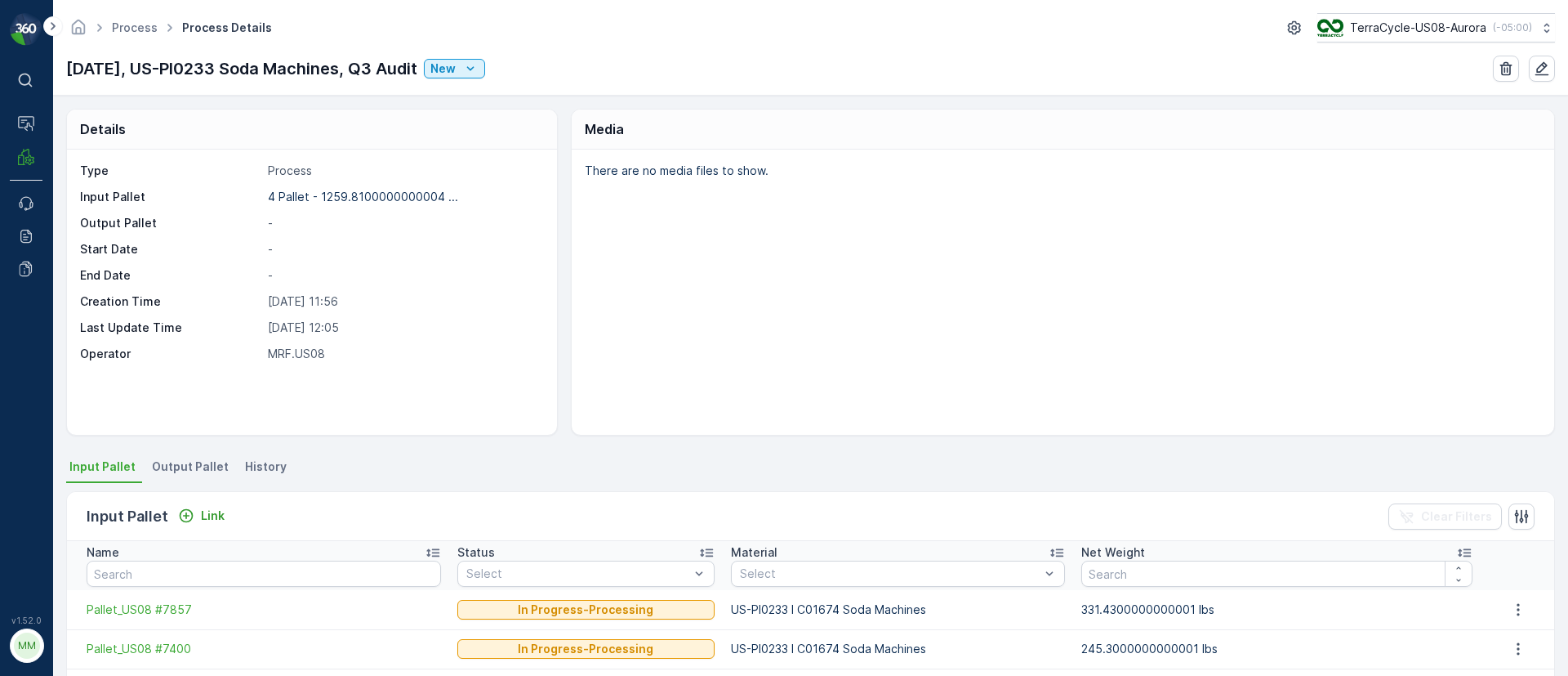
click at [175, 458] on span "Output Pallet" at bounding box center [190, 466] width 77 height 16
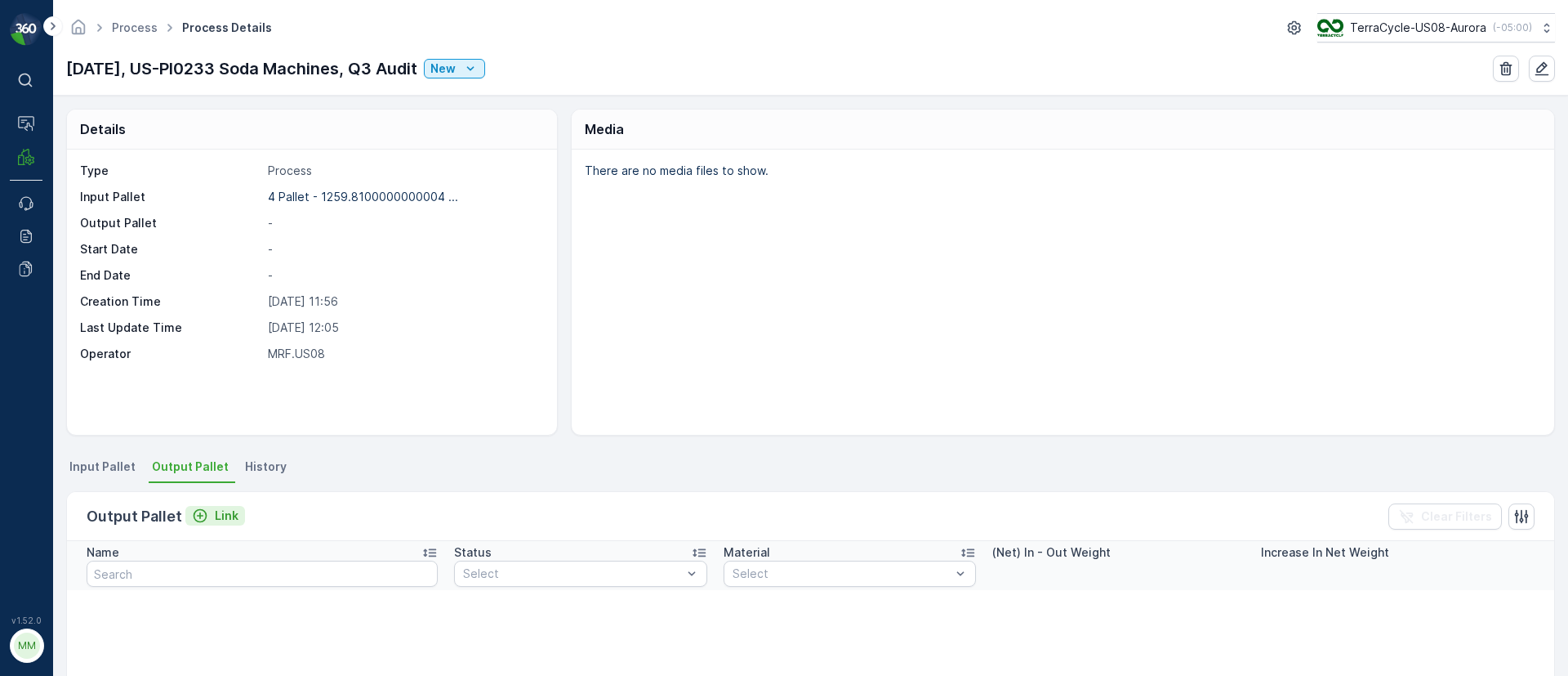
click at [229, 514] on p "Link" at bounding box center [227, 515] width 24 height 16
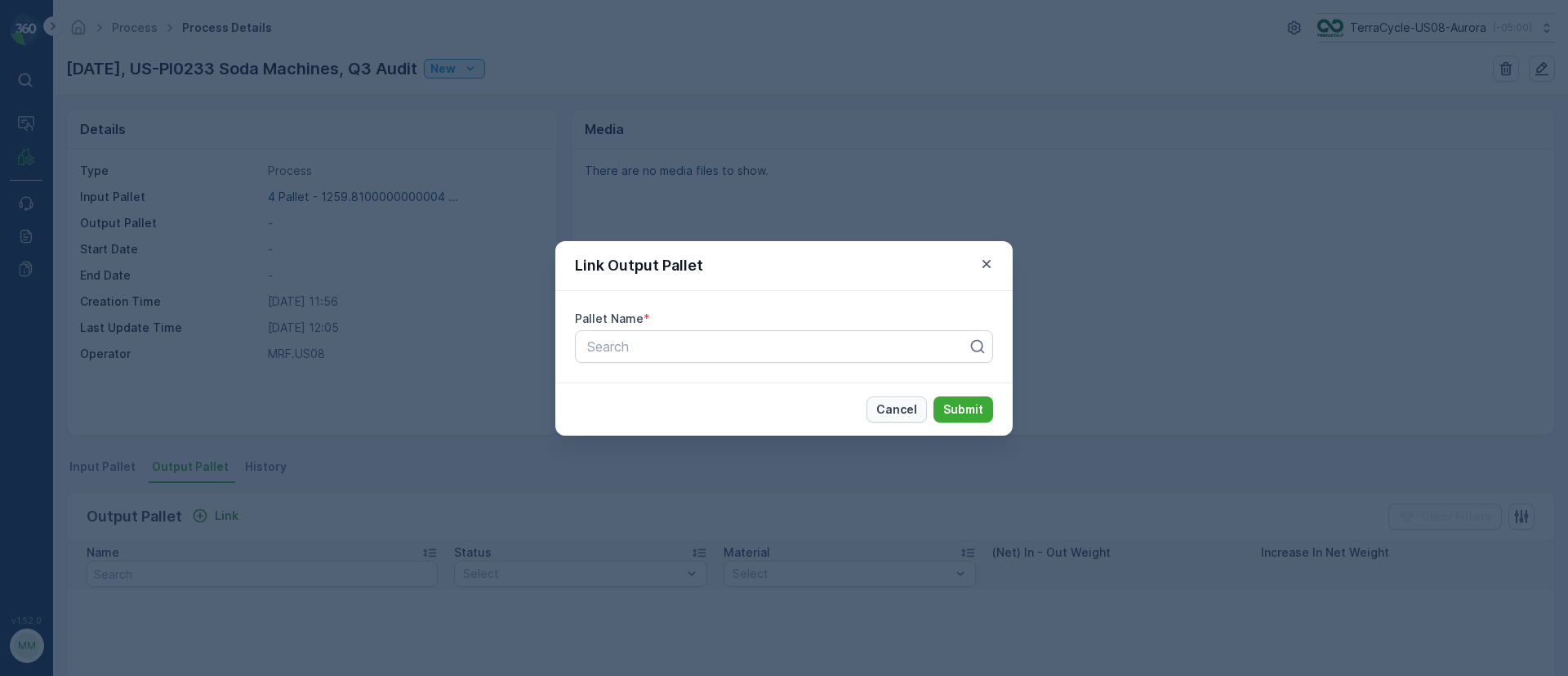
click at [888, 412] on p "Cancel" at bounding box center [897, 409] width 41 height 16
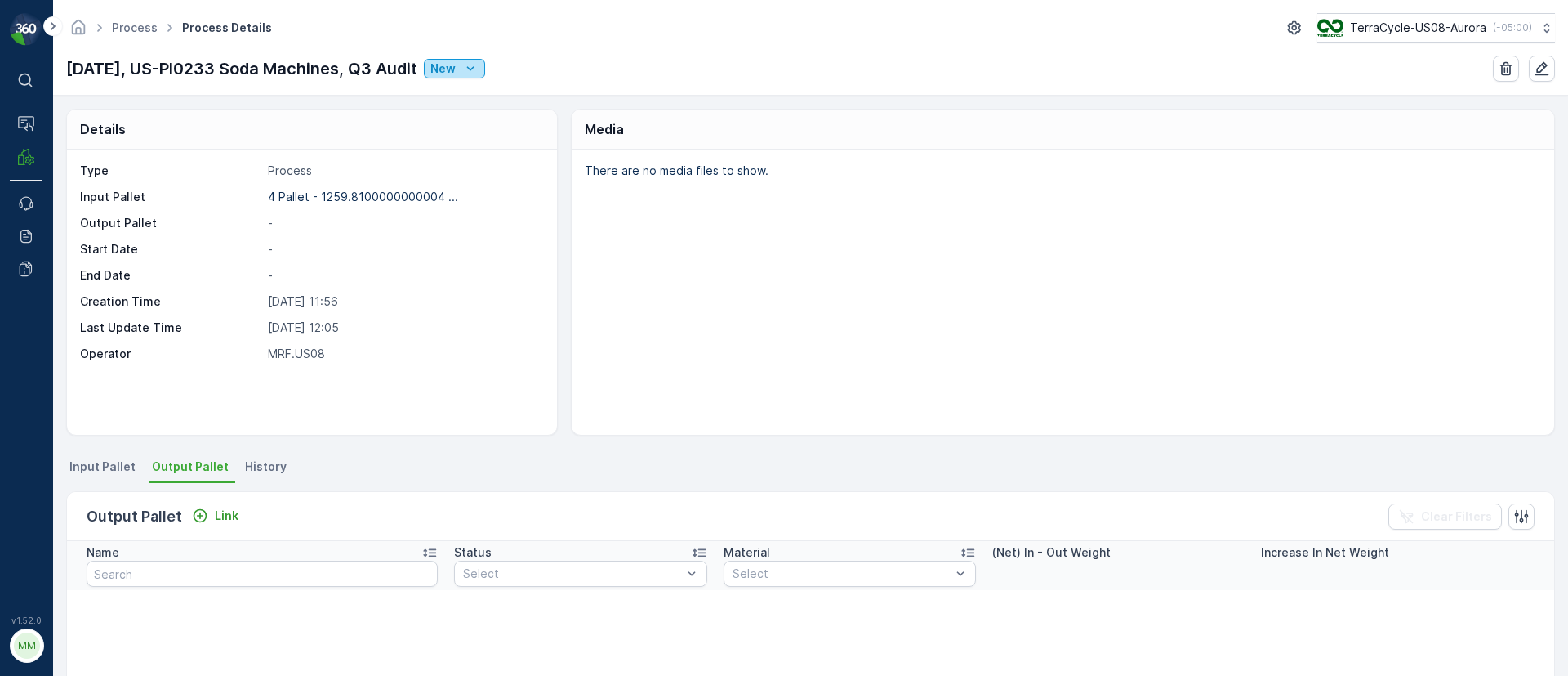
drag, startPoint x: 1042, startPoint y: 129, endPoint x: 500, endPoint y: 61, distance: 546.2
click at [485, 61] on button "New" at bounding box center [455, 68] width 61 height 19
click at [484, 120] on span "Ready" at bounding box center [470, 115] width 36 height 16
click at [478, 63] on div "New" at bounding box center [454, 68] width 48 height 16
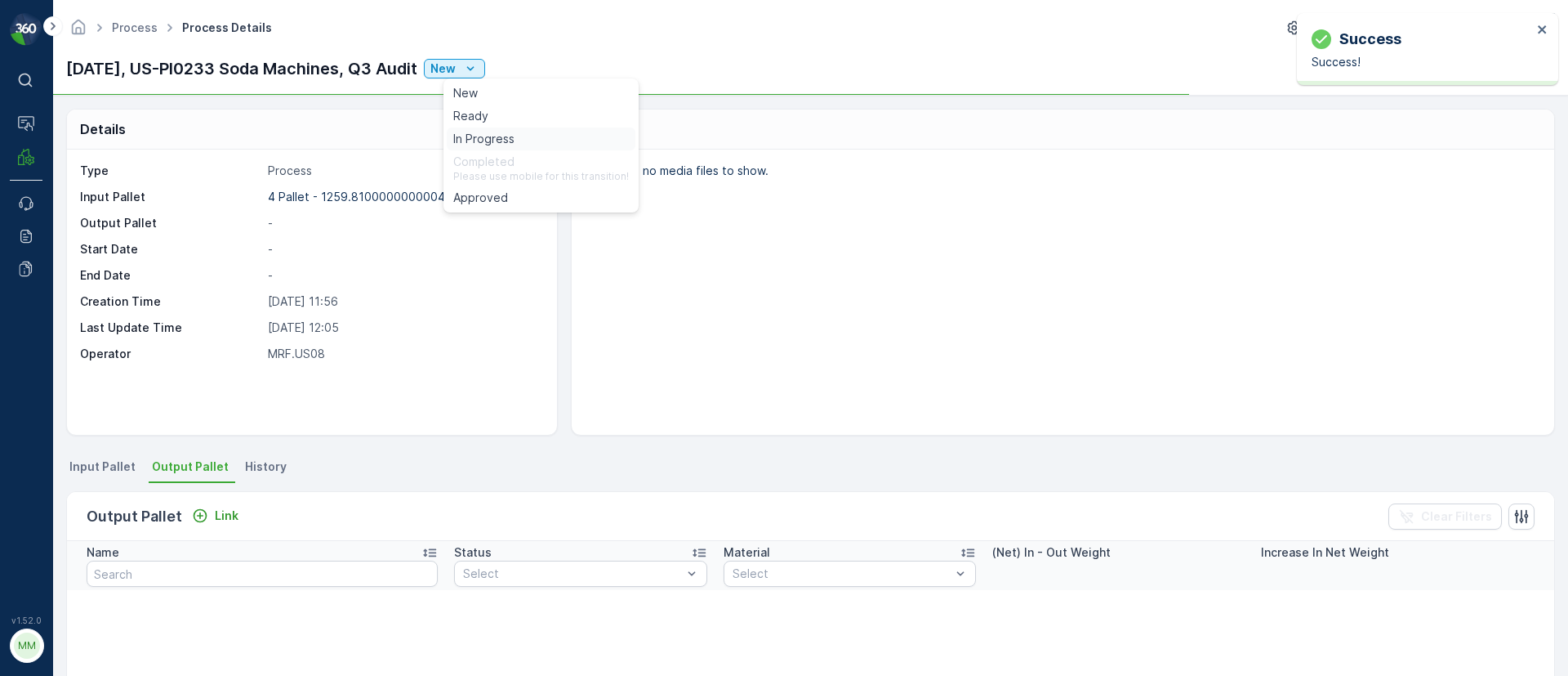
click at [482, 133] on span "In Progress" at bounding box center [484, 138] width 61 height 16
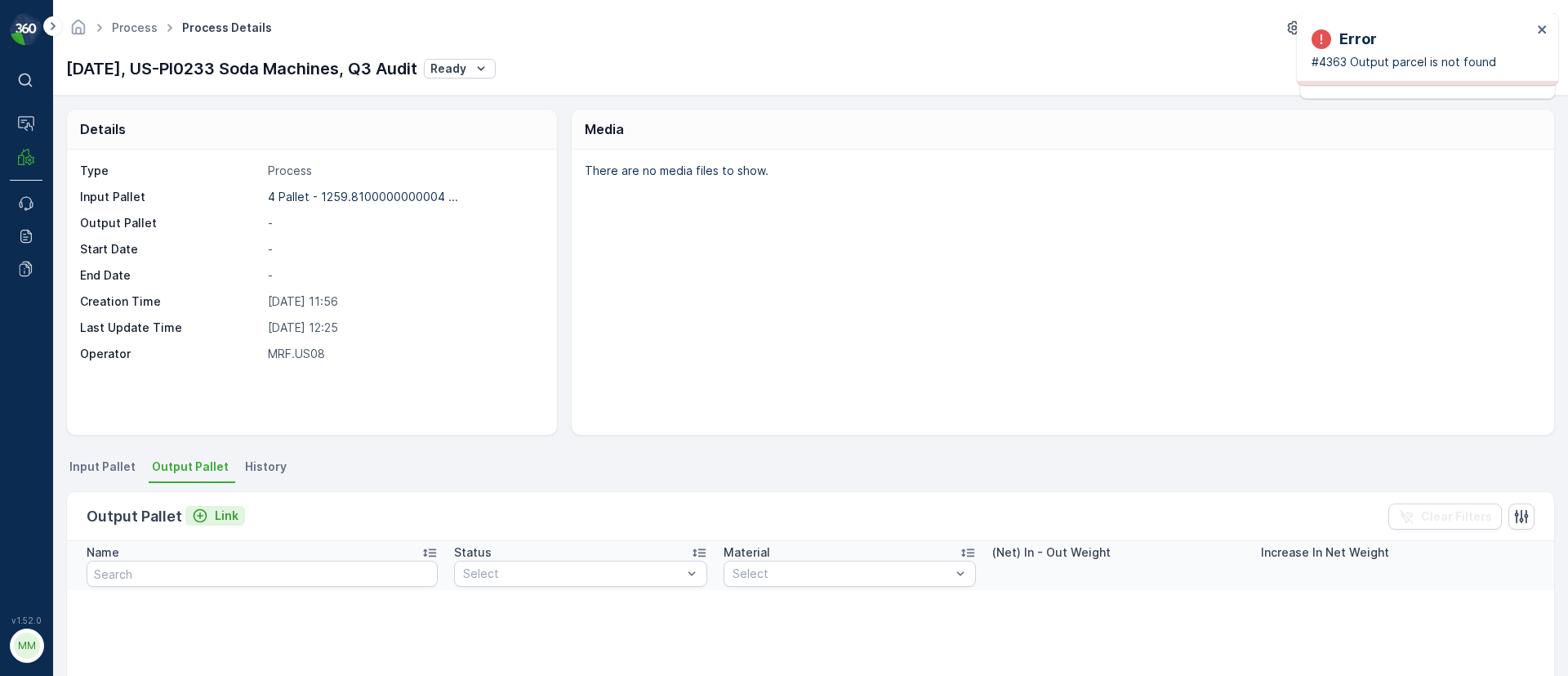
click at [222, 518] on p "Link" at bounding box center [227, 515] width 24 height 16
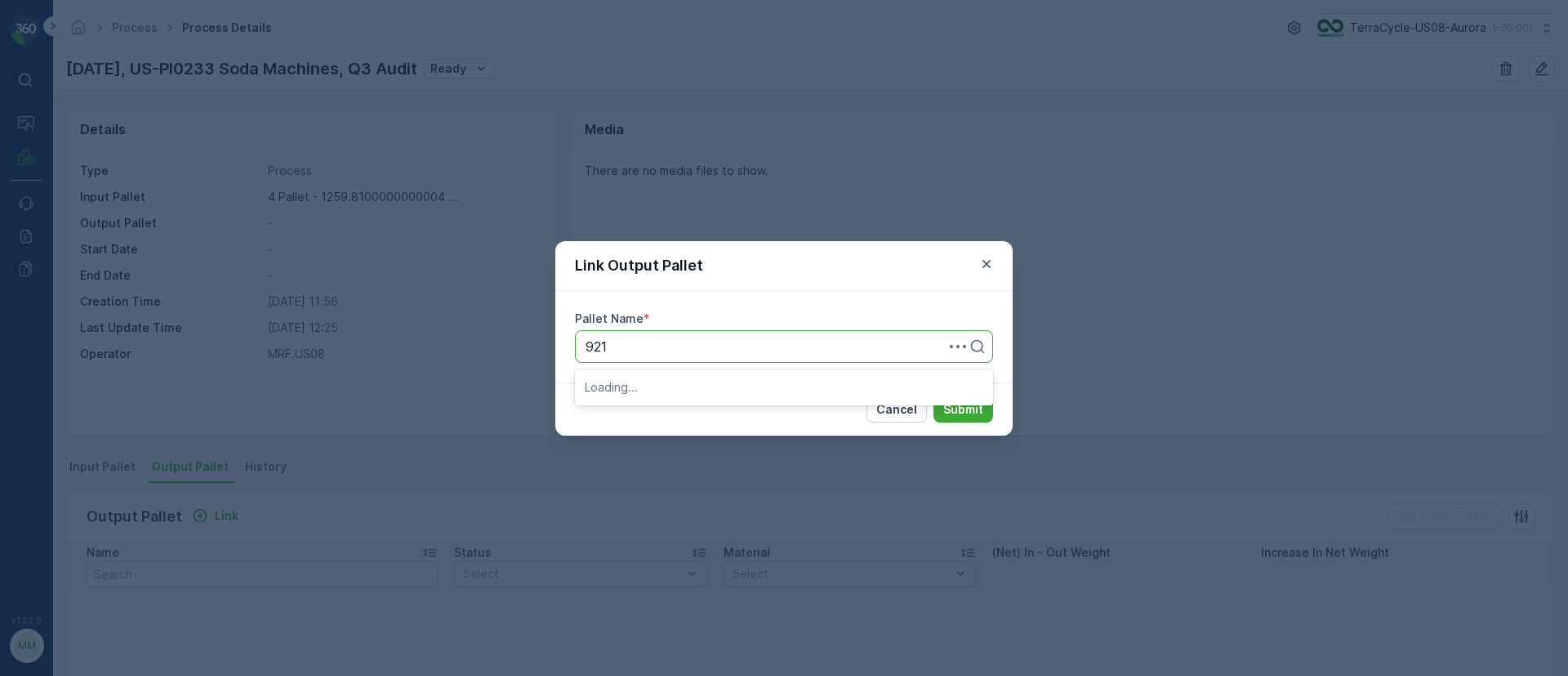
type input "9217"
click at [703, 391] on div "Pallet_US08 #9217" at bounding box center [784, 386] width 398 height 14
click at [974, 412] on p "Submit" at bounding box center [964, 409] width 40 height 16
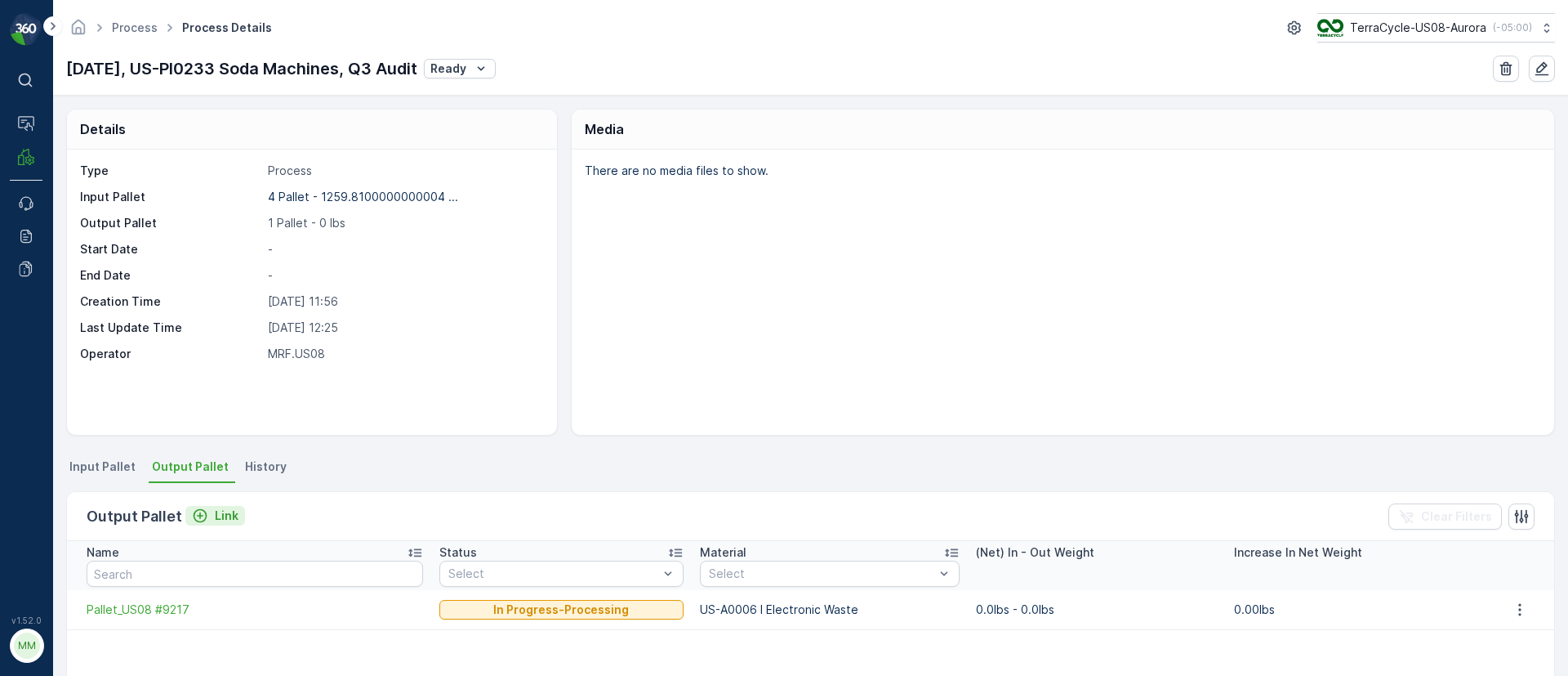
click at [231, 518] on p "Link" at bounding box center [227, 515] width 24 height 16
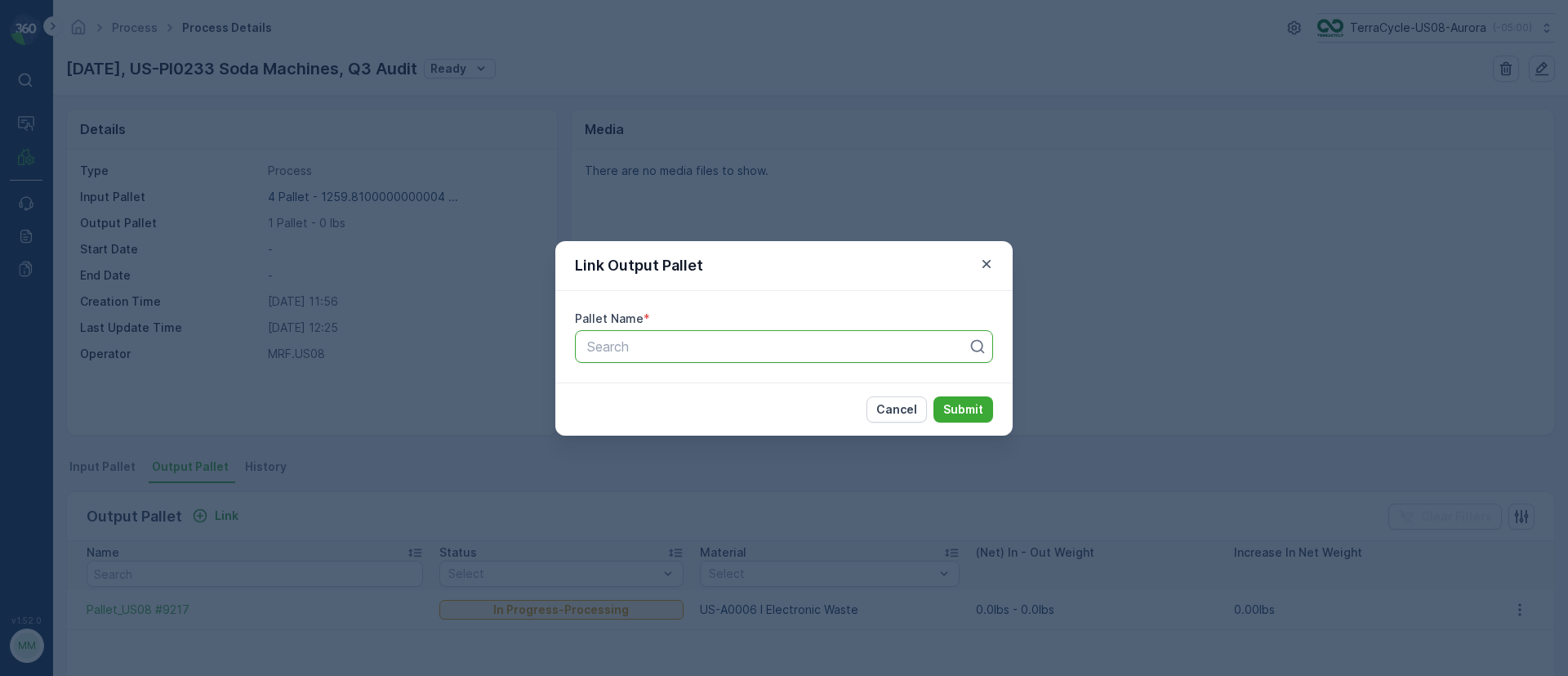
click at [664, 356] on div "Search" at bounding box center [784, 347] width 419 height 33
type input "9218"
click at [698, 383] on span "Pallet_US08 #9218" at bounding box center [642, 386] width 115 height 14
click at [968, 401] on p "Submit" at bounding box center [964, 409] width 40 height 16
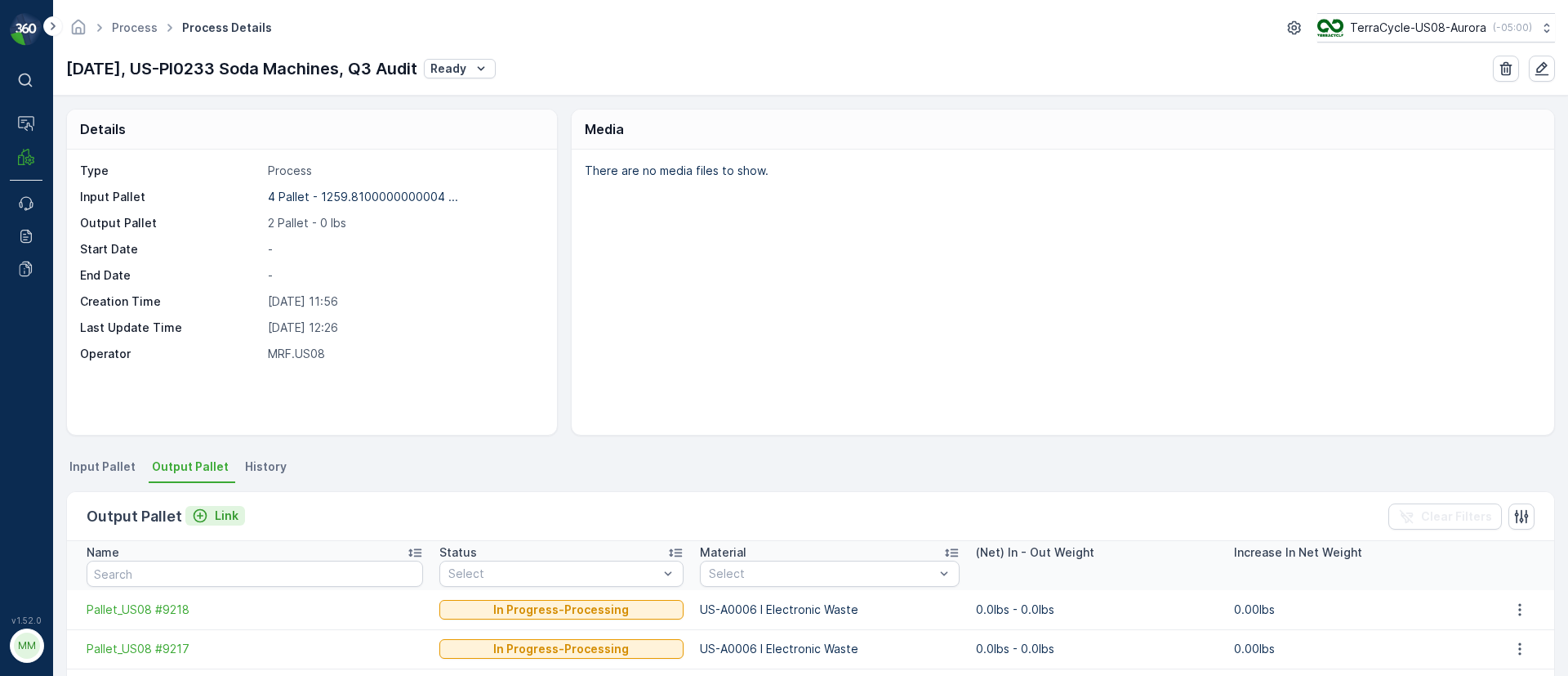
click at [215, 522] on p "Link" at bounding box center [227, 515] width 24 height 16
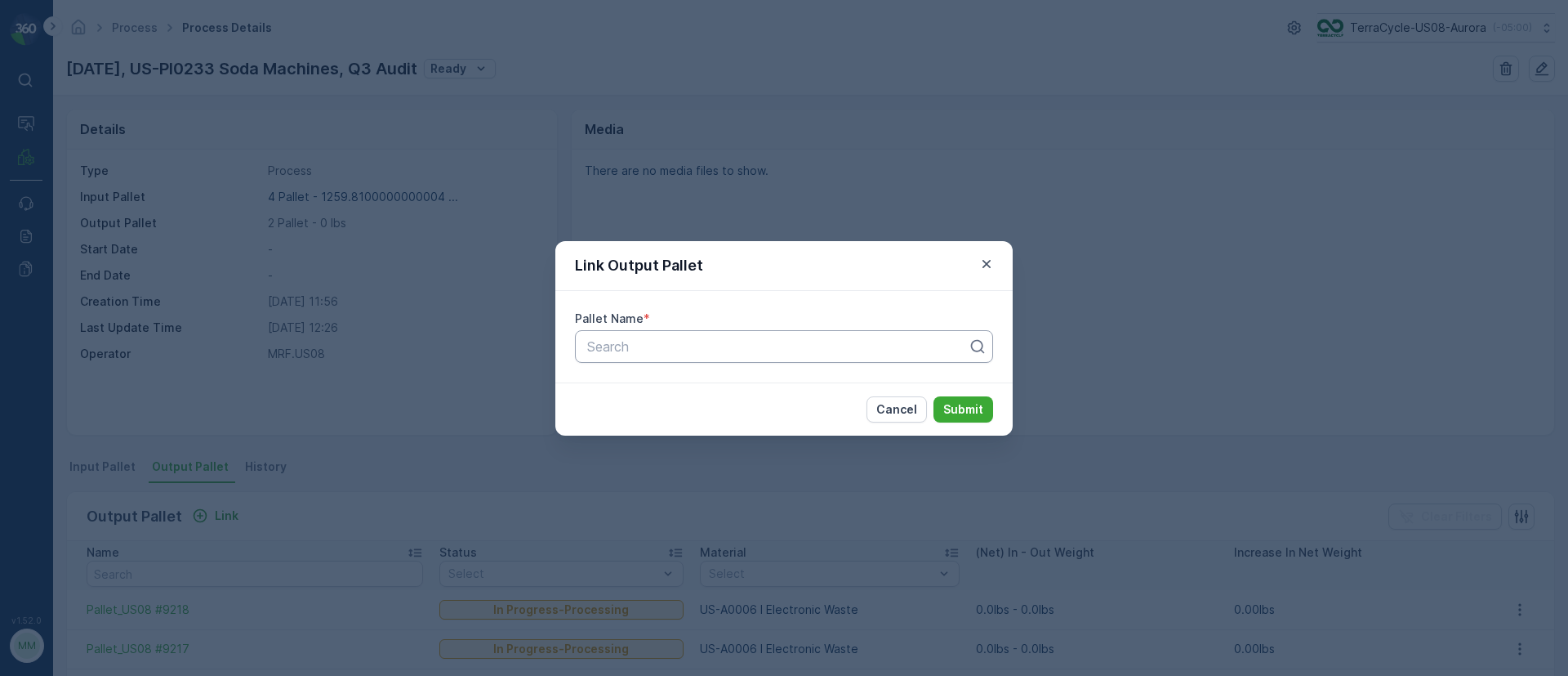
click at [661, 342] on div at bounding box center [778, 346] width 384 height 14
type input "9220"
click at [669, 389] on span "Pallet_US08 #9220" at bounding box center [643, 386] width 117 height 14
click at [967, 402] on p "Submit" at bounding box center [964, 409] width 40 height 16
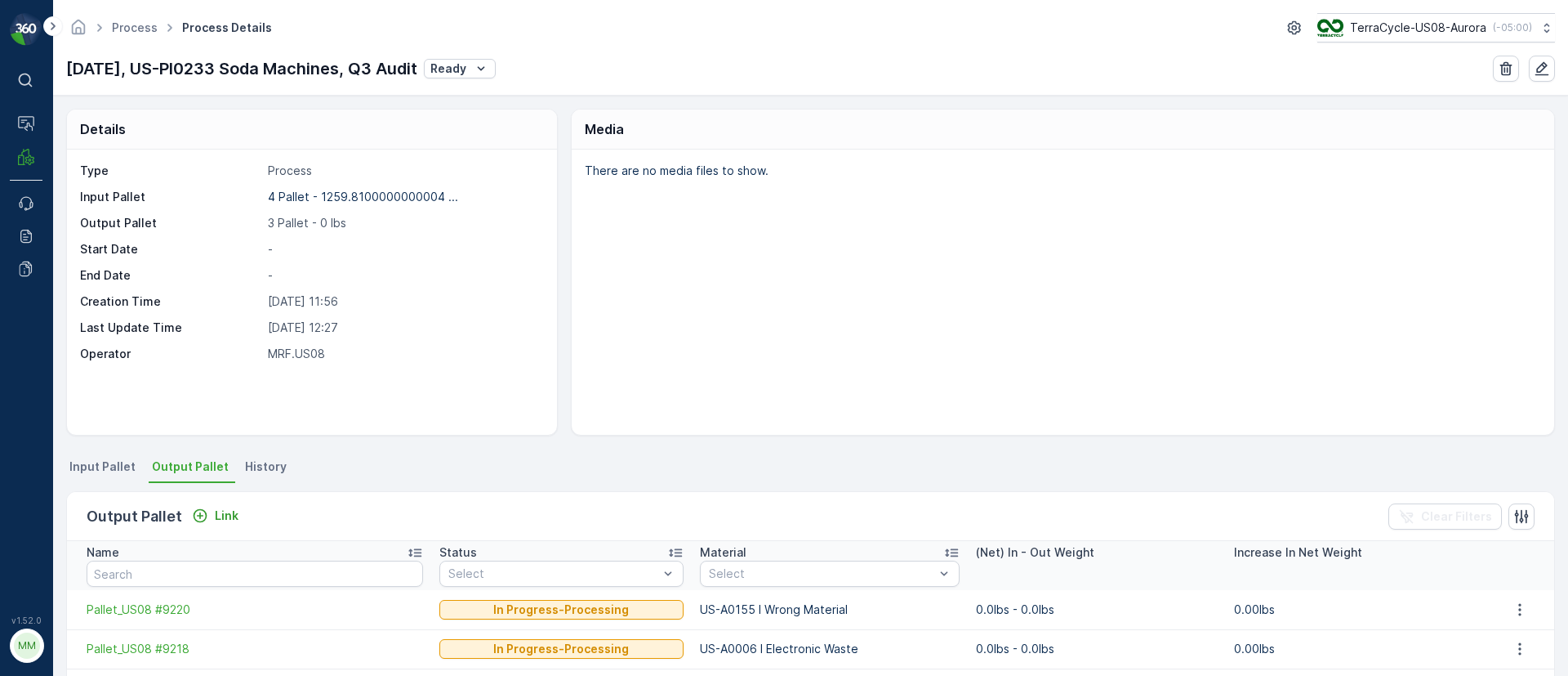
scroll to position [167, 0]
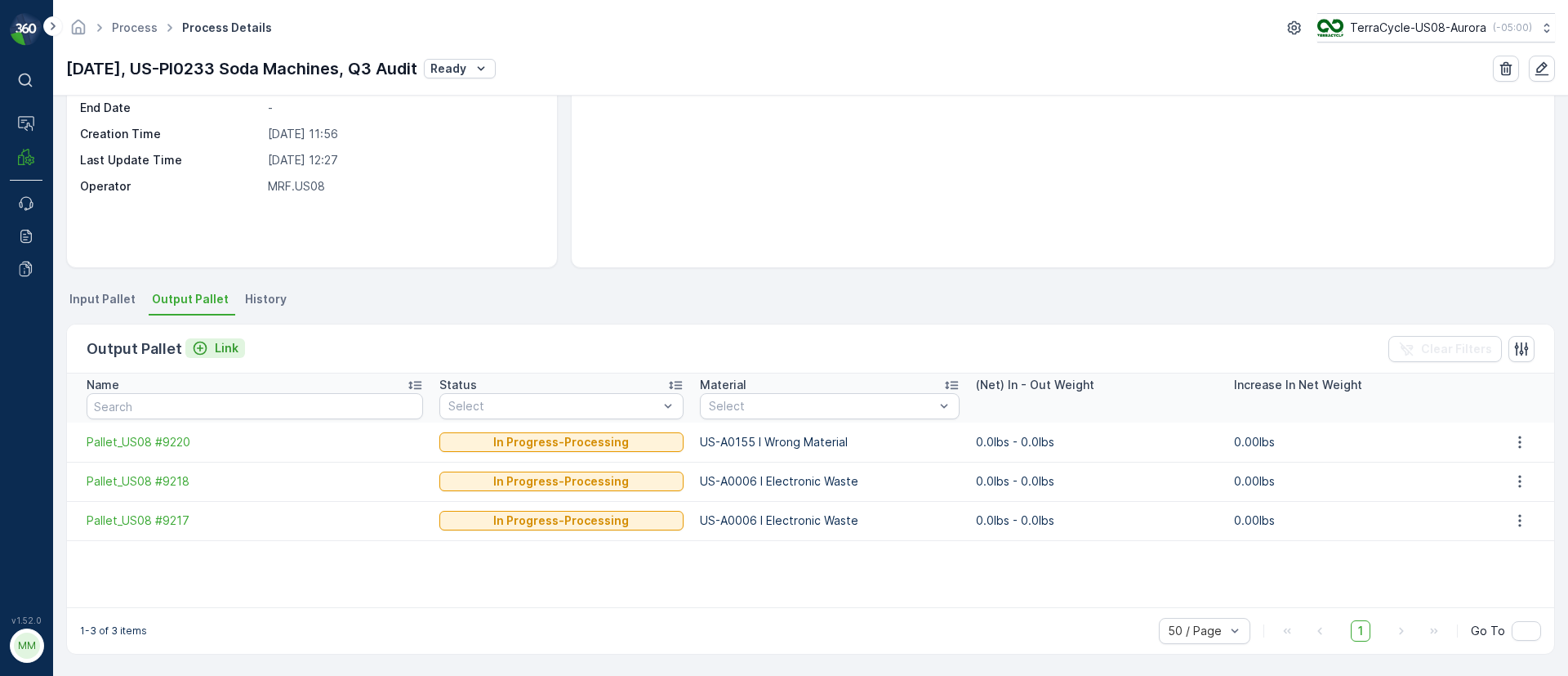
click at [222, 347] on p "Link" at bounding box center [227, 348] width 24 height 16
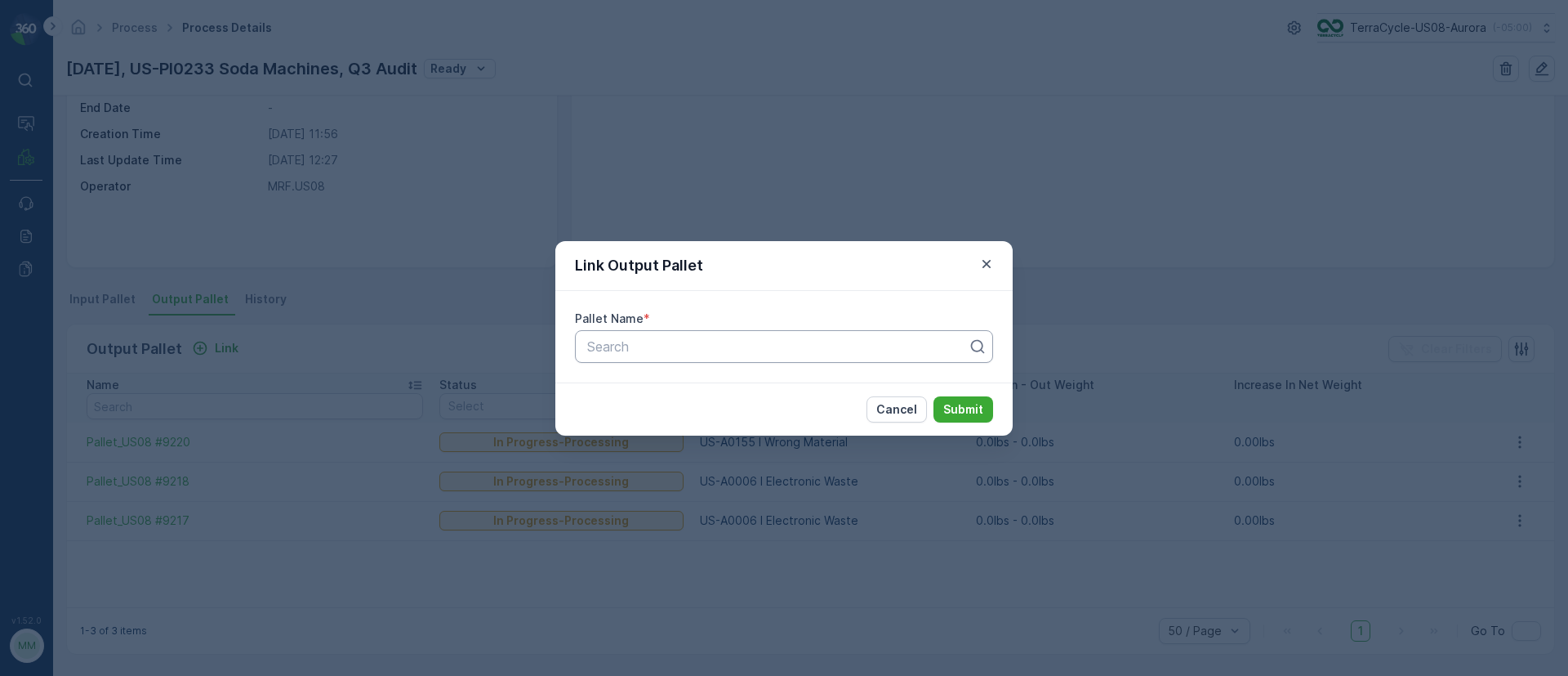
click at [675, 347] on div at bounding box center [778, 346] width 384 height 14
type input "9222"
click at [718, 391] on div "Pallet_US08 #9222" at bounding box center [784, 386] width 398 height 14
click at [977, 408] on p "Submit" at bounding box center [964, 409] width 40 height 16
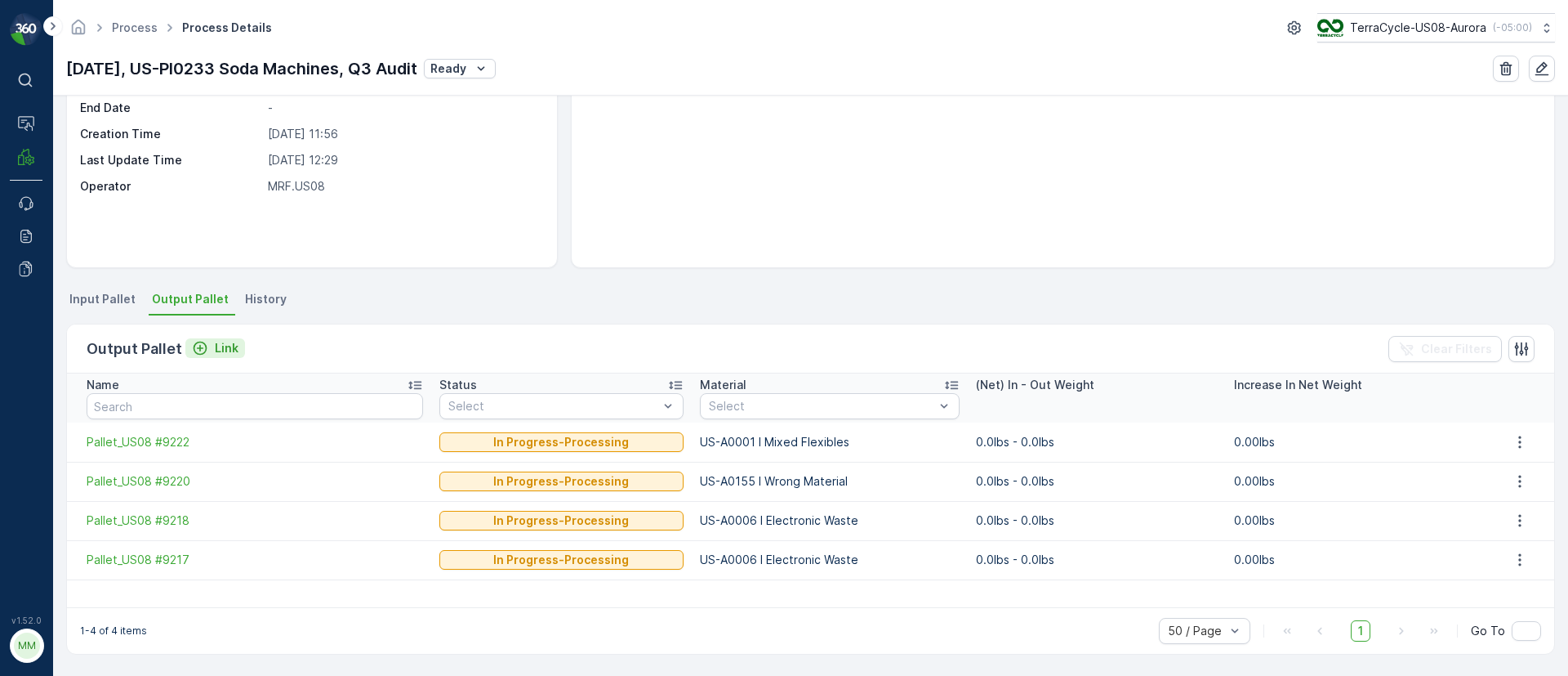
click at [223, 353] on p "Link" at bounding box center [227, 348] width 24 height 16
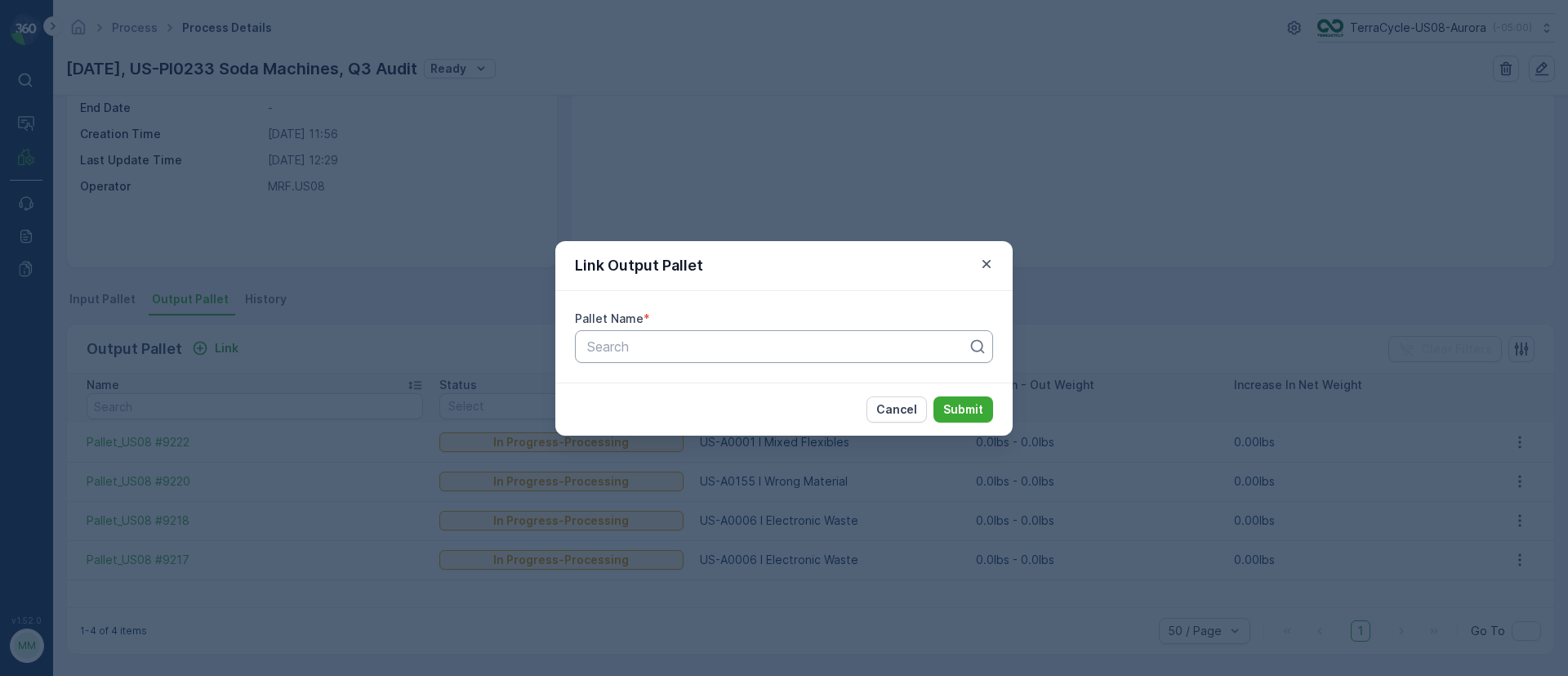
click at [640, 343] on div at bounding box center [778, 346] width 384 height 14
type input "9219"
click at [731, 390] on div "Pallet_US08 #9219" at bounding box center [784, 386] width 398 height 14
click at [977, 409] on p "Submit" at bounding box center [964, 409] width 40 height 16
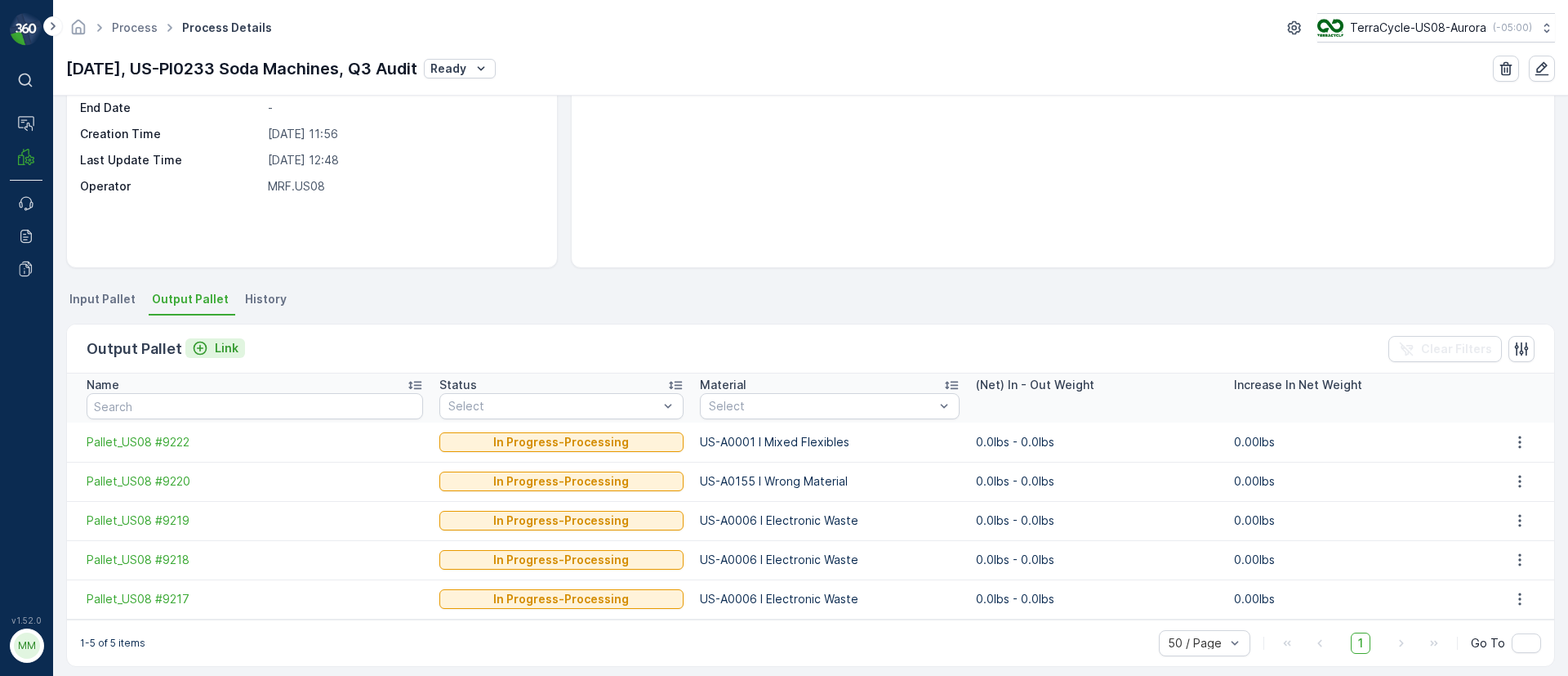
click at [234, 340] on p "Link" at bounding box center [227, 348] width 24 height 16
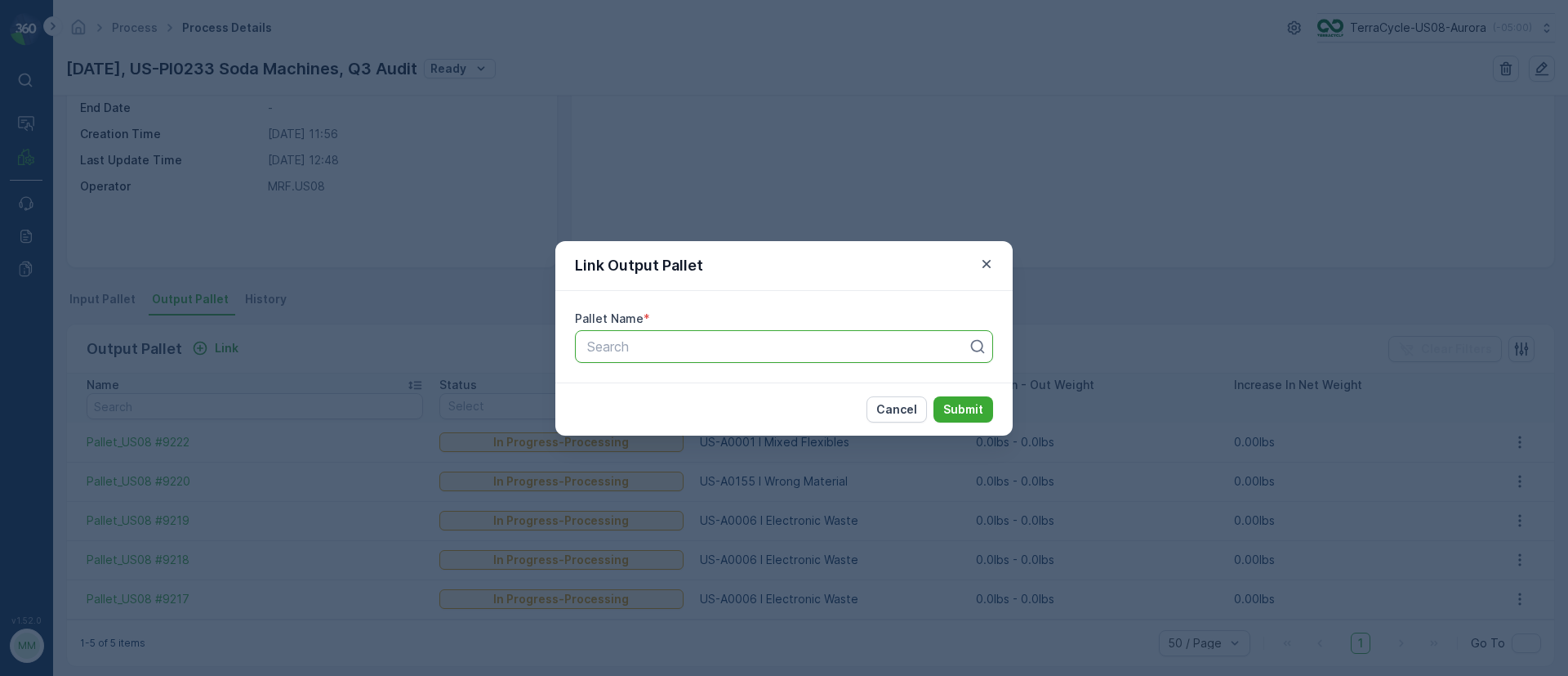
click at [629, 348] on div at bounding box center [778, 346] width 384 height 14
type input "9224"
click at [702, 380] on span "Pallet_US08 #9224" at bounding box center [643, 386] width 117 height 14
click at [958, 401] on p "Submit" at bounding box center [964, 409] width 40 height 16
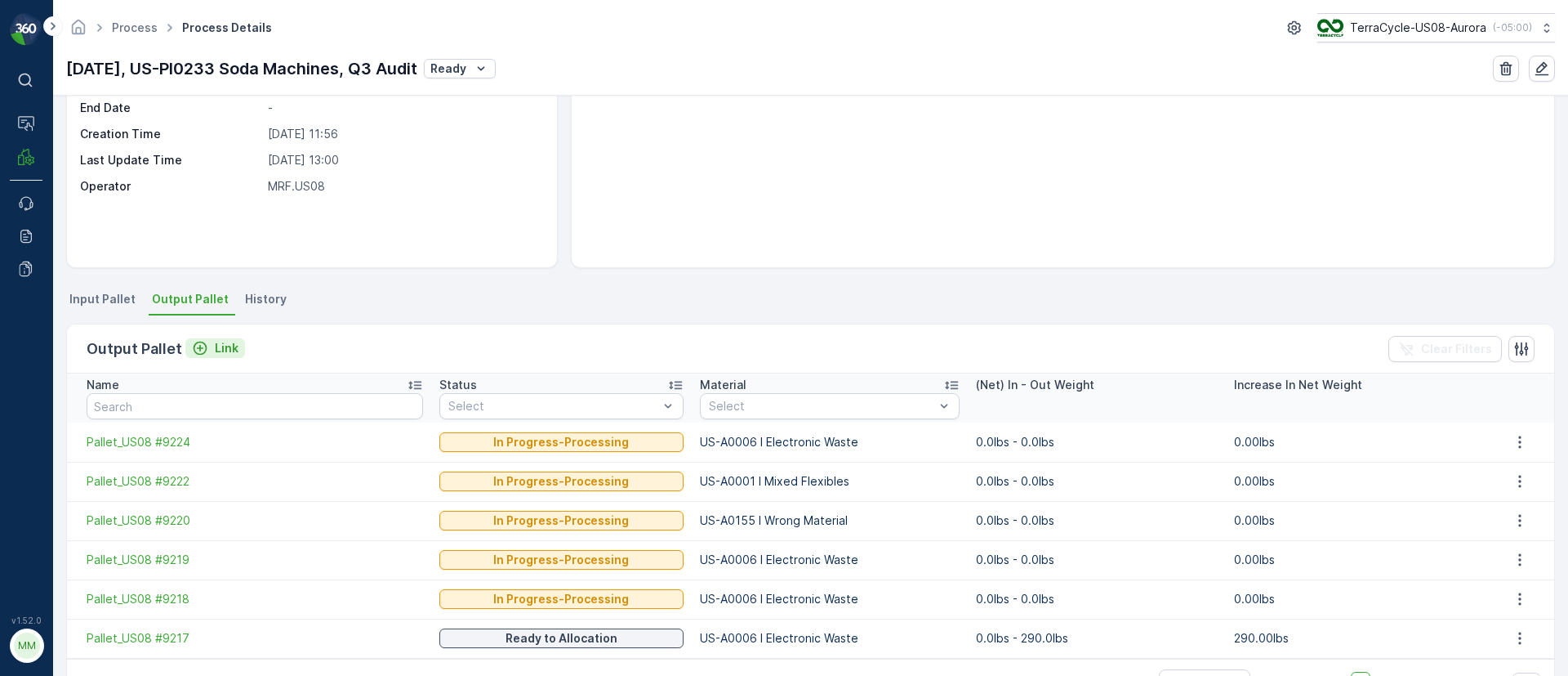
click at [220, 344] on p "Link" at bounding box center [227, 348] width 24 height 16
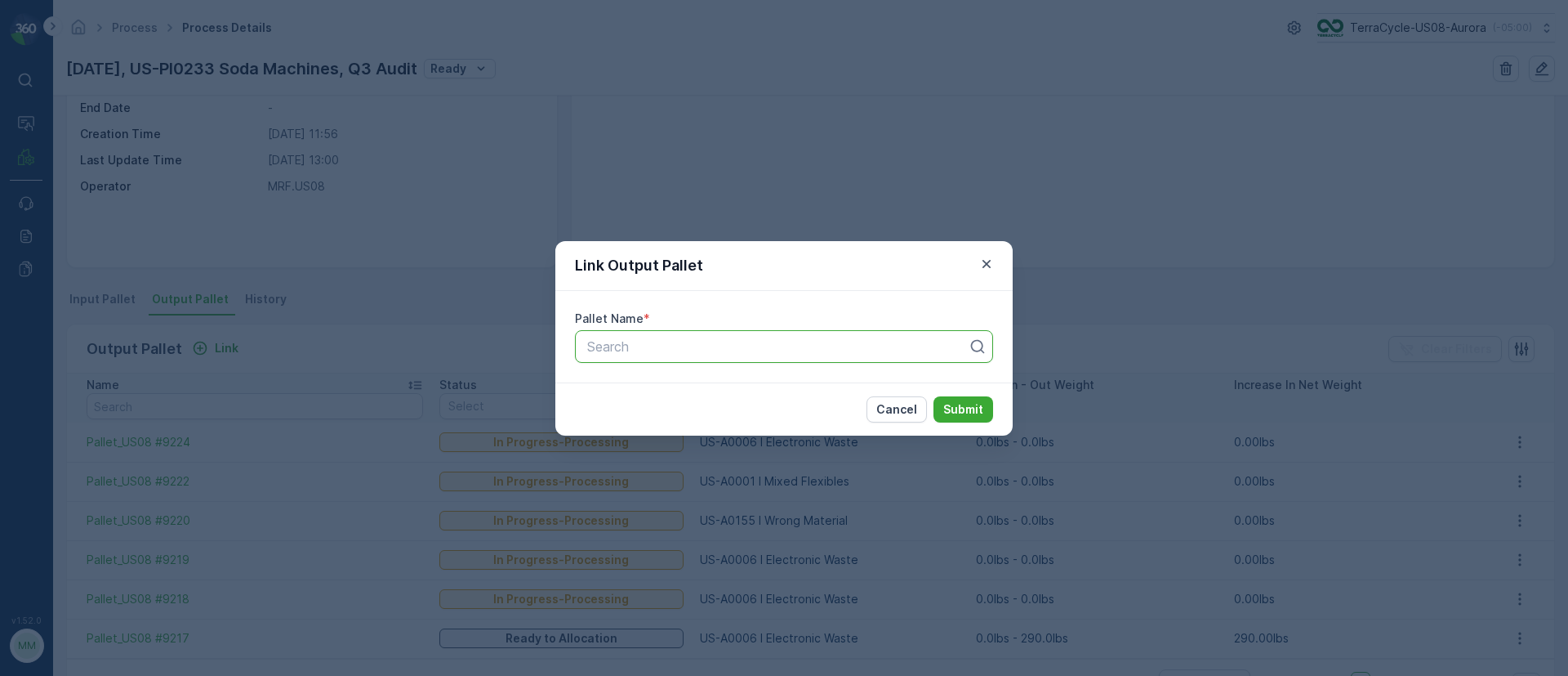
click at [666, 339] on div at bounding box center [778, 346] width 384 height 14
type input "9225"
click at [691, 413] on span "Pallet_US08 #9225" at bounding box center [643, 414] width 117 height 14
click at [972, 406] on p "Submit" at bounding box center [964, 409] width 40 height 16
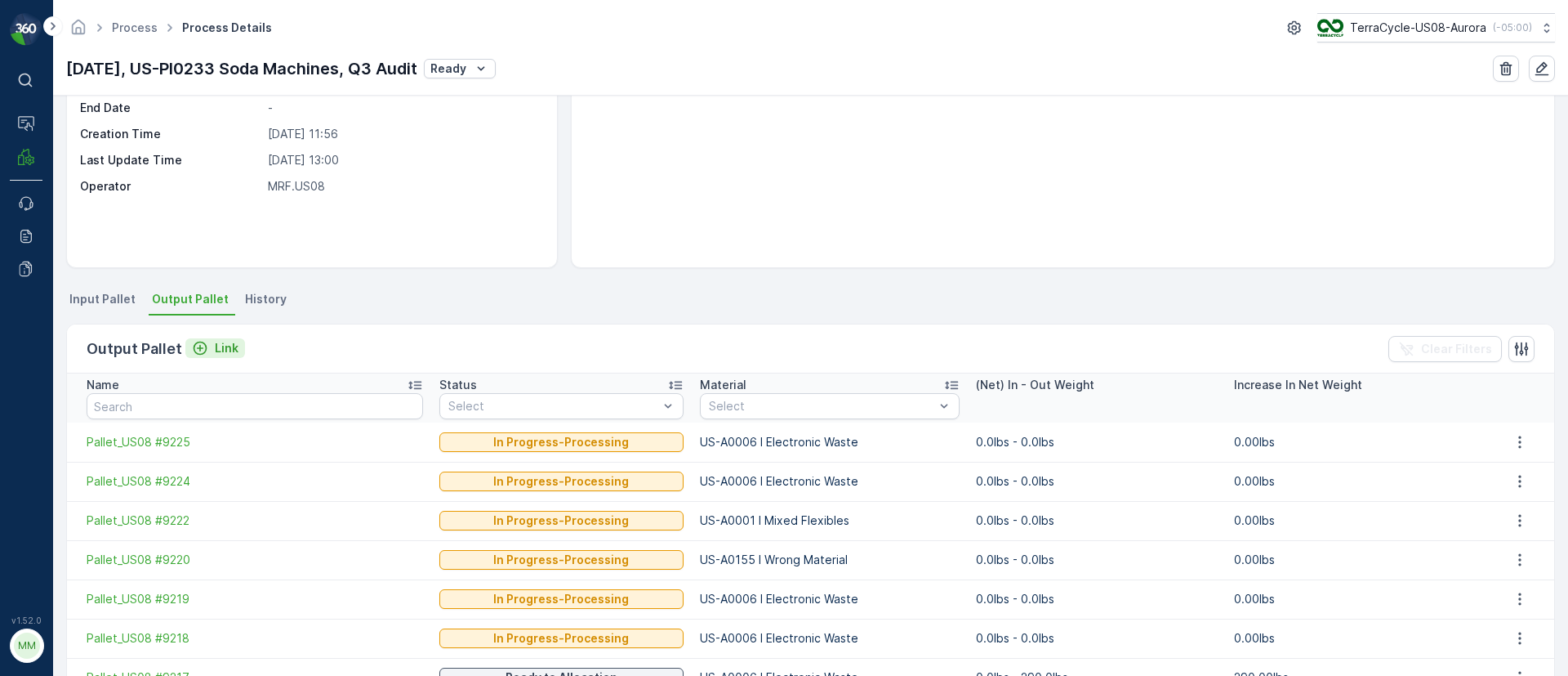
click at [225, 351] on p "Link" at bounding box center [227, 348] width 24 height 16
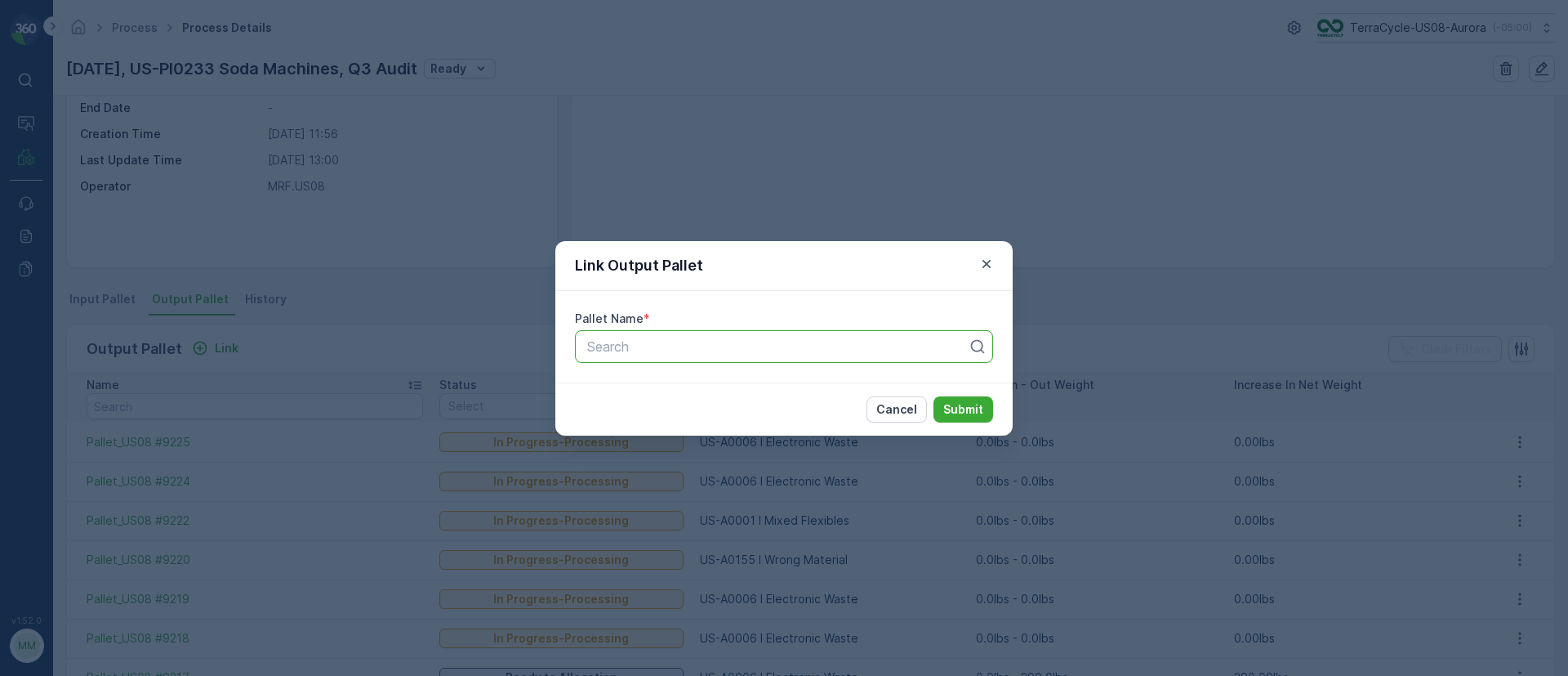
click at [649, 344] on div at bounding box center [778, 346] width 384 height 14
type input "9221"
click at [650, 382] on span "Pallet_US08 #9221" at bounding box center [641, 386] width 114 height 14
click at [955, 402] on p "Submit" at bounding box center [964, 409] width 40 height 16
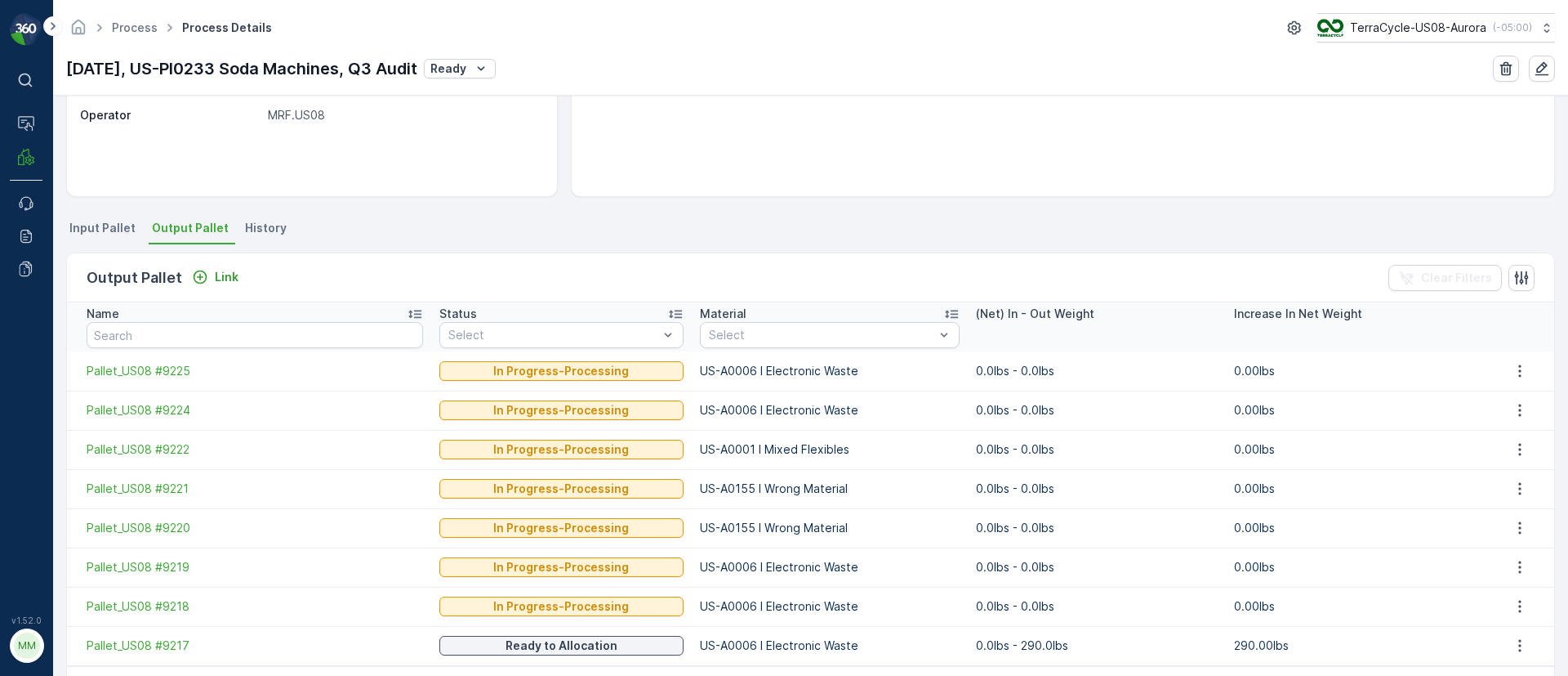
scroll to position [298, 0]
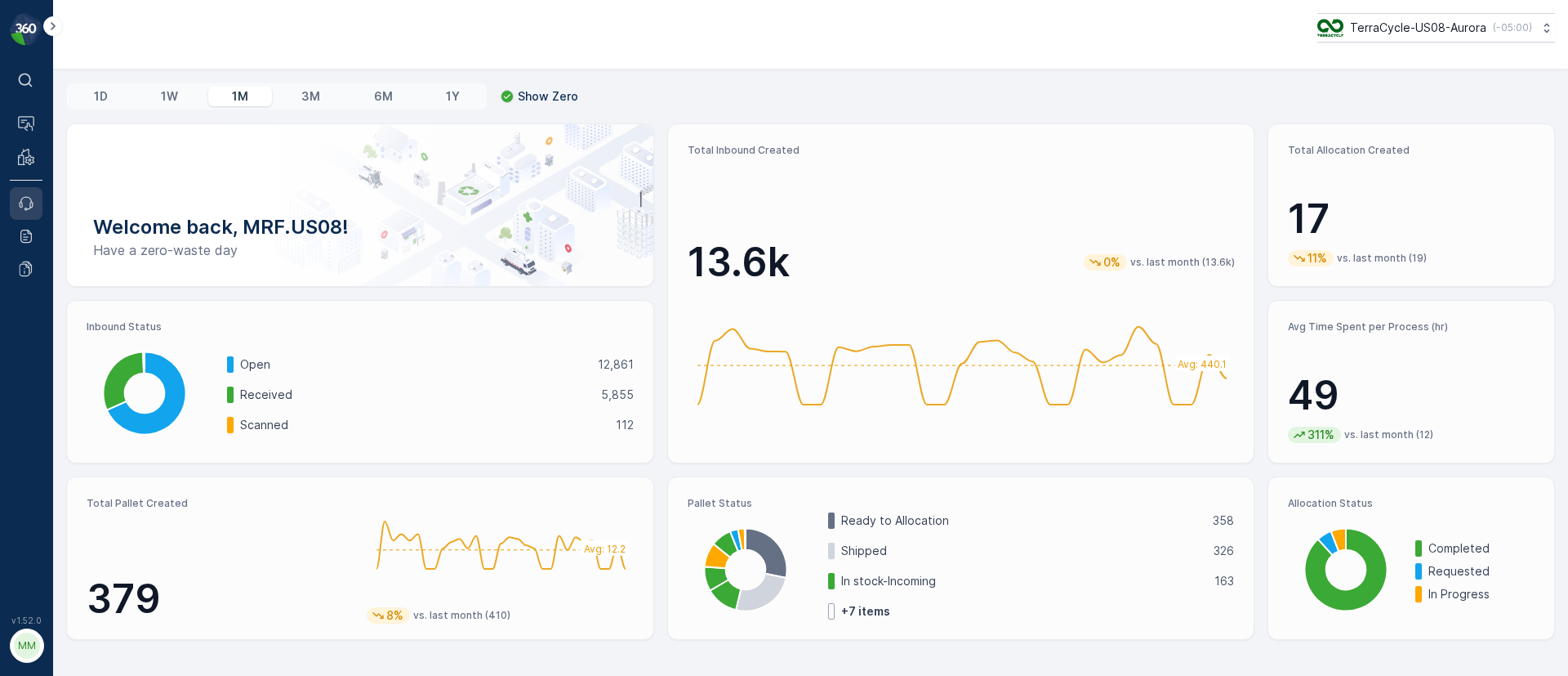
click at [26, 202] on icon at bounding box center [26, 203] width 16 height 16
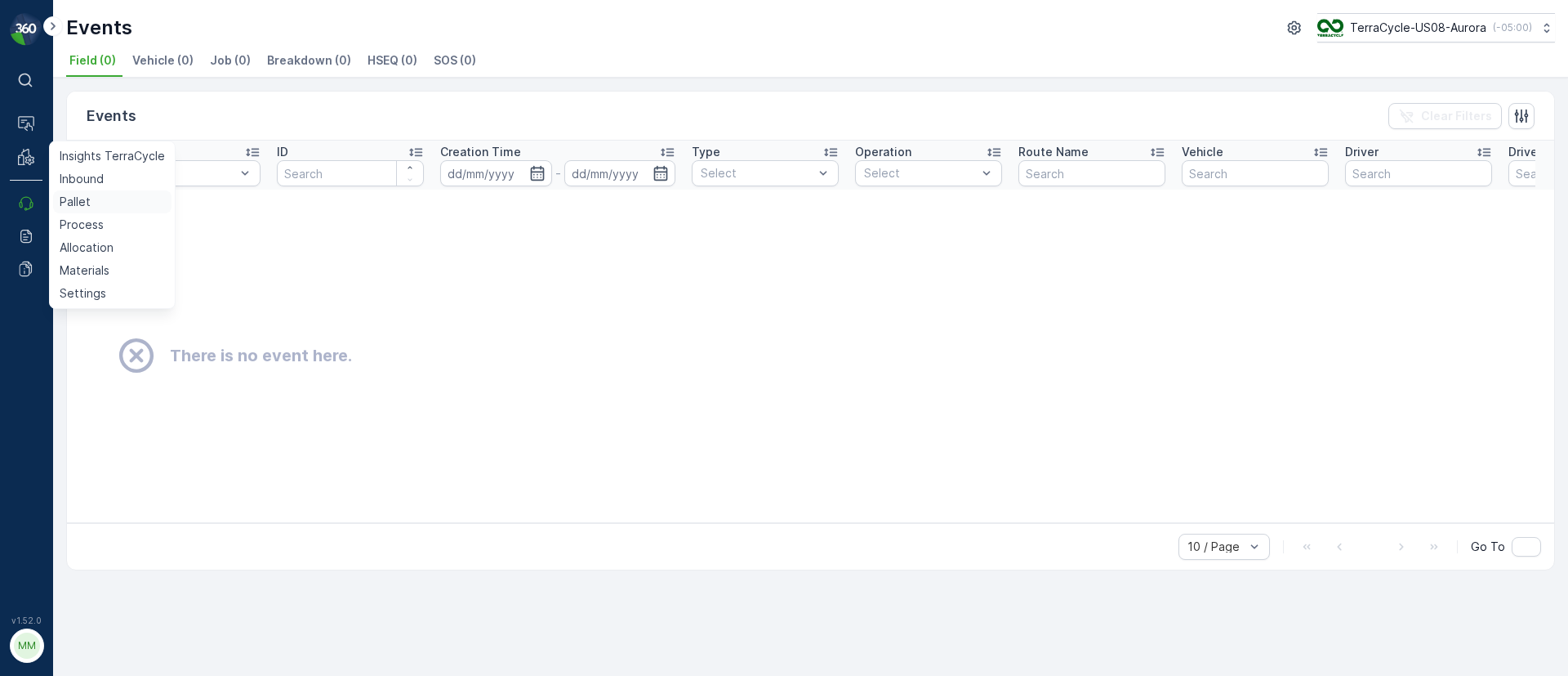
click at [88, 195] on p "Pallet" at bounding box center [75, 202] width 31 height 16
